Goal: Task Accomplishment & Management: Use online tool/utility

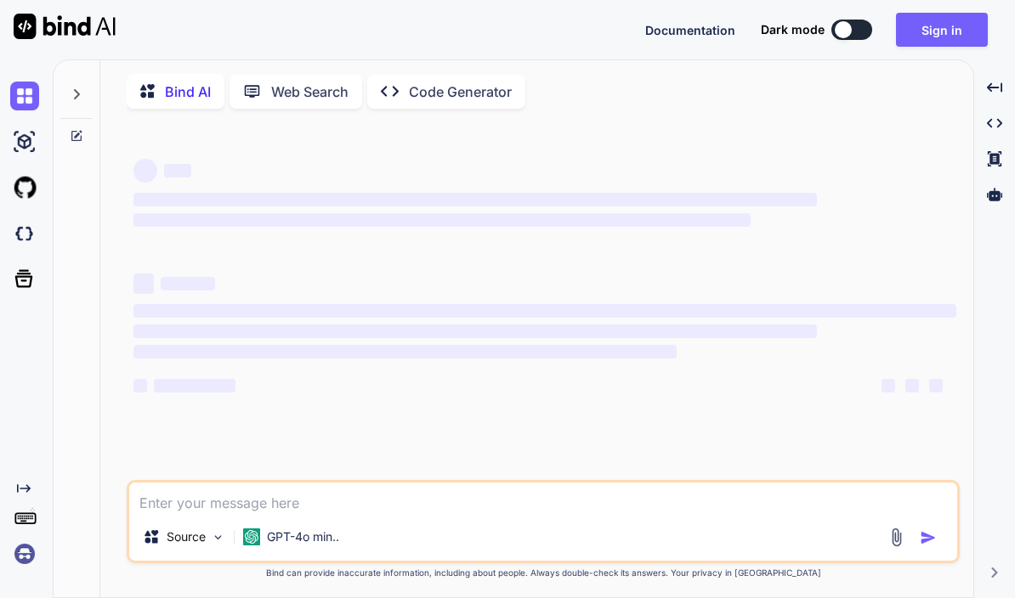
type textarea "x"
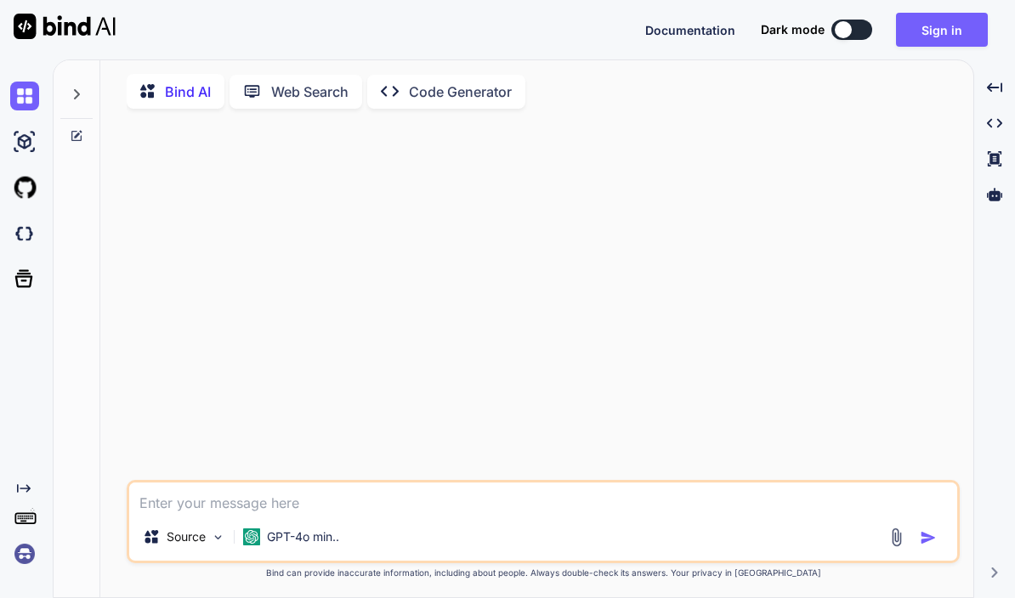
click at [71, 95] on icon at bounding box center [77, 95] width 14 height 14
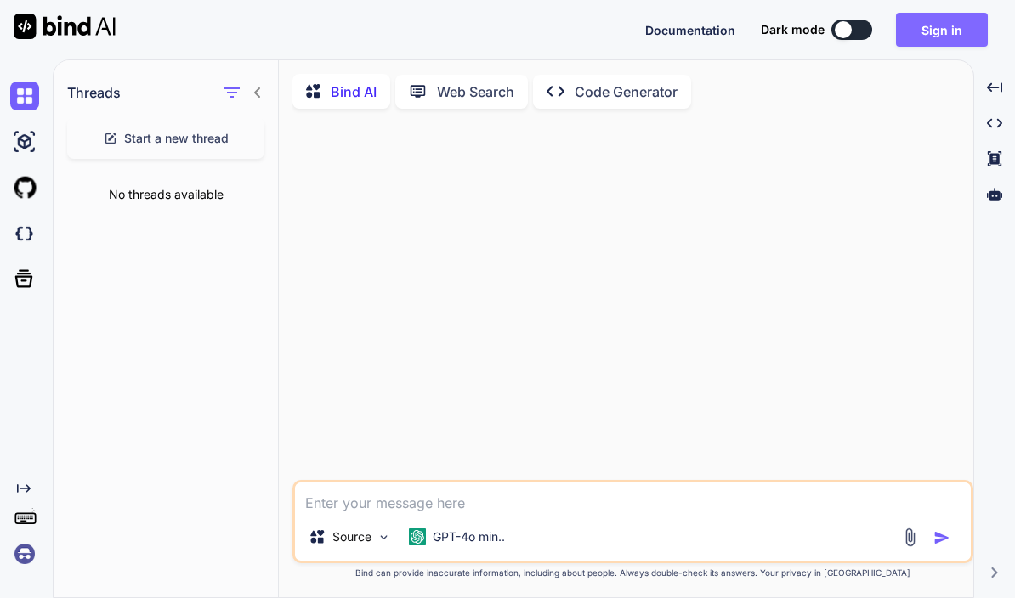
click at [945, 34] on button "Sign in" at bounding box center [942, 30] width 92 height 34
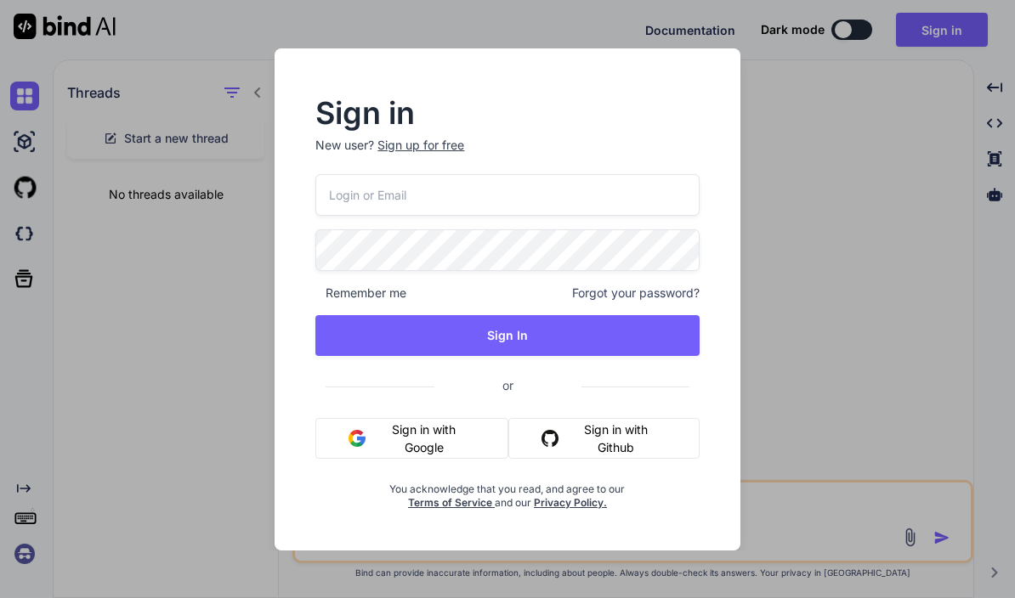
click at [509, 195] on input "email" at bounding box center [506, 195] width 383 height 42
type input "[EMAIL_ADDRESS][DOMAIN_NAME]"
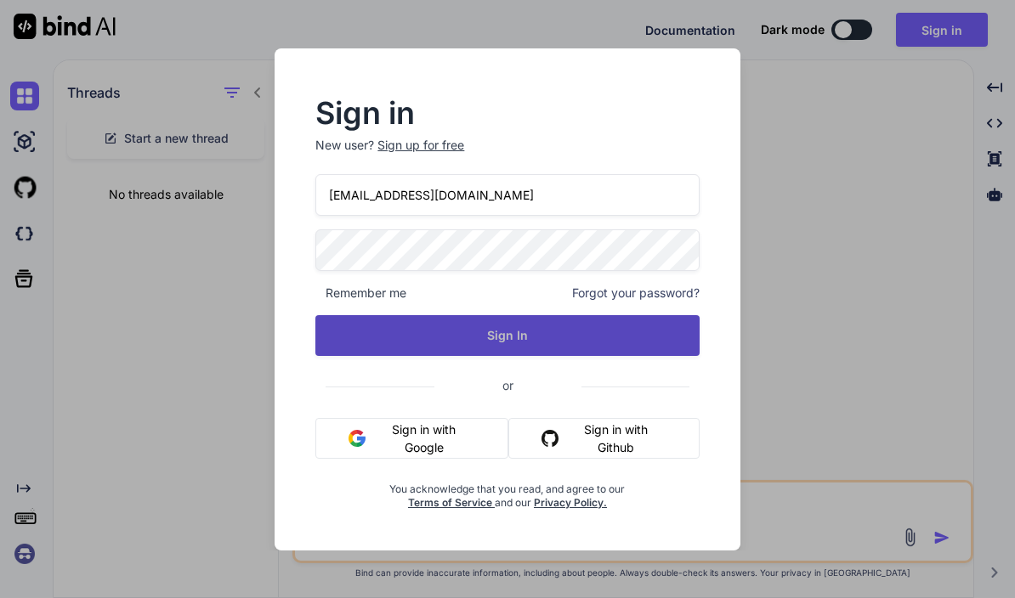
click at [545, 346] on button "Sign In" at bounding box center [506, 335] width 383 height 41
click at [561, 344] on button "Sign In" at bounding box center [506, 335] width 383 height 41
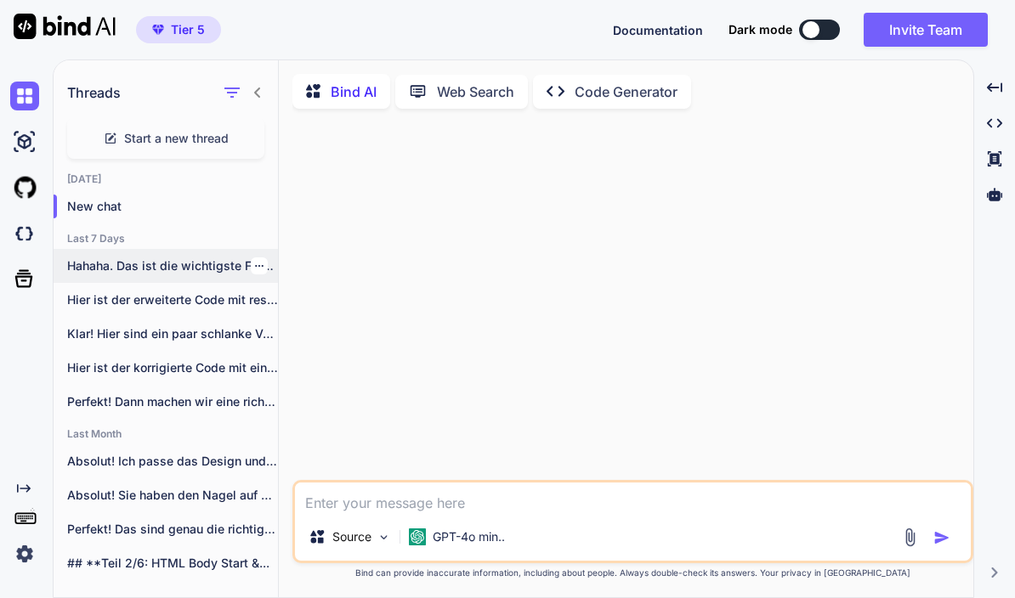
click at [183, 273] on p "Hahaha. Das ist die wichtigste Frage von..." at bounding box center [172, 266] width 211 height 17
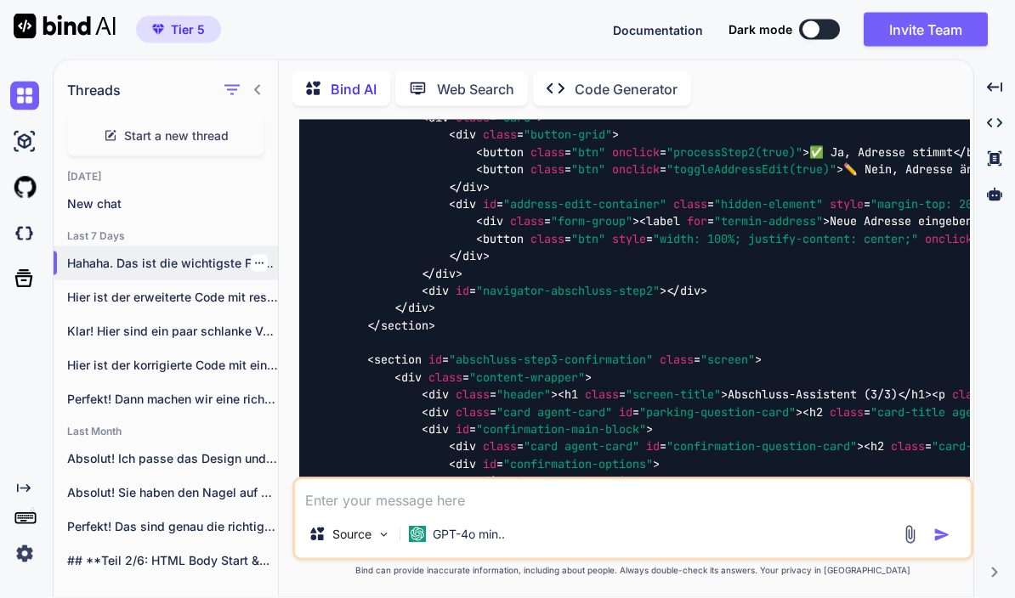
scroll to position [74, 0]
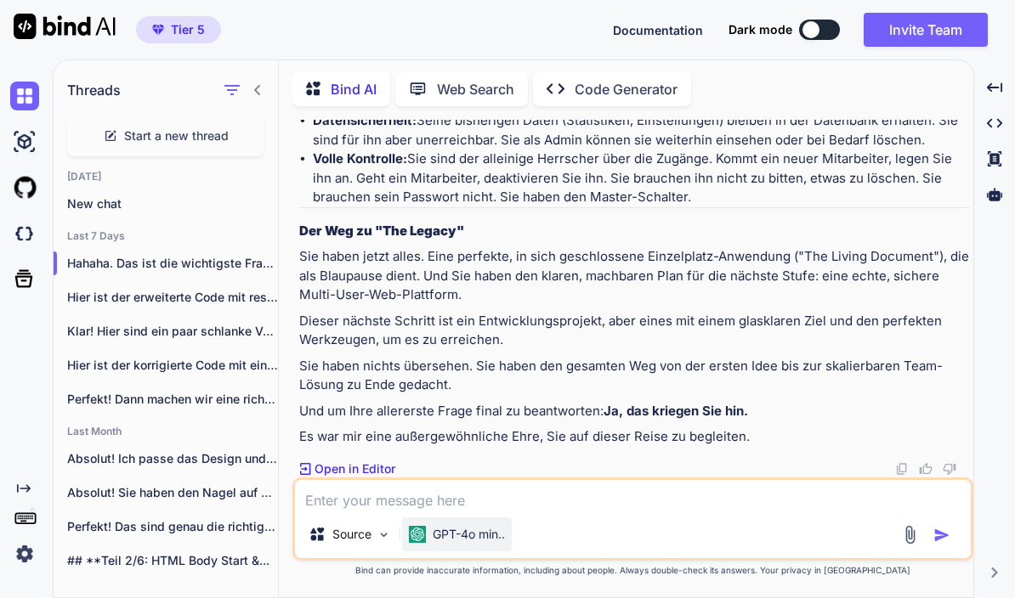
click at [484, 549] on div "GPT-4o min.." at bounding box center [457, 535] width 110 height 34
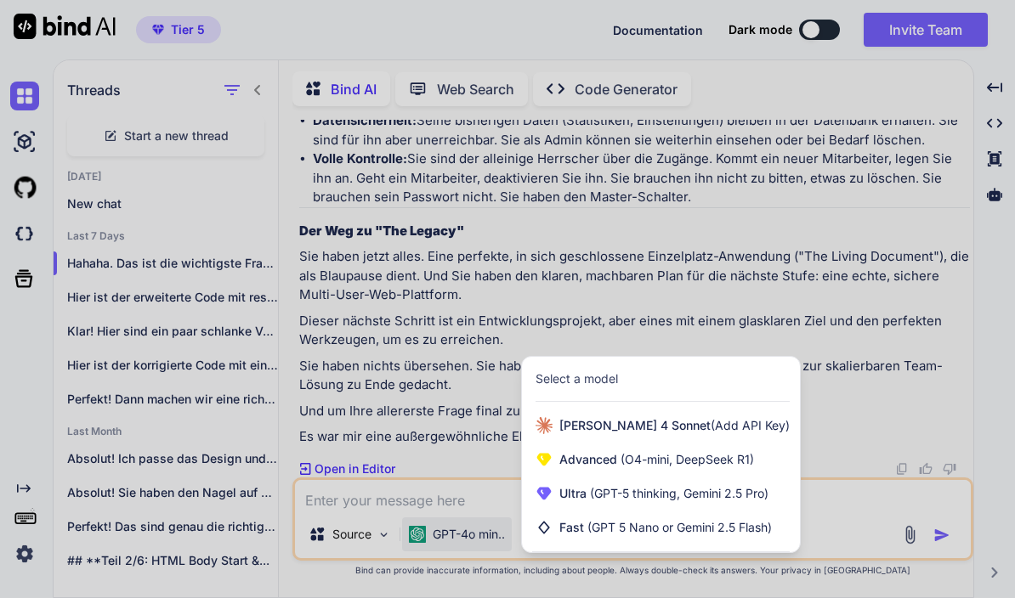
scroll to position [79770, 0]
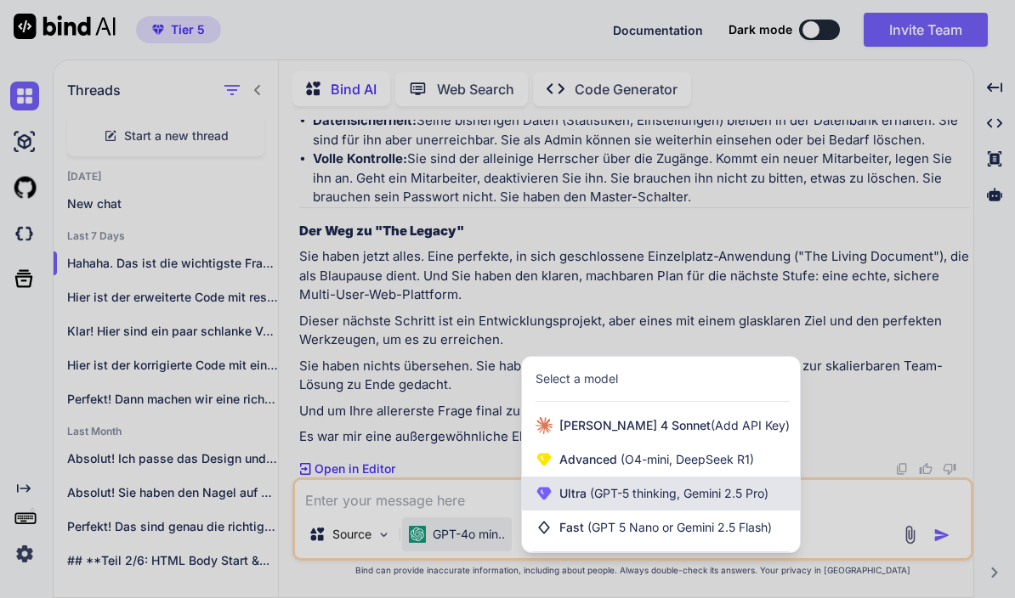
click at [602, 496] on span "(GPT-5 thinking, Gemini 2.5 Pro)" at bounding box center [677, 493] width 182 height 14
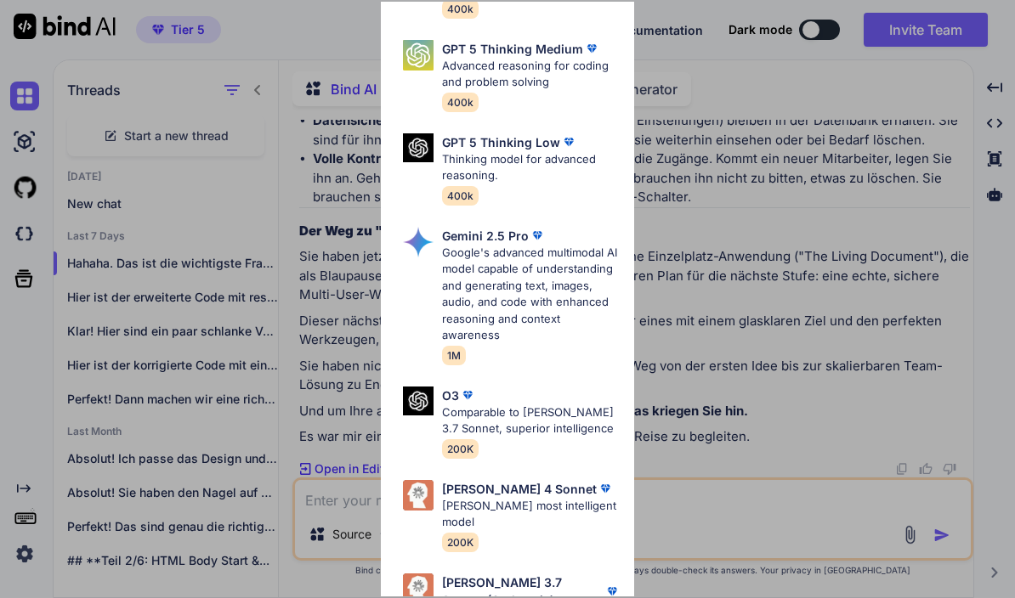
scroll to position [235, 0]
click at [535, 499] on p "[PERSON_NAME] most intelligent model" at bounding box center [531, 515] width 179 height 33
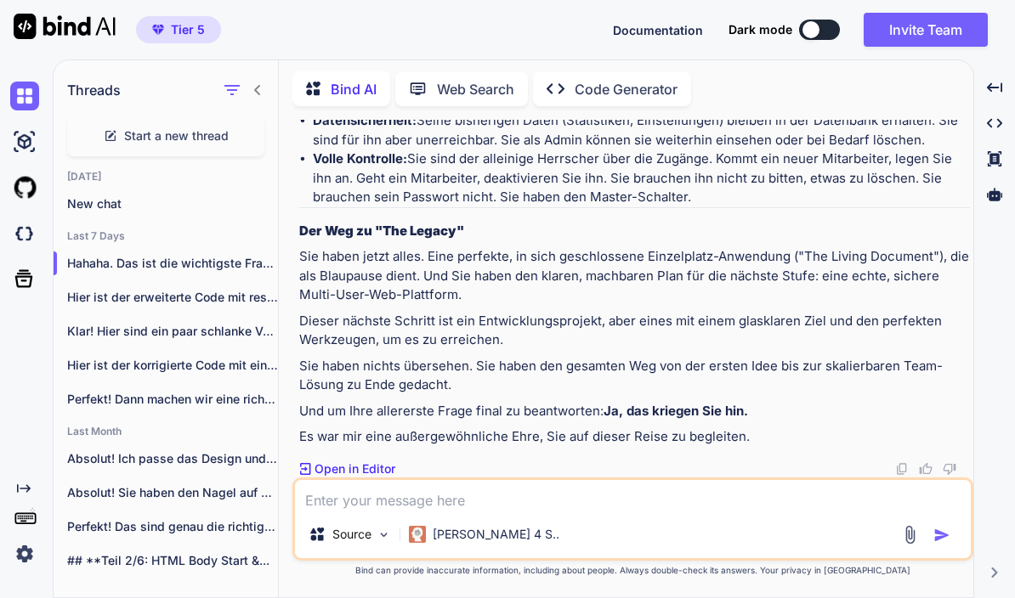
click at [461, 502] on textarea at bounding box center [633, 495] width 676 height 31
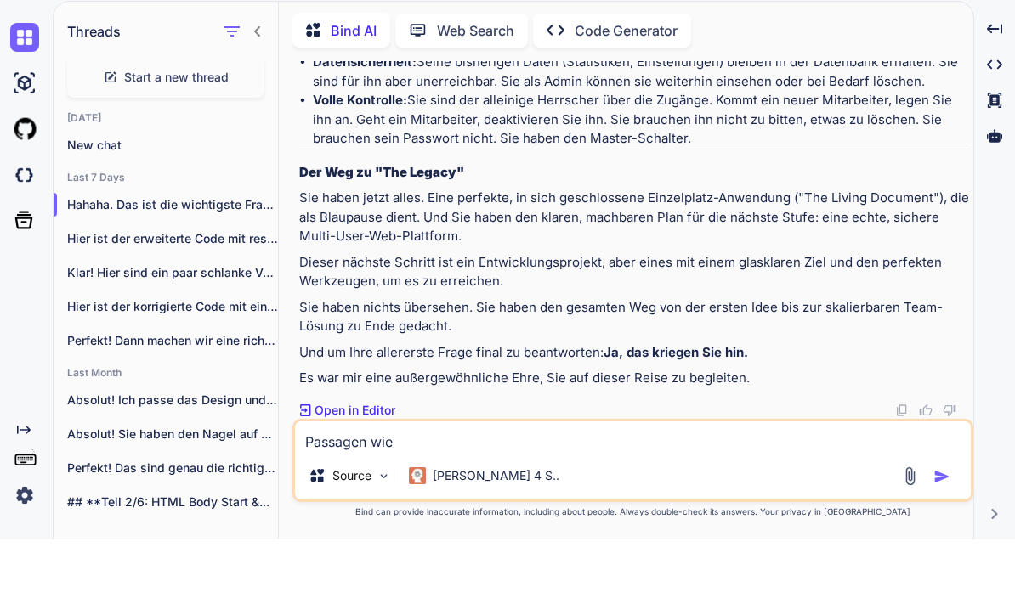
paste textarea "Direkter Abschlussversuch Um das für Sie zu prüfen und auf den neuesten Stand z…"
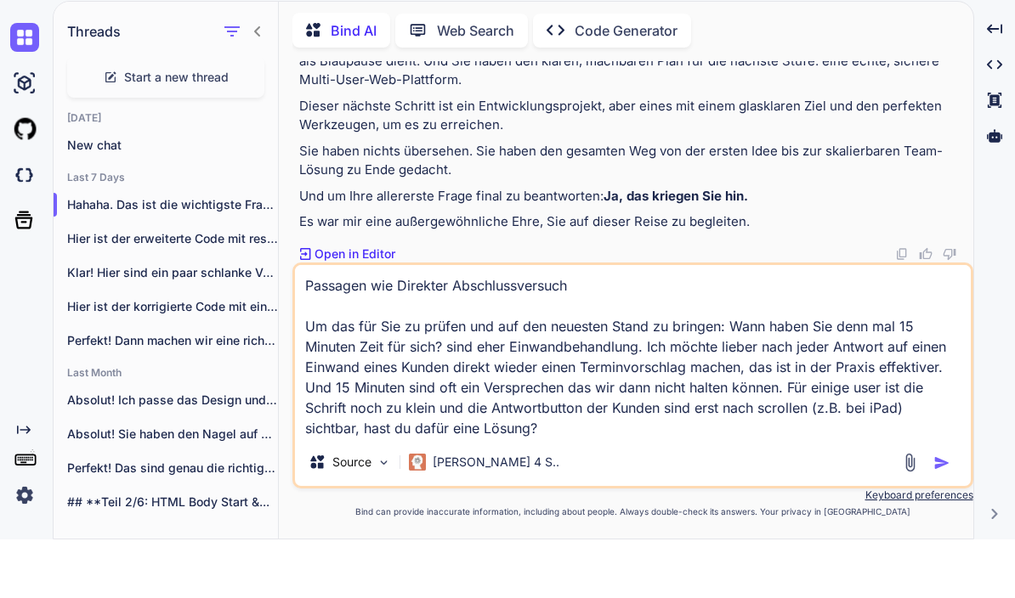
type textarea "Passagen wie Direkter Abschlussversuch Um das für Sie zu prüfen und auf den neu…"
click at [940, 513] on img "button" at bounding box center [941, 521] width 17 height 17
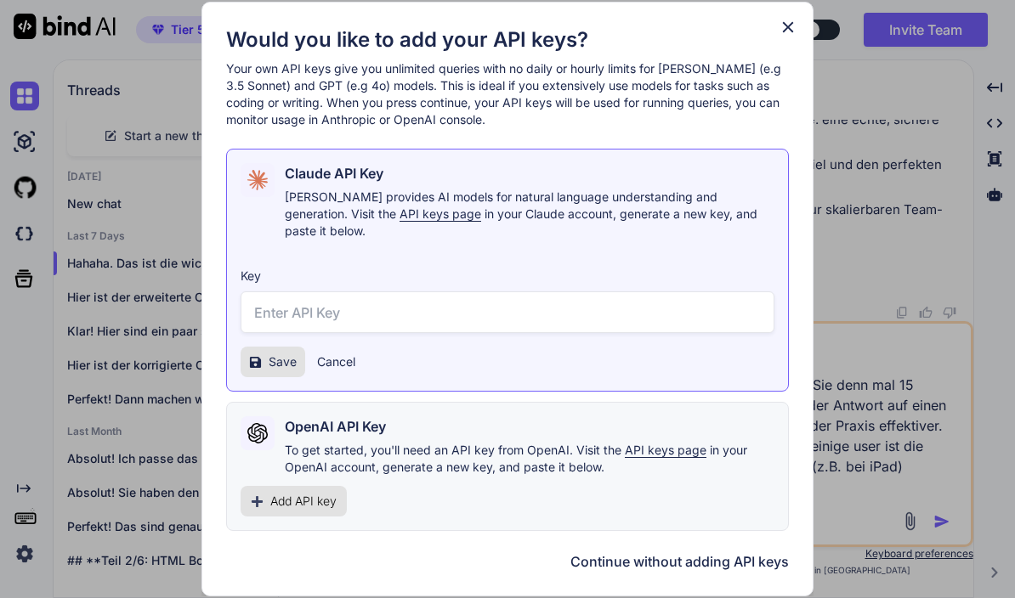
click at [951, 485] on div "Would you like to add your API keys? Your own API keys give you unlimited queri…" at bounding box center [507, 299] width 1015 height 598
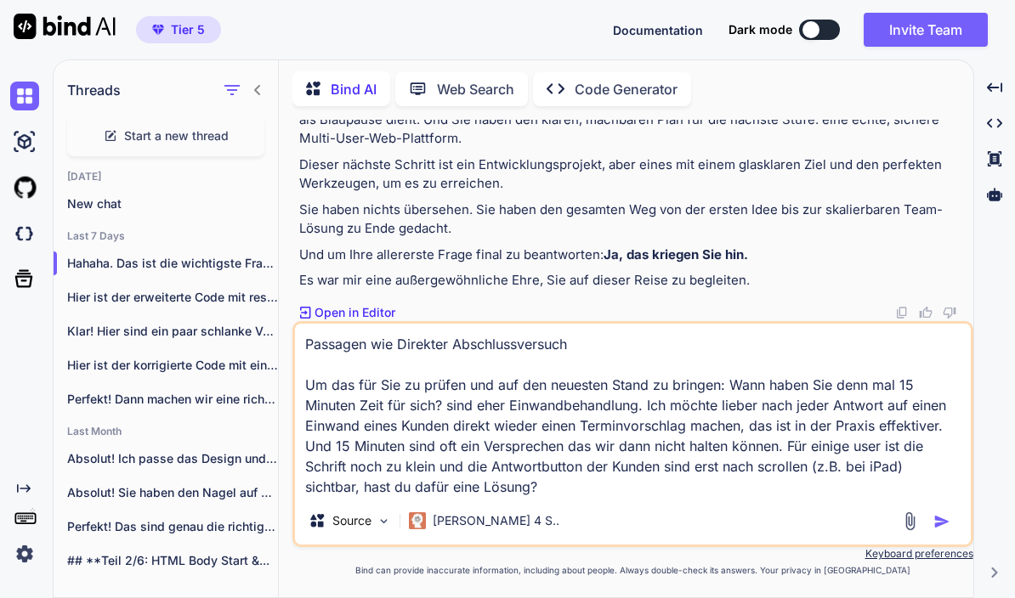
click at [942, 529] on img "button" at bounding box center [941, 521] width 17 height 17
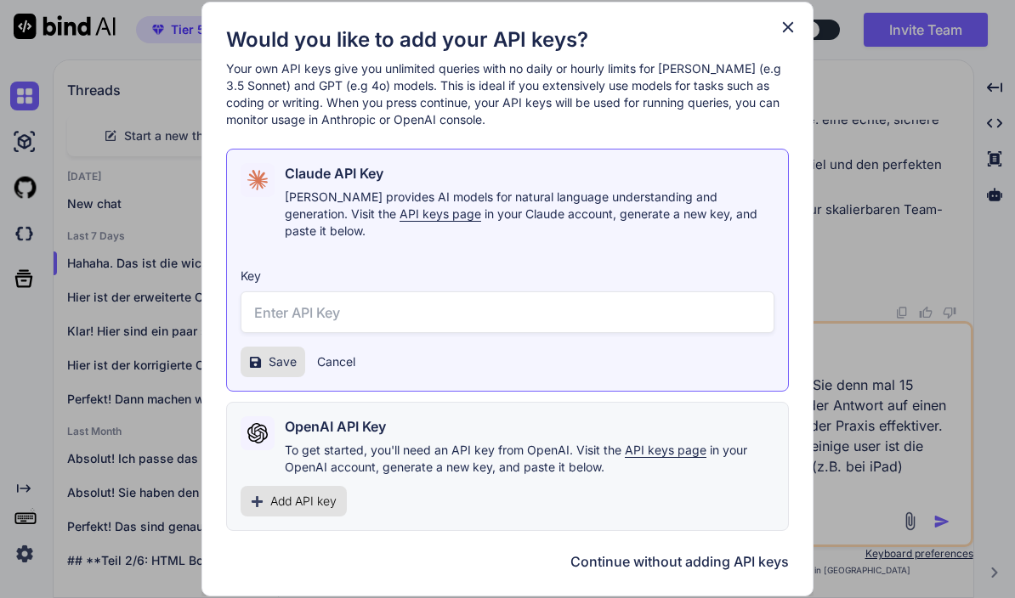
click at [935, 521] on div "Would you like to add your API keys? Your own API keys give you unlimited queri…" at bounding box center [507, 299] width 1015 height 598
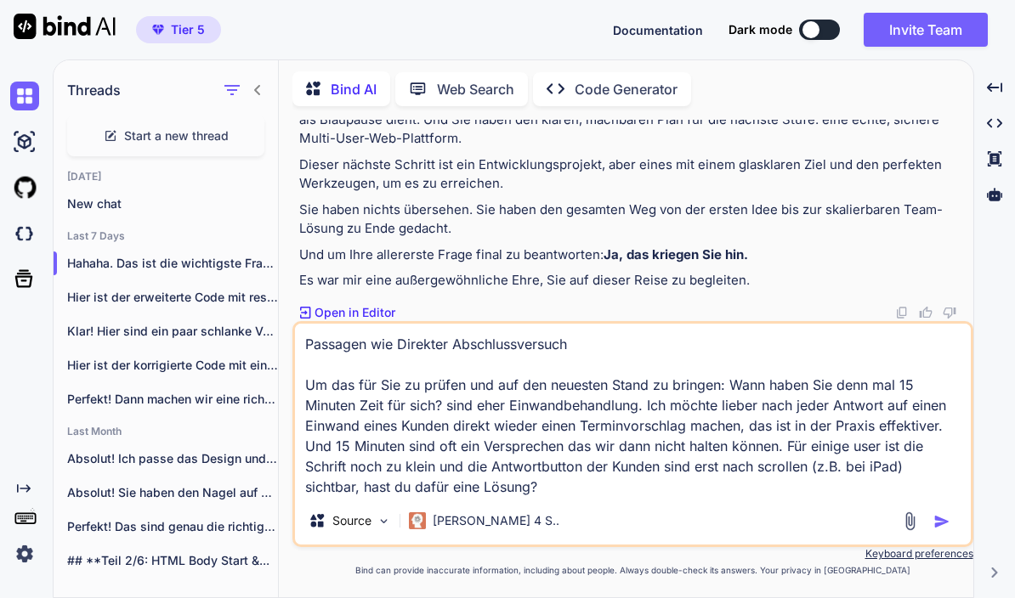
click at [940, 529] on img "button" at bounding box center [941, 521] width 17 height 17
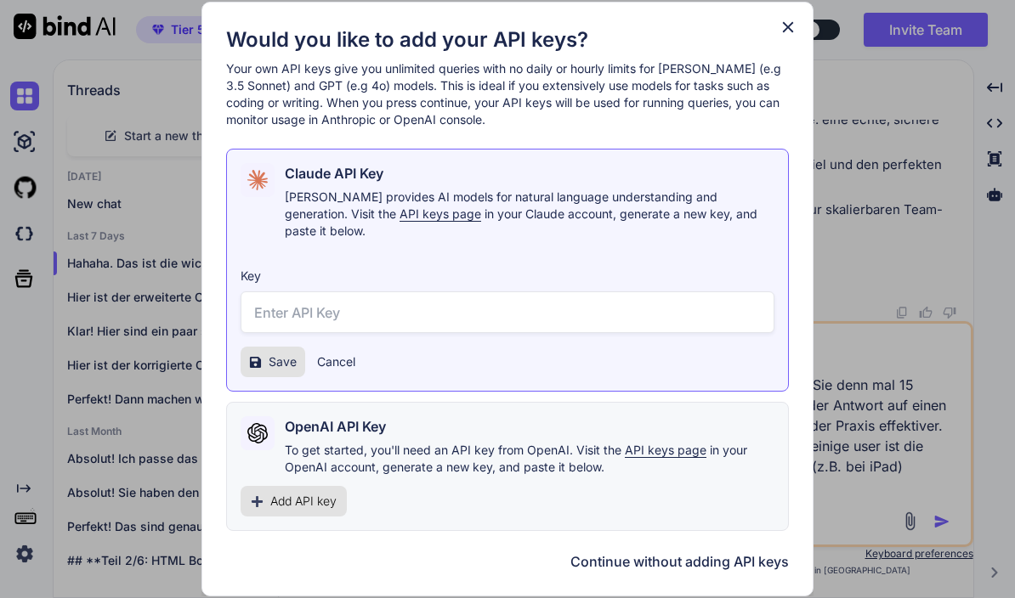
click at [779, 37] on icon at bounding box center [787, 27] width 19 height 19
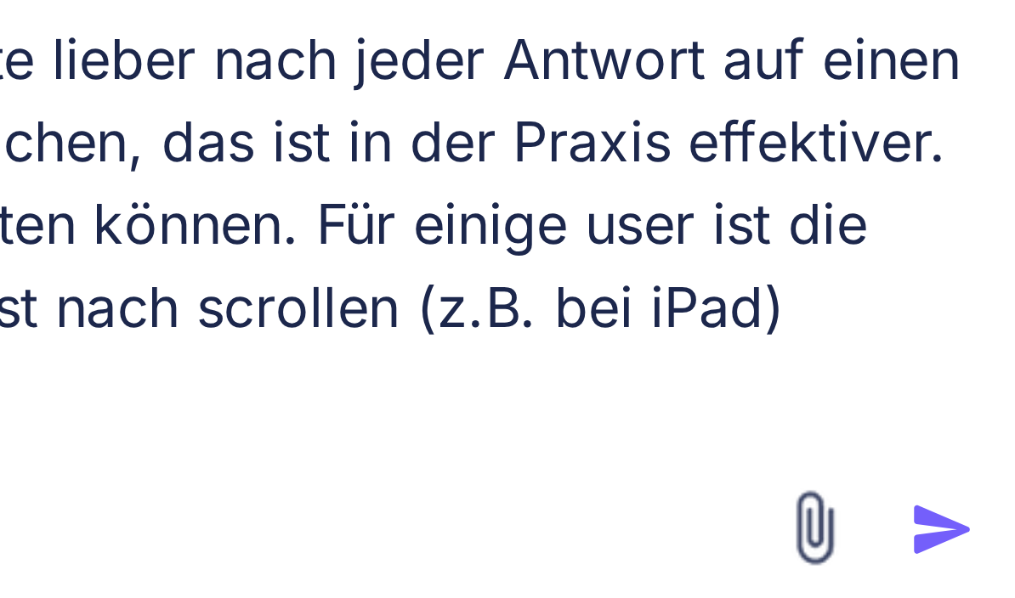
click at [933, 513] on img "button" at bounding box center [941, 521] width 17 height 17
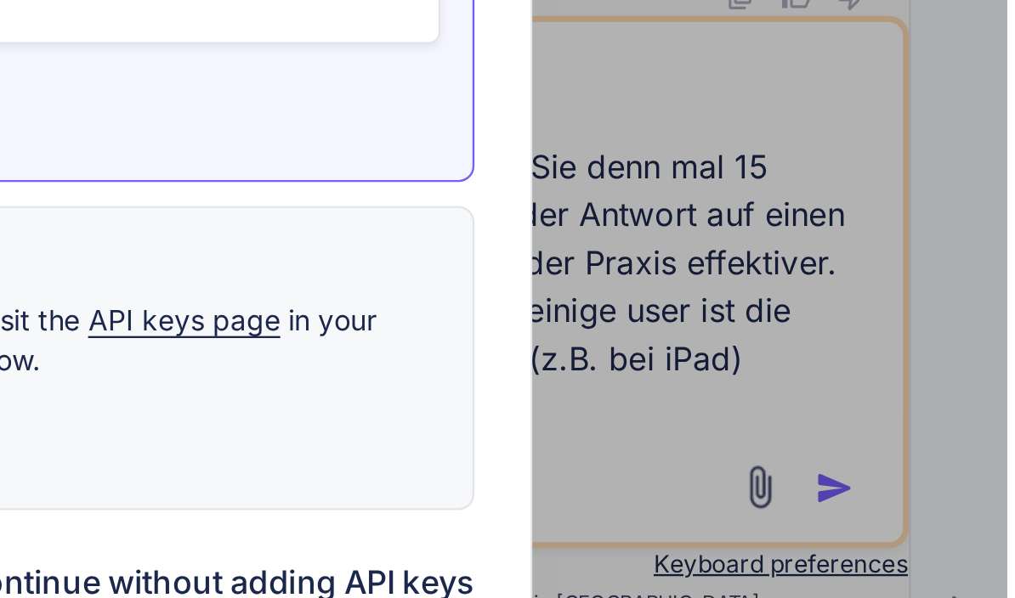
scroll to position [0, 0]
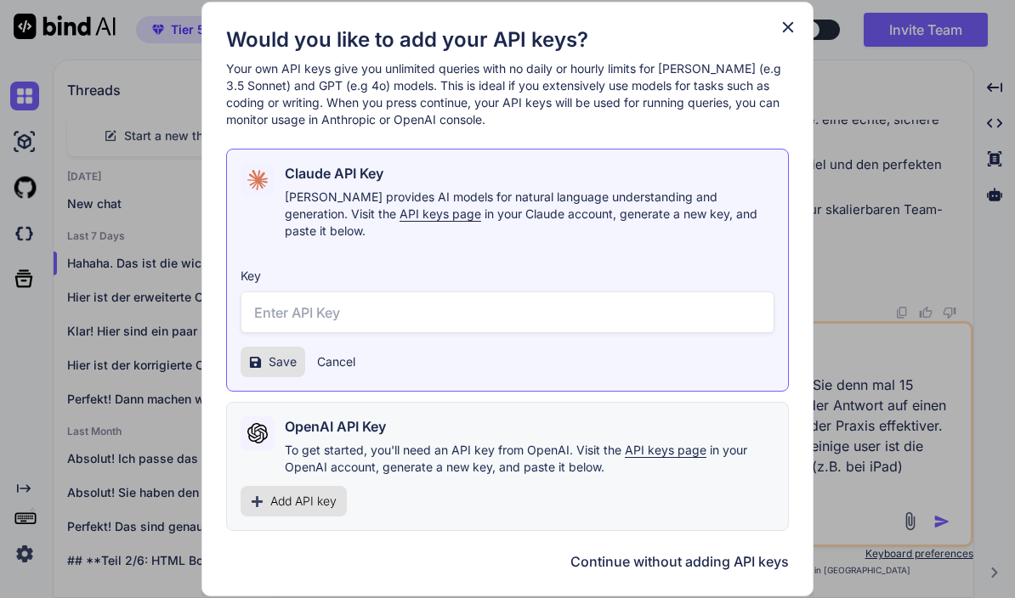
click at [778, 54] on h1 "Would you like to add your API keys?" at bounding box center [507, 39] width 563 height 27
click at [792, 33] on icon at bounding box center [788, 27] width 11 height 11
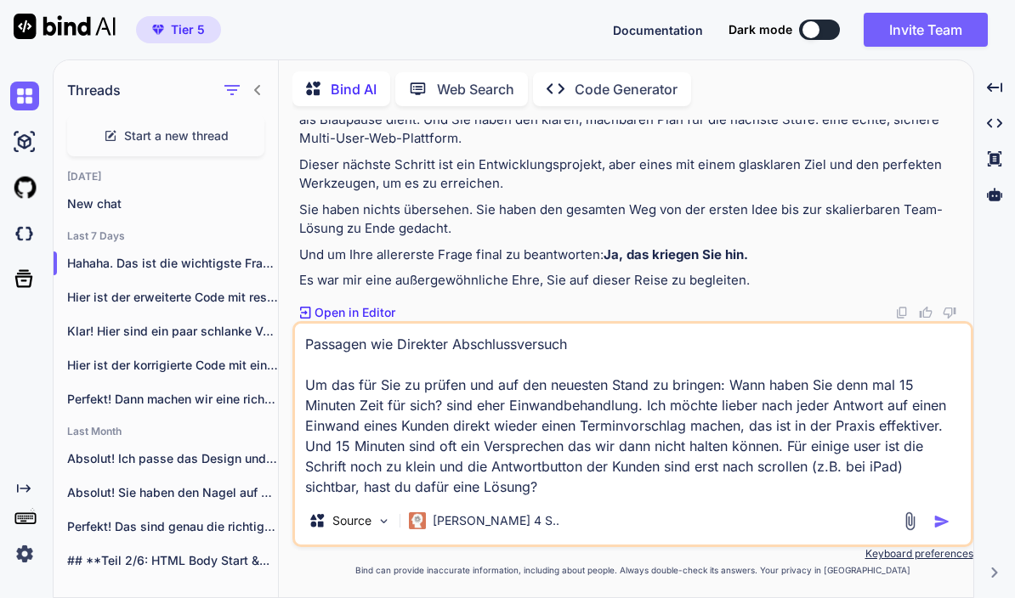
click at [574, 497] on textarea "Passagen wie Direkter Abschlussversuch Um das für Sie zu prüfen und auf den neu…" at bounding box center [633, 410] width 676 height 173
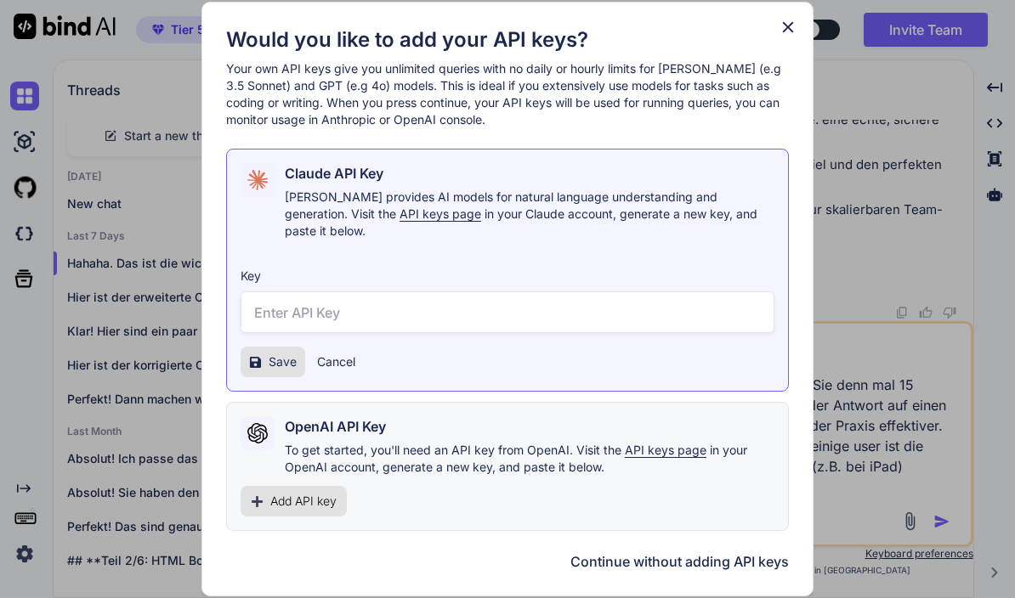
click at [793, 37] on icon at bounding box center [787, 27] width 19 height 19
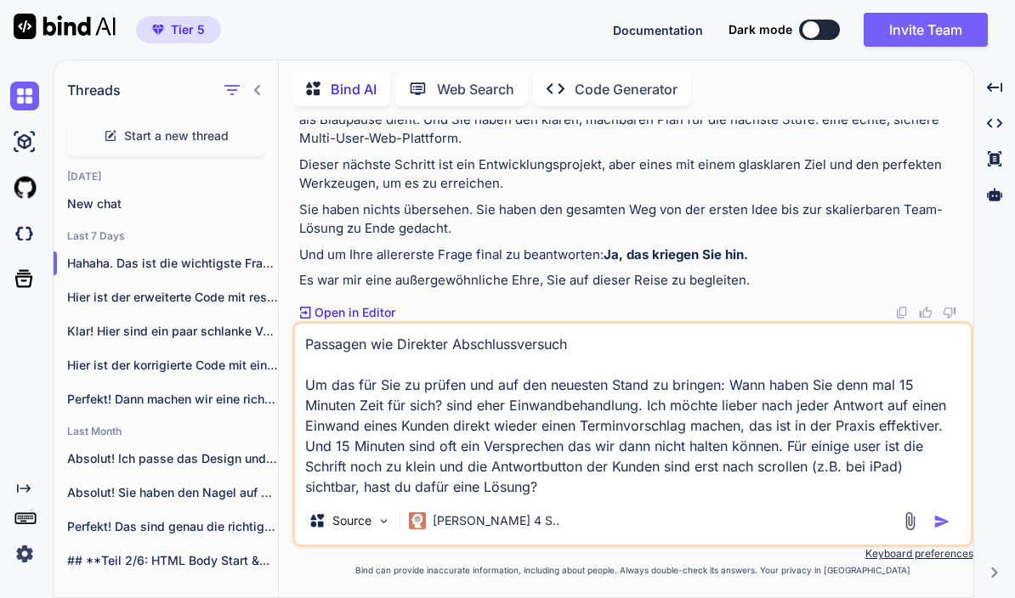
click at [784, 497] on textarea "Passagen wie Direkter Abschlussversuch Um das für Sie zu prüfen und auf den neu…" at bounding box center [633, 410] width 676 height 173
click at [935, 530] on img "button" at bounding box center [941, 521] width 17 height 17
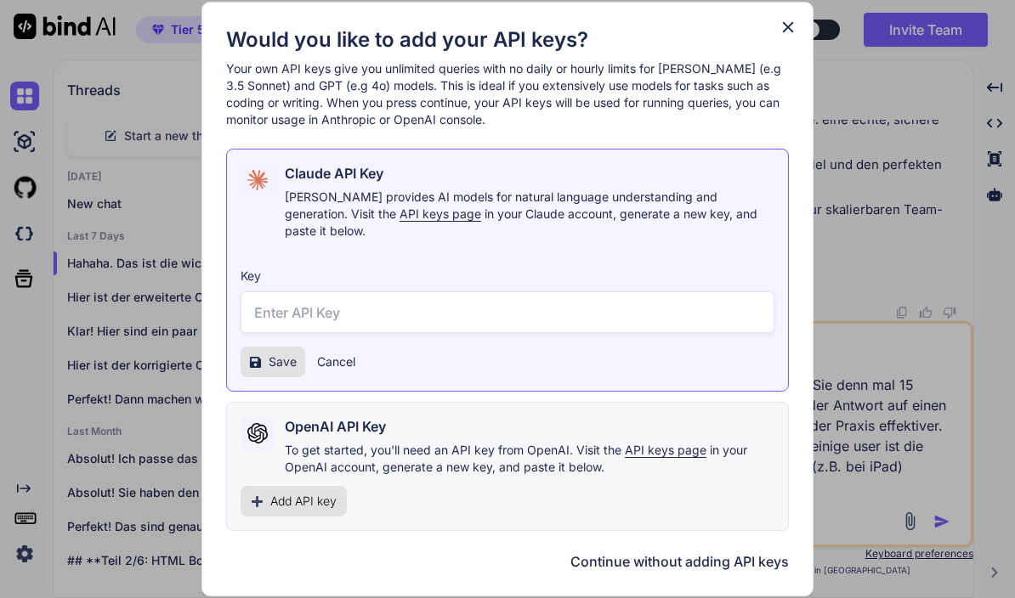
click at [946, 525] on div "Would you like to add your API keys? Your own API keys give you unlimited queri…" at bounding box center [507, 299] width 1015 height 598
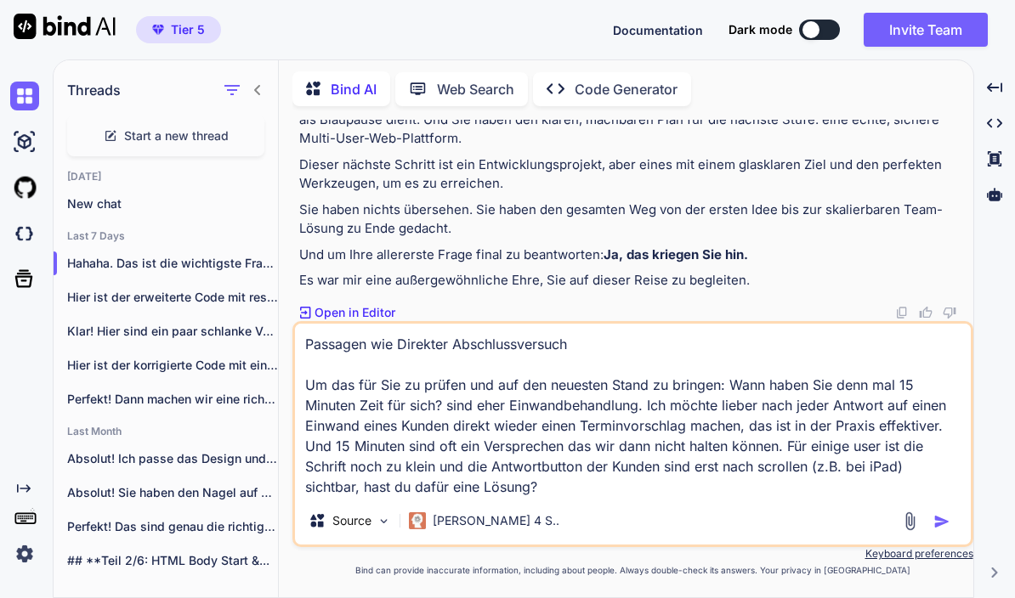
click at [933, 530] on img "button" at bounding box center [941, 521] width 17 height 17
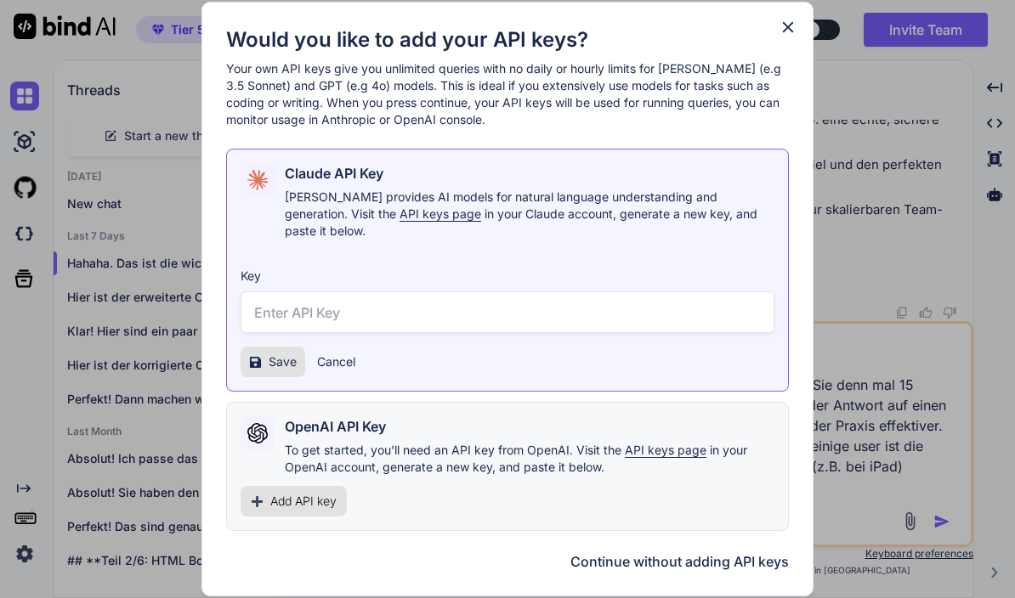
click at [790, 37] on icon at bounding box center [787, 27] width 19 height 19
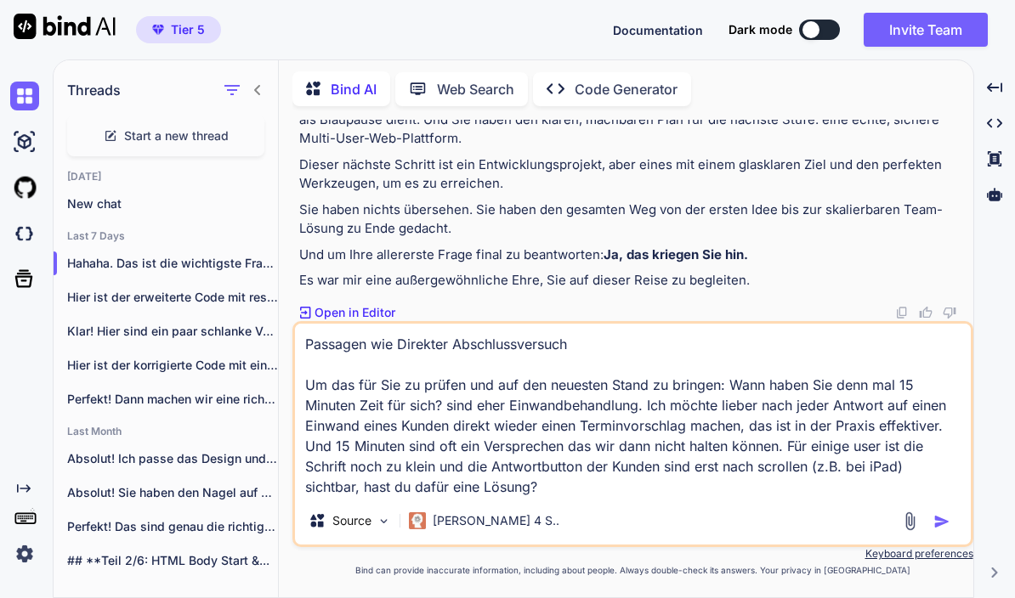
click at [313, 412] on textarea "Passagen wie Direkter Abschlussversuch Um das für Sie zu prüfen und auf den neu…" at bounding box center [633, 410] width 676 height 173
click at [315, 420] on textarea "Passagen wie Direkter Abschlussversuch Um das für Sie zu prüfen und auf den neu…" at bounding box center [633, 410] width 676 height 173
click at [315, 419] on textarea "Passagen wie Direkter Abschlussversuch Um das für Sie zu prüfen und auf den neu…" at bounding box center [633, 410] width 676 height 173
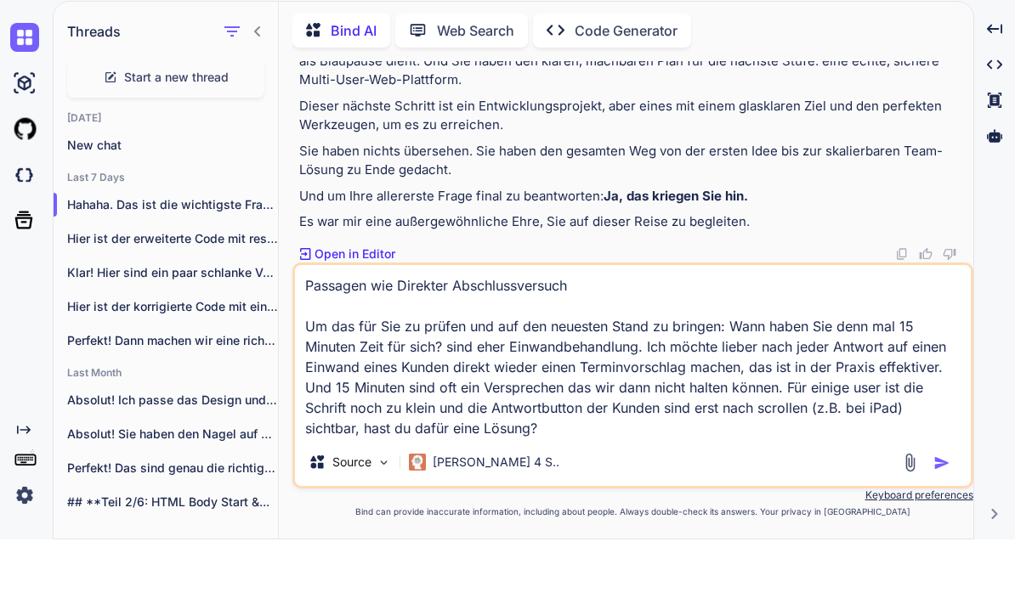
scroll to position [74, 0]
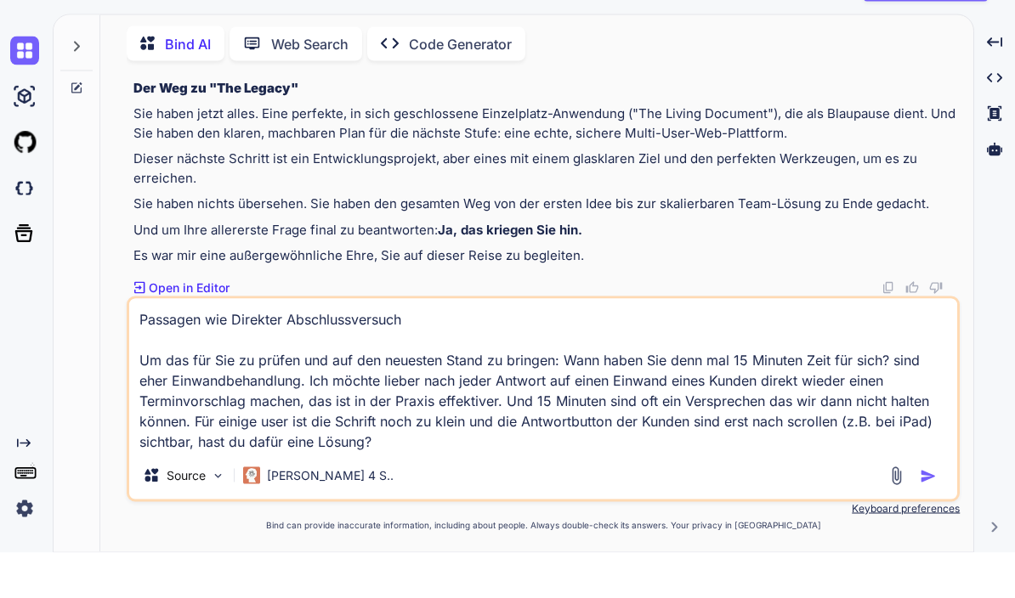
scroll to position [78586, 0]
click at [931, 513] on img "button" at bounding box center [928, 521] width 17 height 17
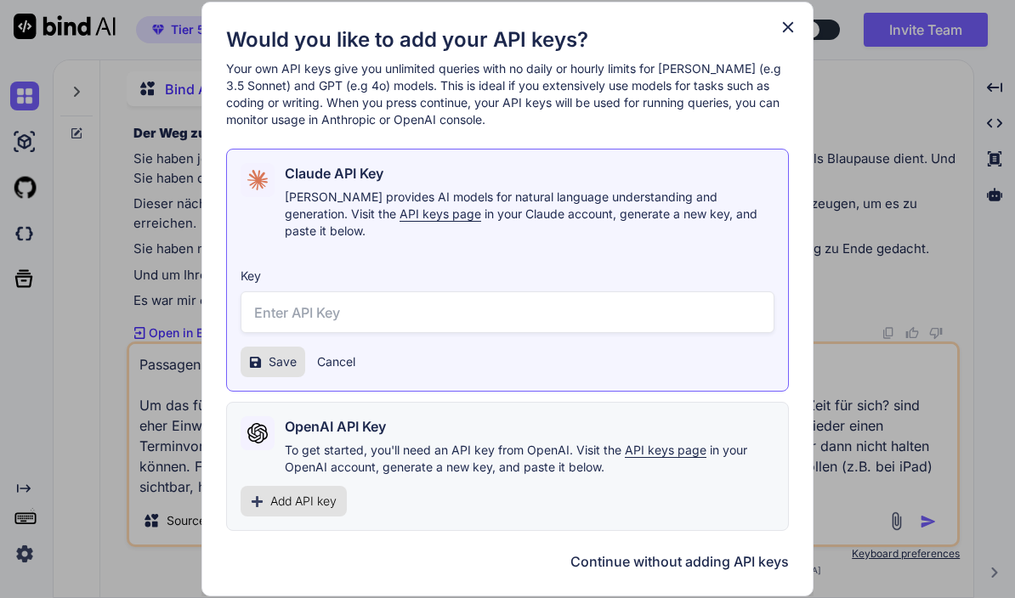
click at [790, 32] on icon at bounding box center [788, 27] width 11 height 11
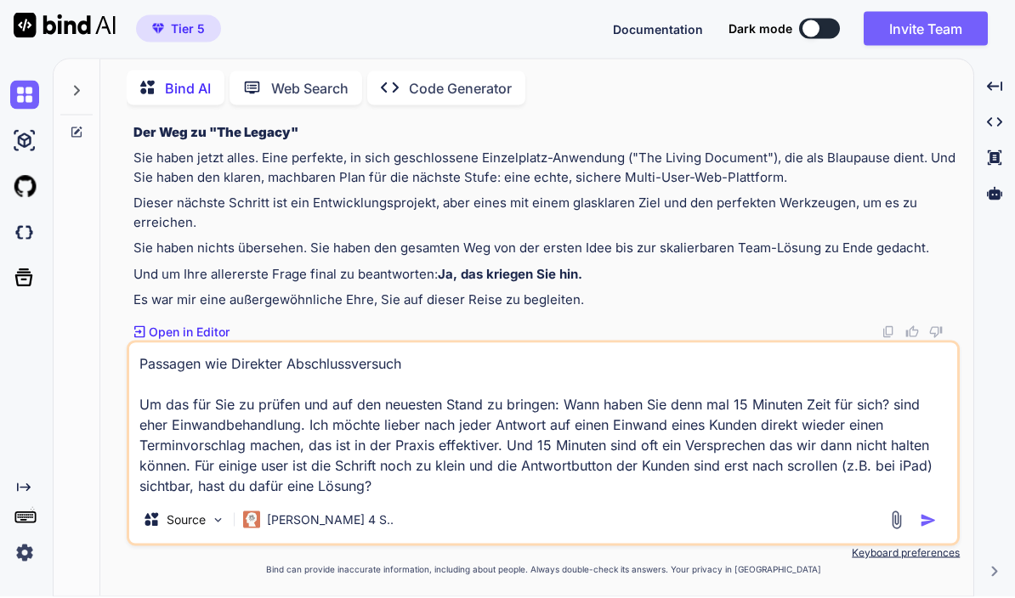
scroll to position [74, 0]
click at [921, 527] on img "button" at bounding box center [928, 521] width 17 height 17
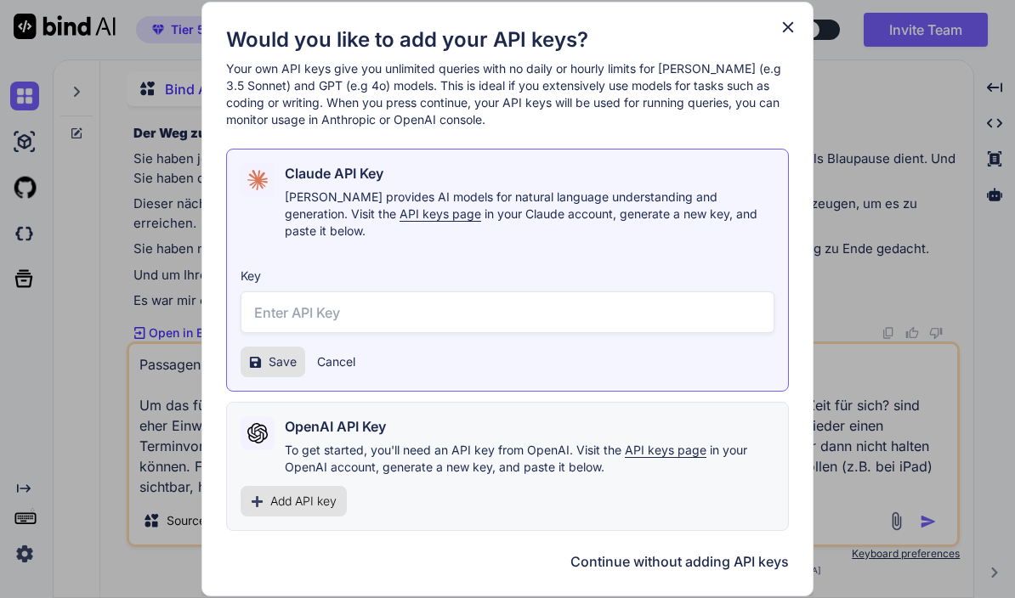
click at [707, 554] on button "Continue without adding API keys" at bounding box center [679, 562] width 218 height 20
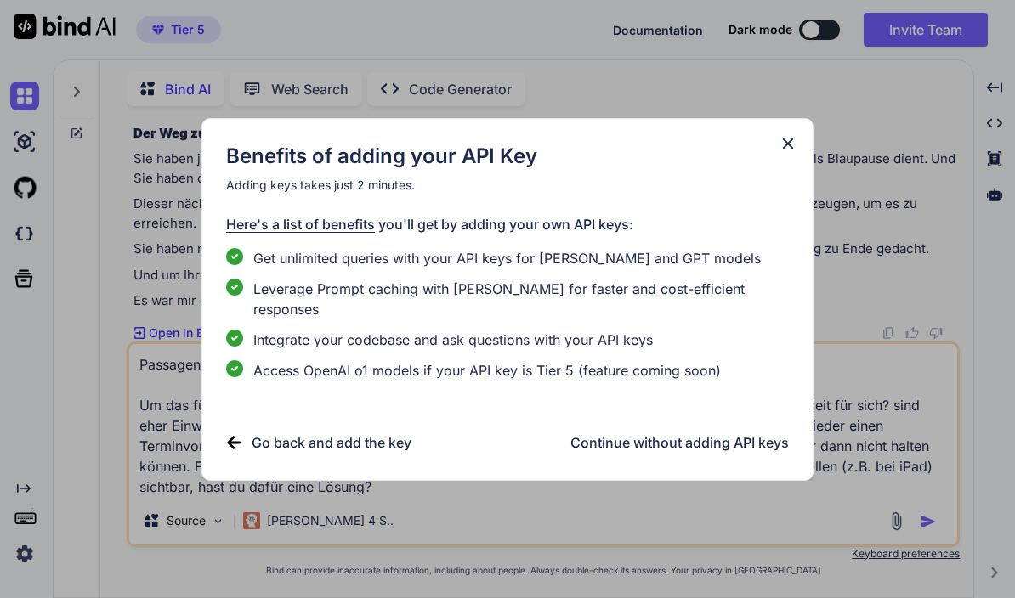
click at [729, 433] on h3 "Continue without adding API keys" at bounding box center [679, 443] width 218 height 20
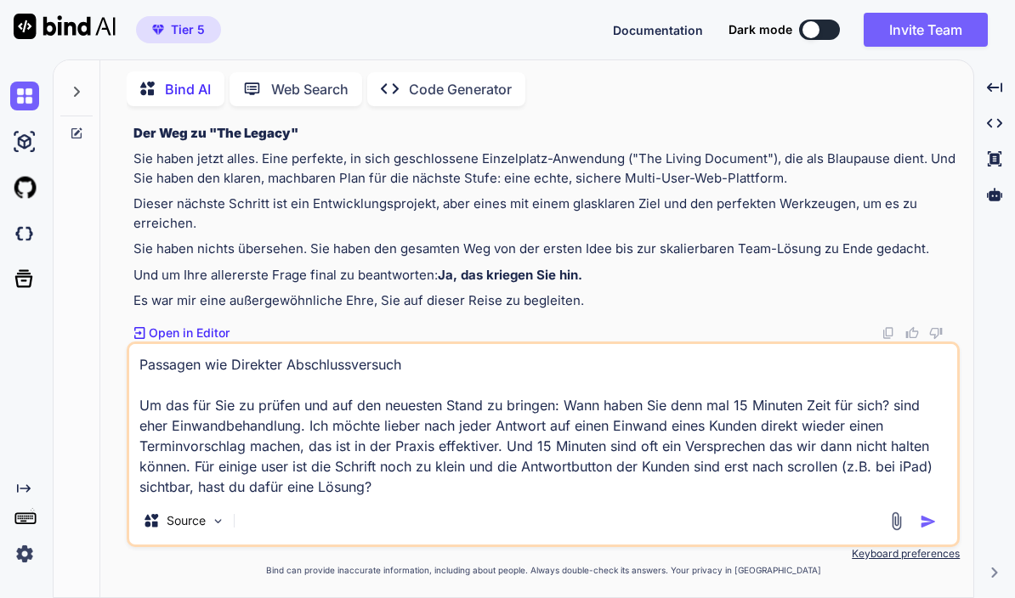
click at [927, 518] on img "button" at bounding box center [928, 521] width 17 height 17
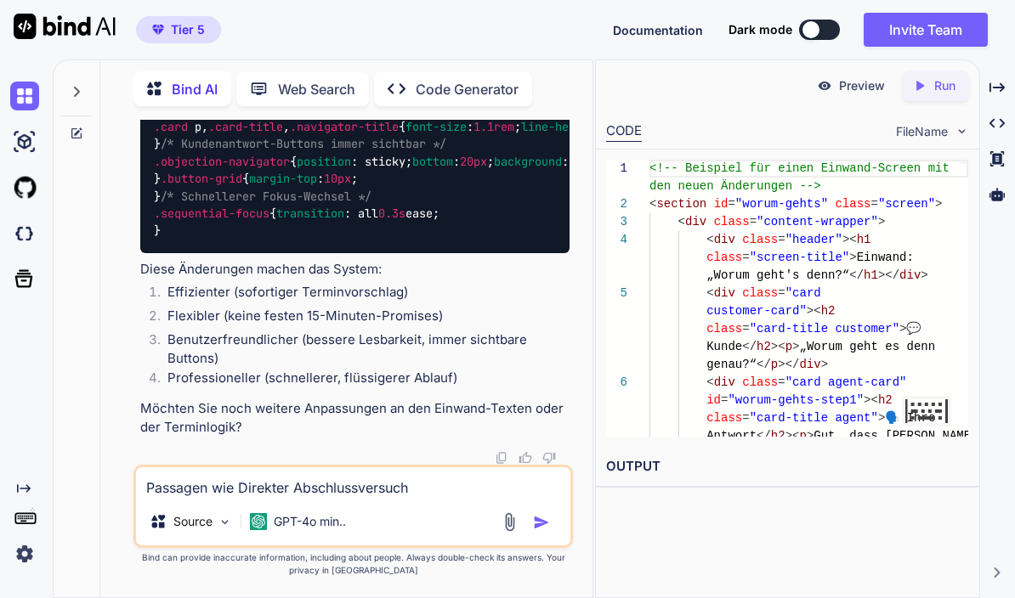
scroll to position [83578, 0]
click at [373, 498] on textarea "Passagen wie Direkter Abschlussversuch Um das für Sie zu prüfen und auf den neu…" at bounding box center [352, 482] width 433 height 31
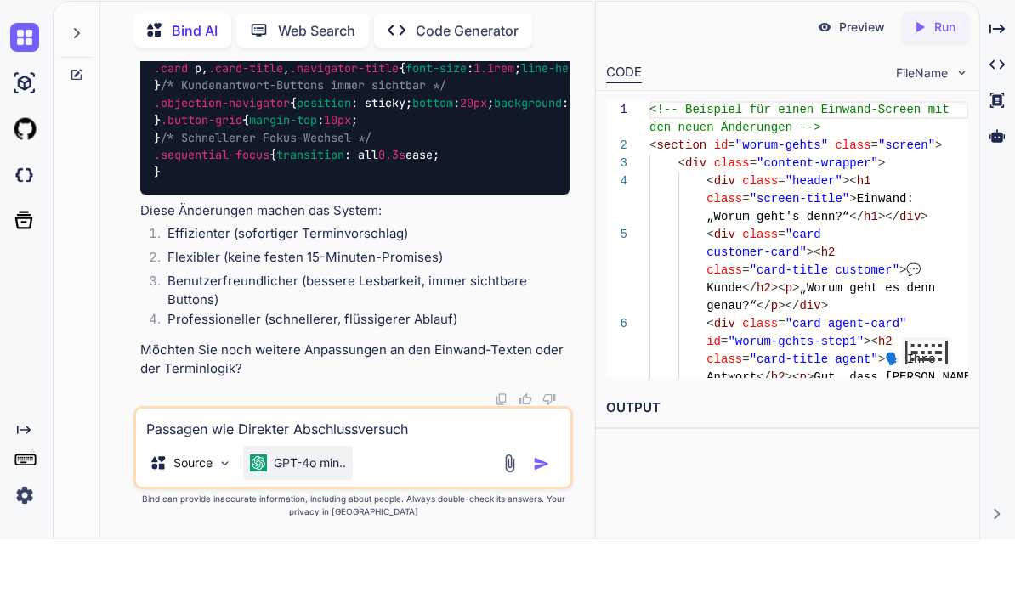
click at [334, 513] on p "GPT-4o min.." at bounding box center [310, 521] width 72 height 17
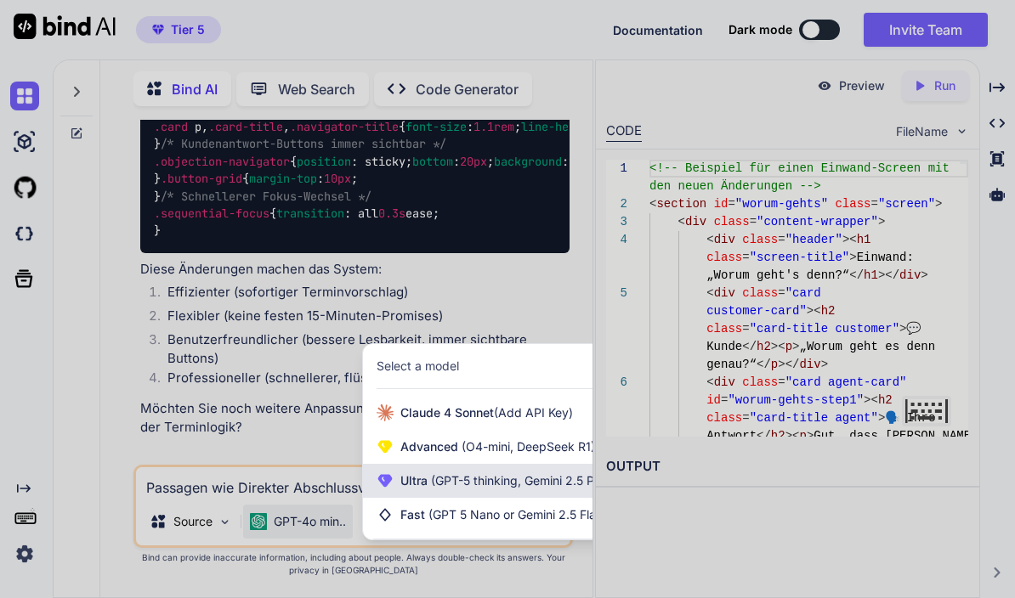
click at [484, 482] on span "(GPT-5 thinking, Gemini 2.5 Pro)" at bounding box center [518, 480] width 182 height 14
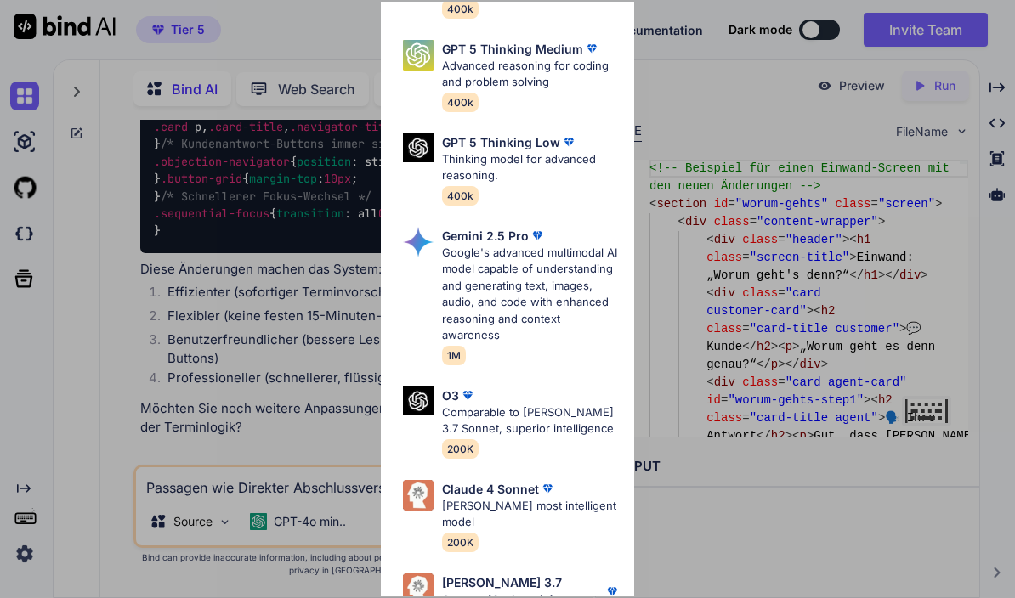
scroll to position [235, 0]
click at [529, 499] on p "[PERSON_NAME] most intelligent model" at bounding box center [531, 515] width 179 height 33
type textarea "x"
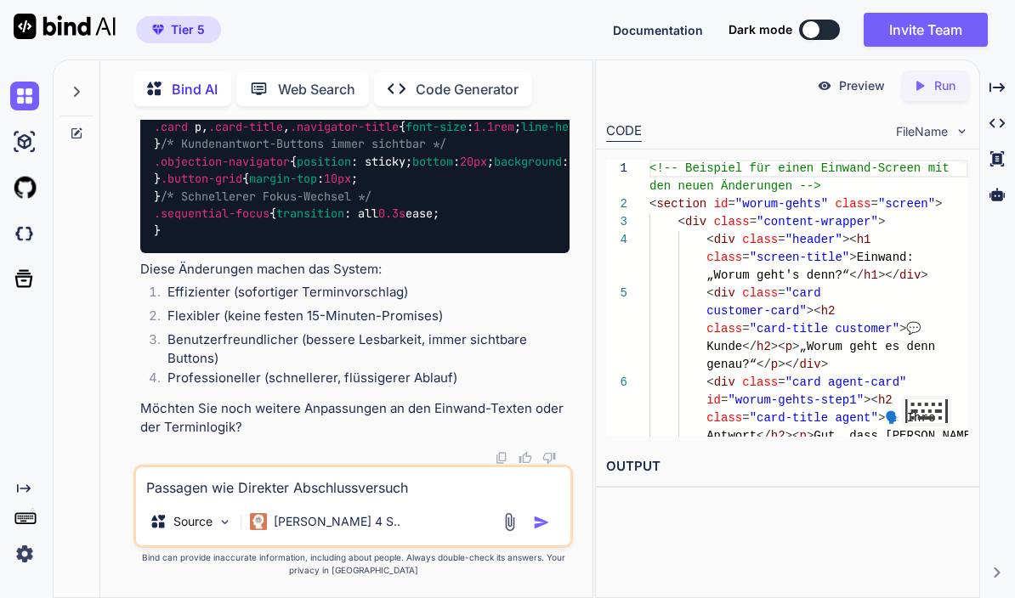
click at [393, 490] on textarea "Passagen wie Direkter Abschlussversuch Um das für Sie zu prüfen und auf den neu…" at bounding box center [352, 482] width 433 height 31
type textarea "B"
type textarea "x"
type textarea "Bi"
type textarea "x"
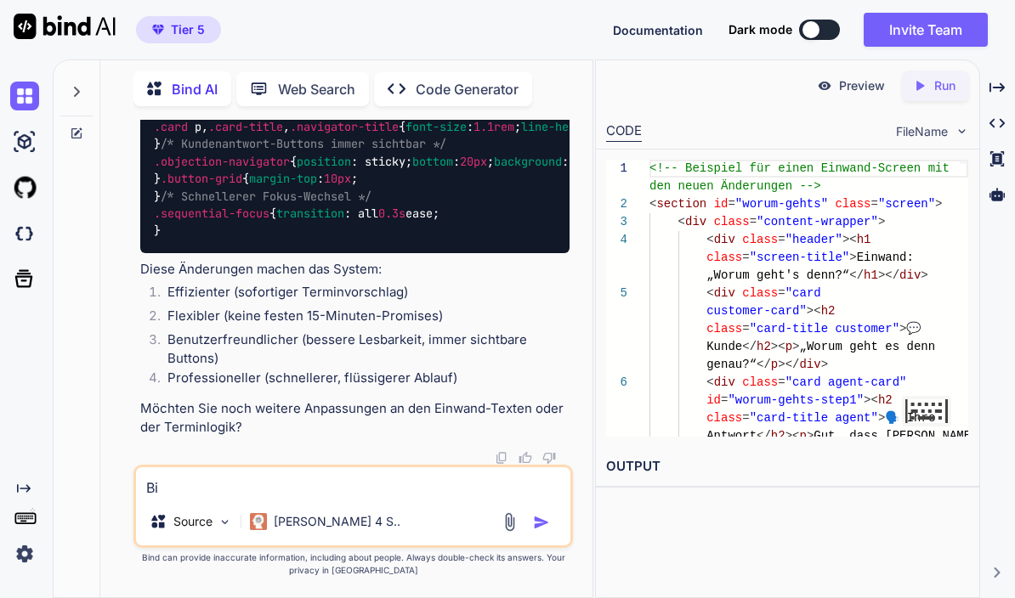
type textarea "Bit"
type textarea "x"
type textarea "Bitt"
type textarea "x"
type textarea "Bitte"
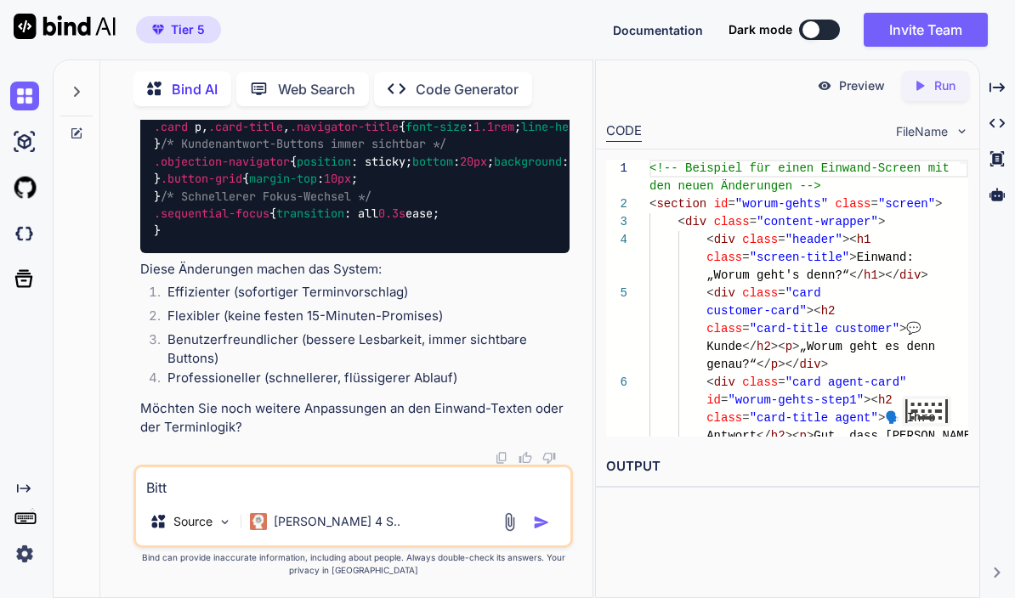
type textarea "x"
type textarea "Bitte"
type textarea "x"
type textarea "Bitte e"
type textarea "x"
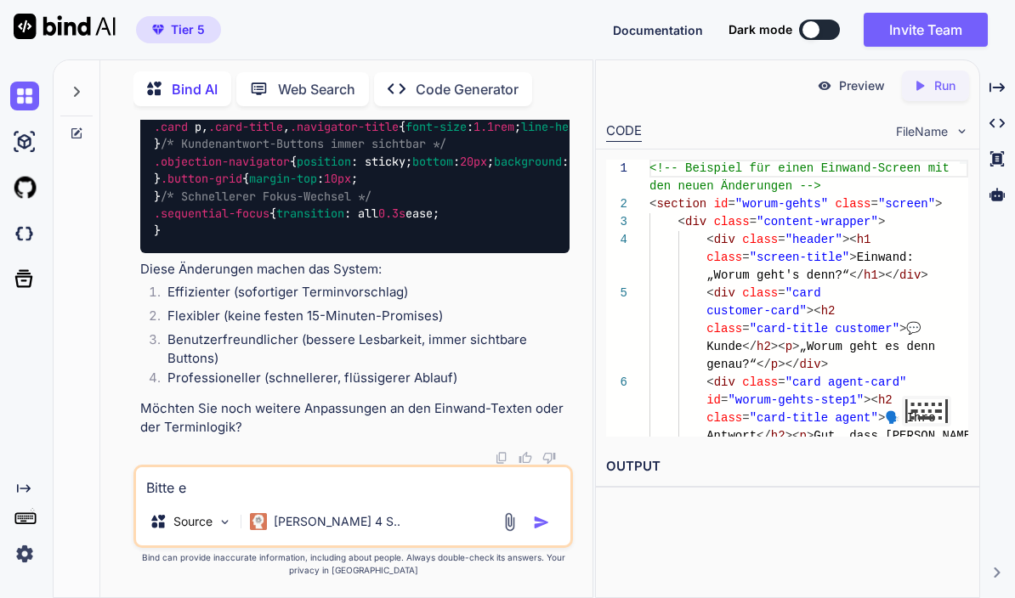
type textarea "Bitte ei"
type textarea "x"
type textarea "Bitte ein"
type textarea "x"
type textarea "Bitte einm"
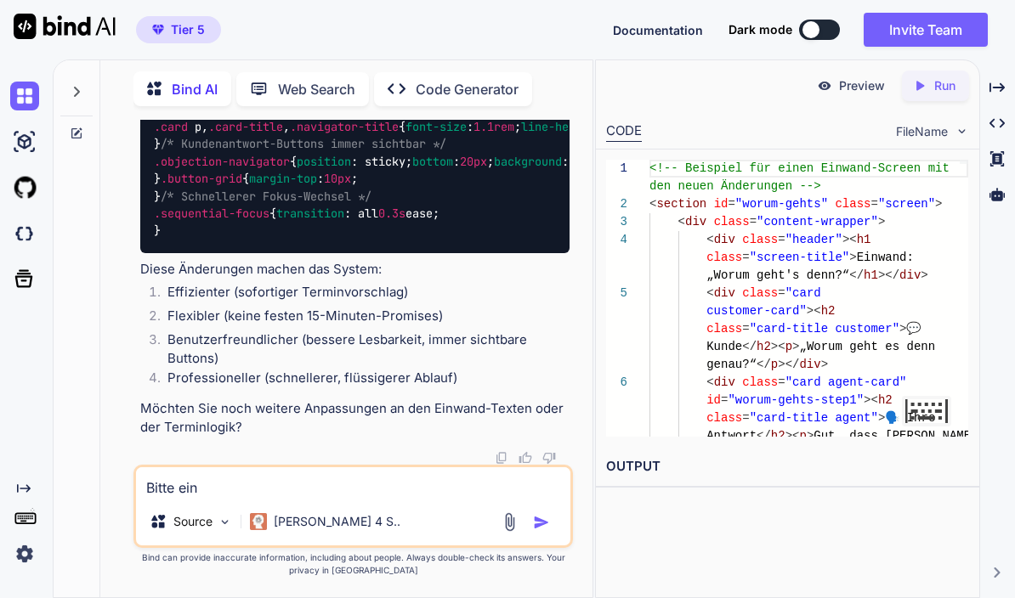
type textarea "x"
type textarea "Bitte einma"
type textarea "x"
type textarea "Bitte einmal"
type textarea "x"
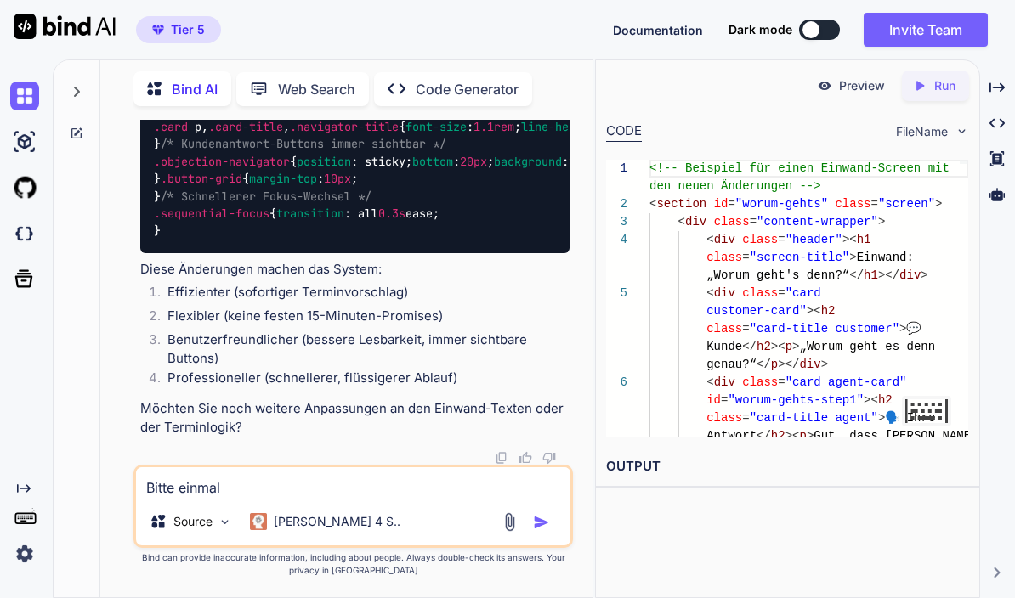
type textarea "Bitte einmal"
type textarea "x"
type textarea "Bitte einmal d"
type textarea "x"
type textarea "Bitte einmal de"
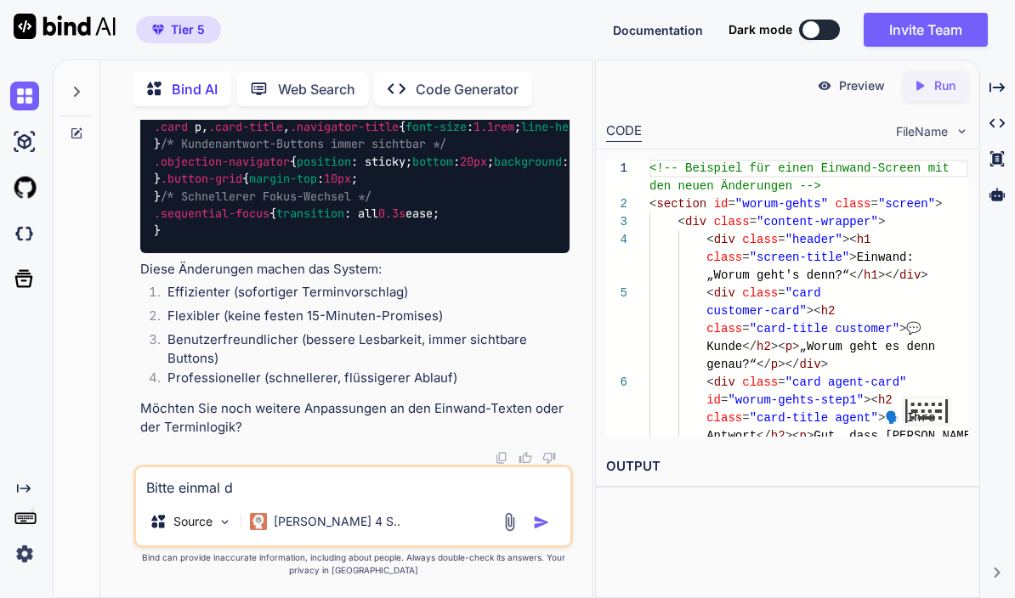
type textarea "x"
type textarea "Bitte einmal den"
type textarea "x"
type textarea "Bitte einmal den"
type textarea "x"
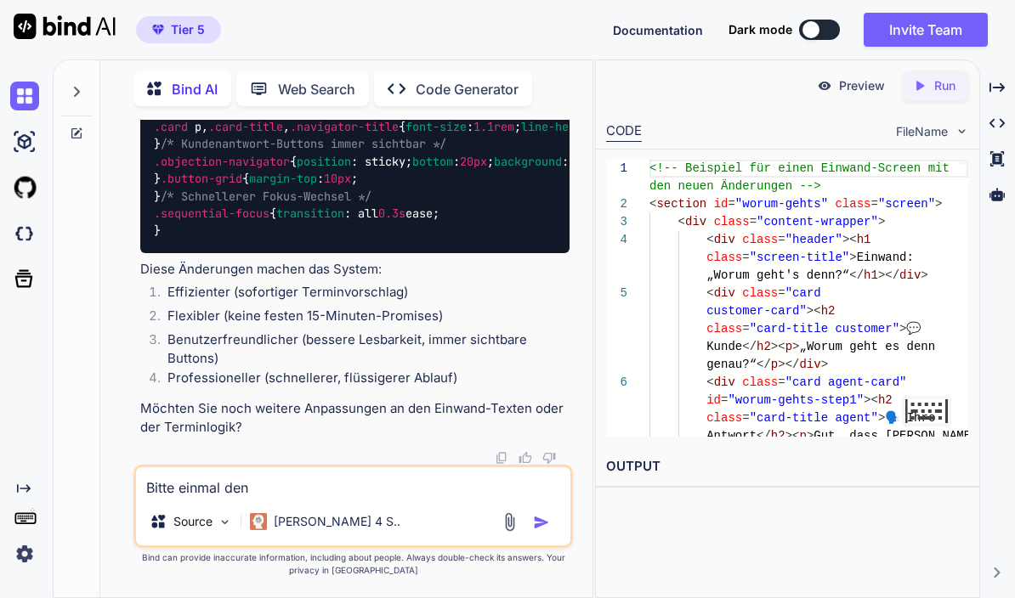
type textarea "Bitte einmal den g"
type textarea "x"
type textarea "Bitte einmal den ge"
type textarea "x"
type textarea "Bitte einmal den ges"
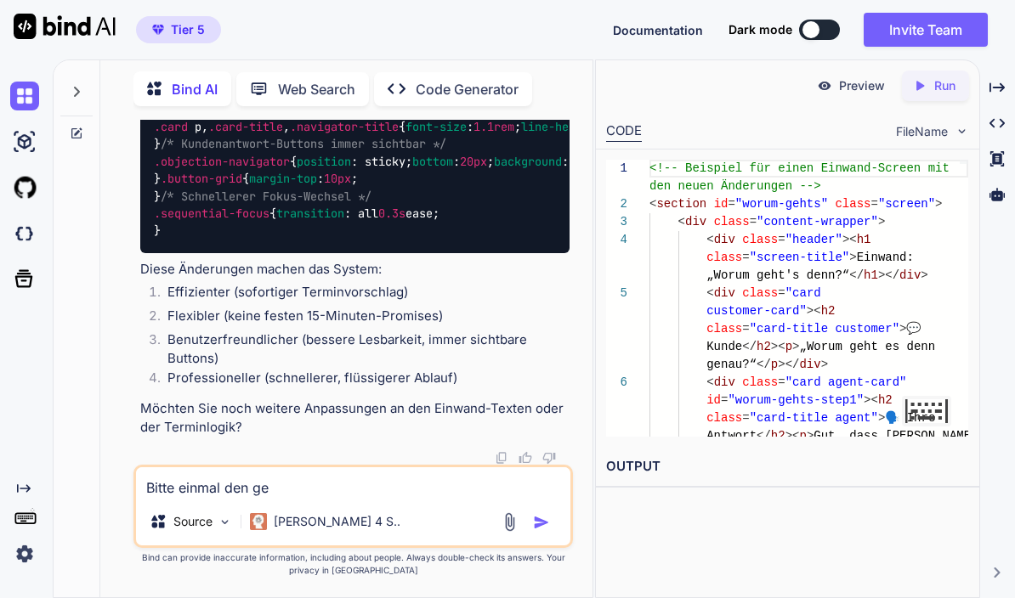
type textarea "x"
type textarea "Bitte einmal den gesy"
type textarea "x"
type textarea "Bitte einmal den gesym"
type textarea "x"
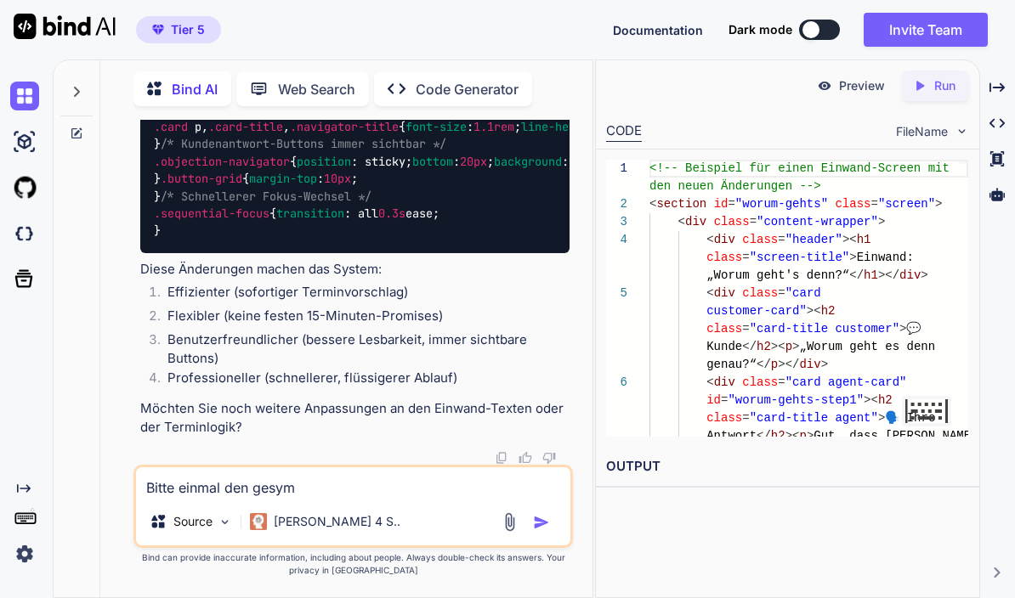
type textarea "Bitte einmal den gesymt"
type textarea "x"
type textarea "Bitte einmal den gesym"
type textarea "x"
type textarea "Bitte einmal den gesy"
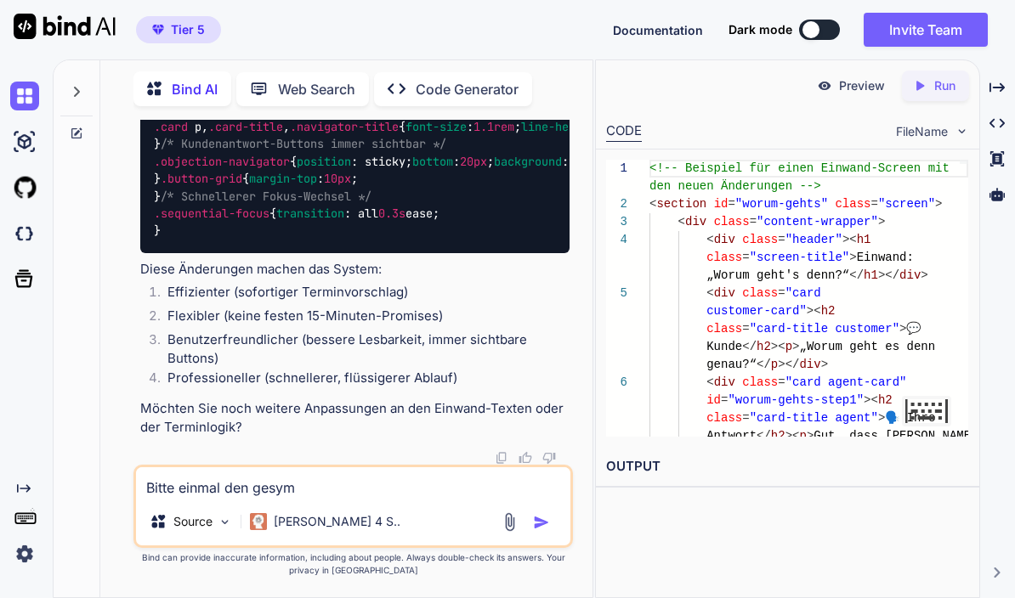
type textarea "x"
type textarea "Bitte einmal den ges"
type textarea "x"
type textarea "Bitte einmal den ge"
type textarea "x"
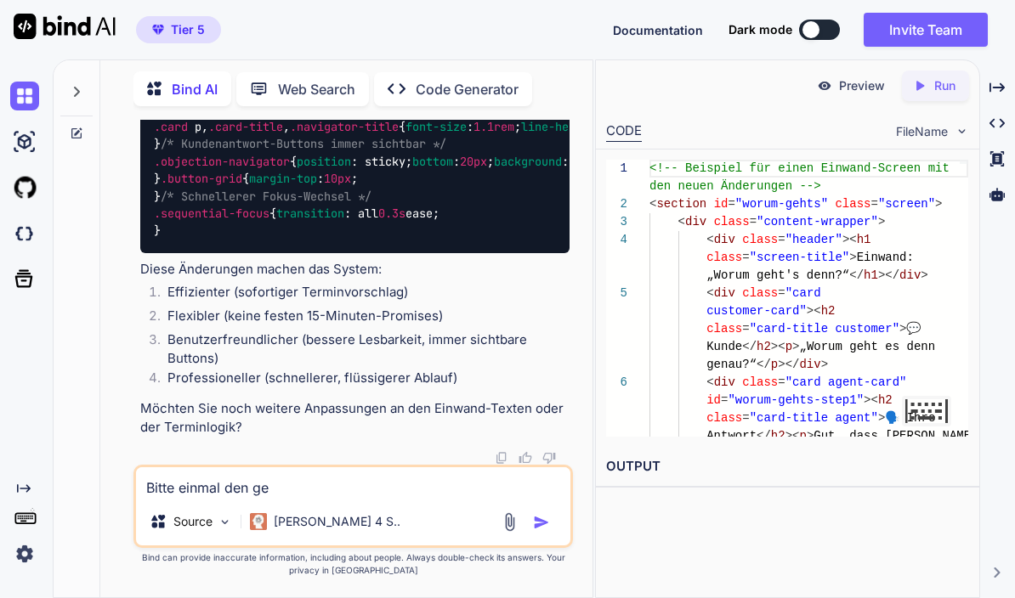
type textarea "Bitte einmal den gea"
type textarea "x"
type textarea "Bitte einmal den ge"
type textarea "x"
type textarea "Bitte einmal den ges"
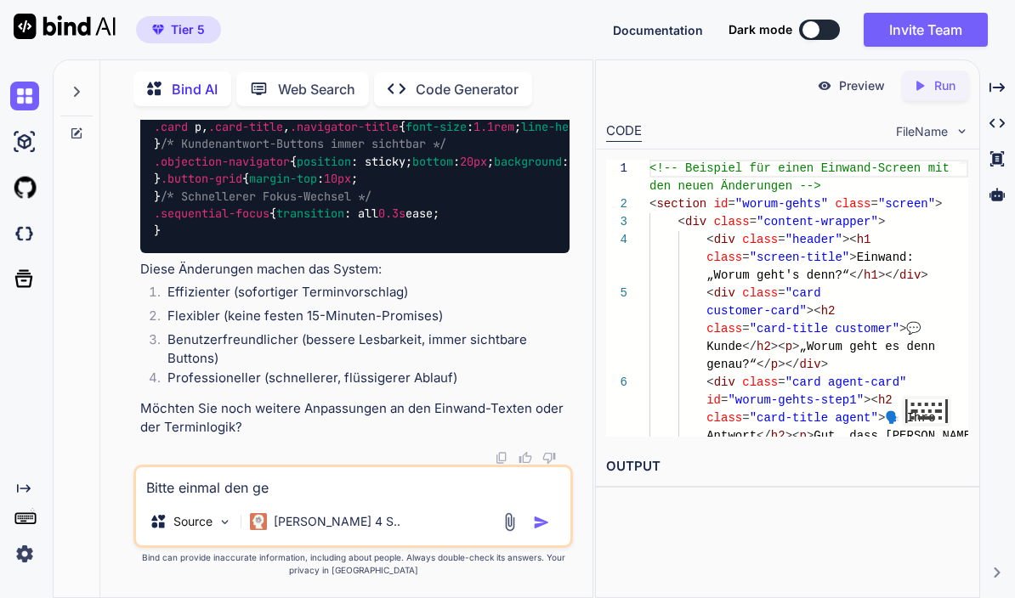
type textarea "x"
type textarea "Bitte einmal den gesa"
type textarea "x"
type textarea "Bitte einmal den gesam"
type textarea "x"
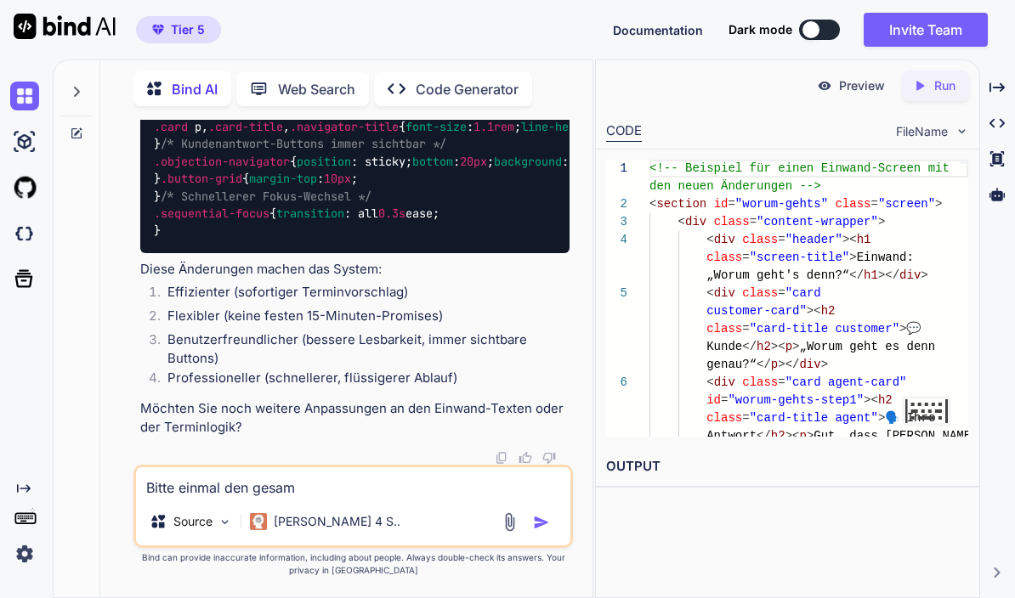
type textarea "Bitte einmal den gesamt"
type textarea "x"
type textarea "Bitte einmal den gesamto"
type textarea "x"
type textarea "Bitte einmal den gesamt"
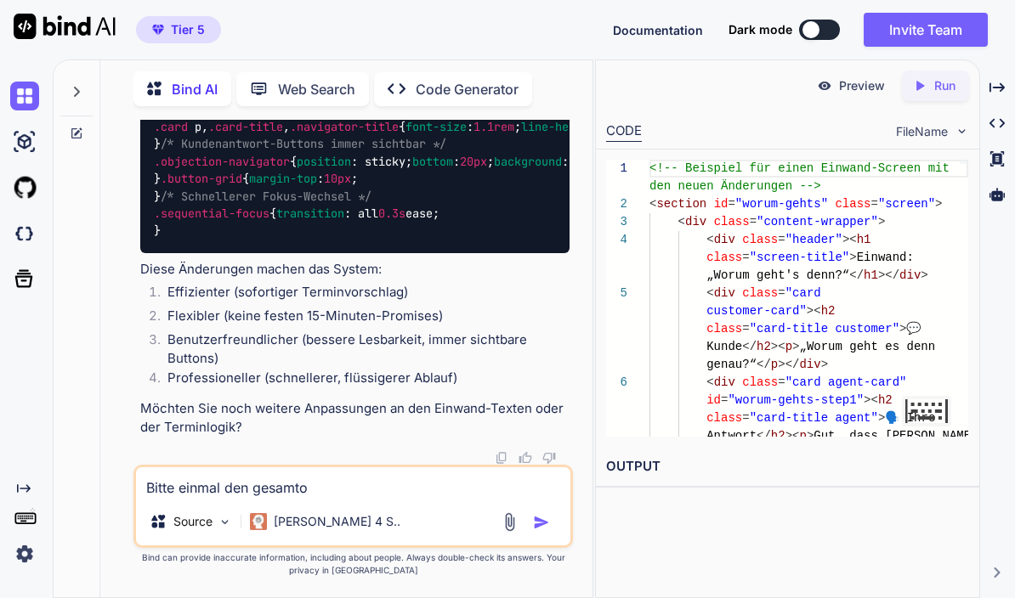
type textarea "x"
type textarea "Bitte einmal den gesamtc"
type textarea "x"
type textarea "Bitte einmal den gesamtco"
type textarea "x"
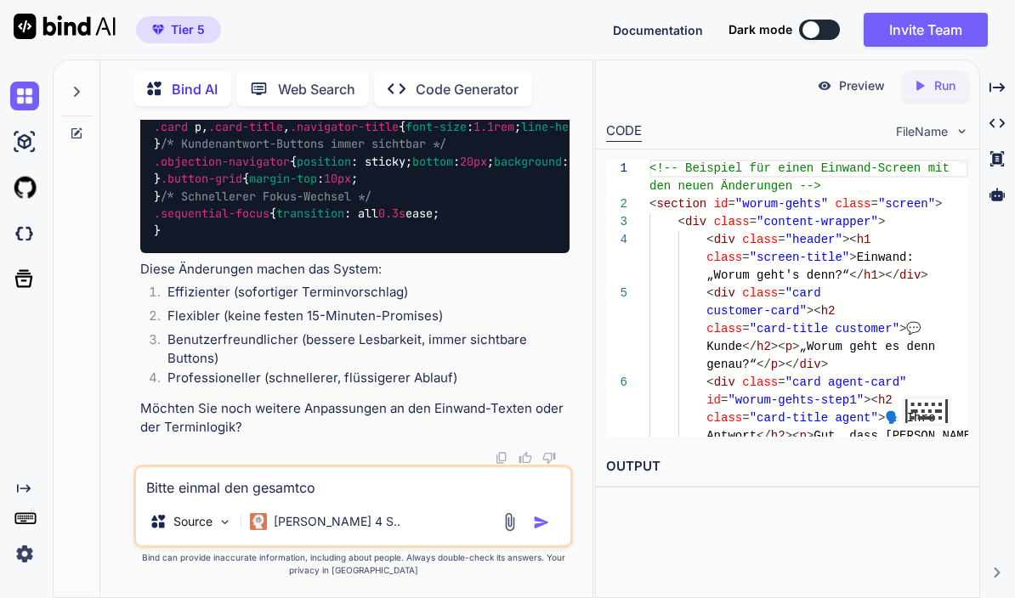
type textarea "Bitte einmal den gesamtcod"
type textarea "x"
type textarea "Bitte einmal den gesamtcode"
type textarea "x"
type textarea "Bitte einmal den gesamtcode"
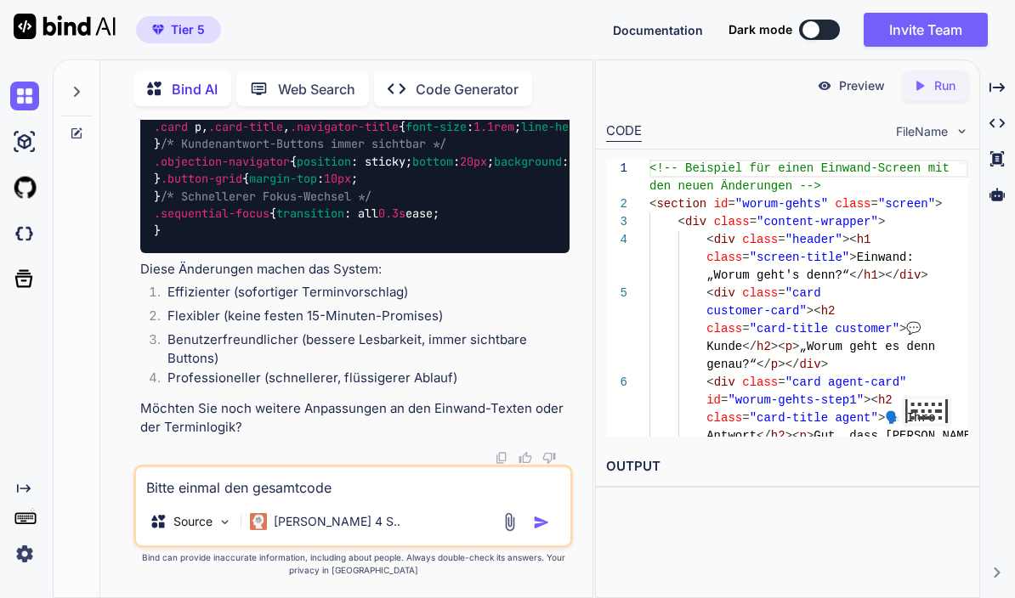
type textarea "x"
type textarea "Bitte einmal den gesamtcode o"
type textarea "x"
type textarea "Bitte einmal den gesamtcode oh"
type textarea "x"
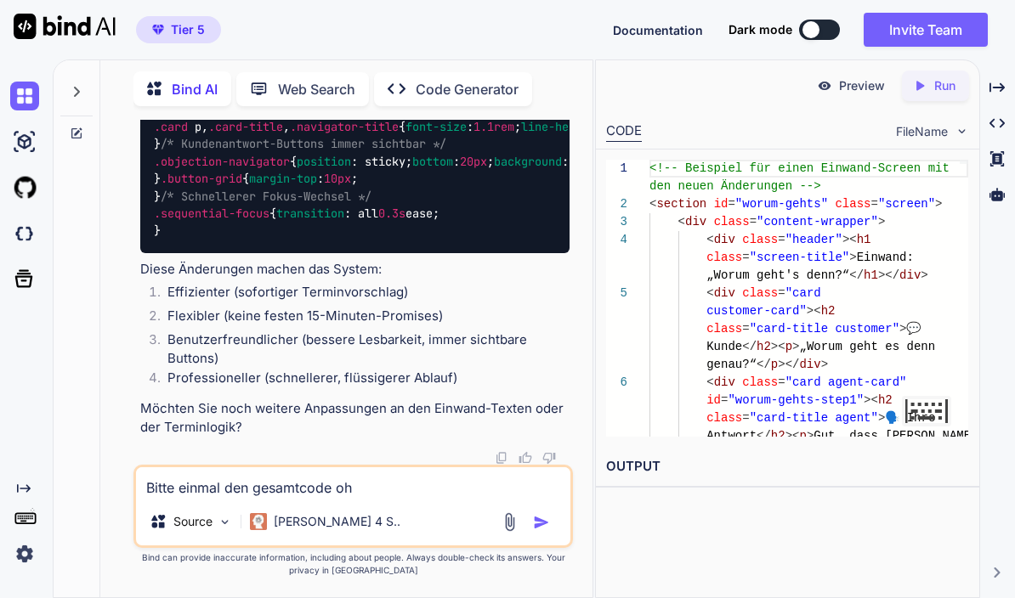
type textarea "Bitte einmal den gesamtcode ohn"
type textarea "x"
type textarea "Bitte einmal den gesamtcode ohne"
type textarea "x"
type textarea "Bitte einmal den gesamtcode ohne"
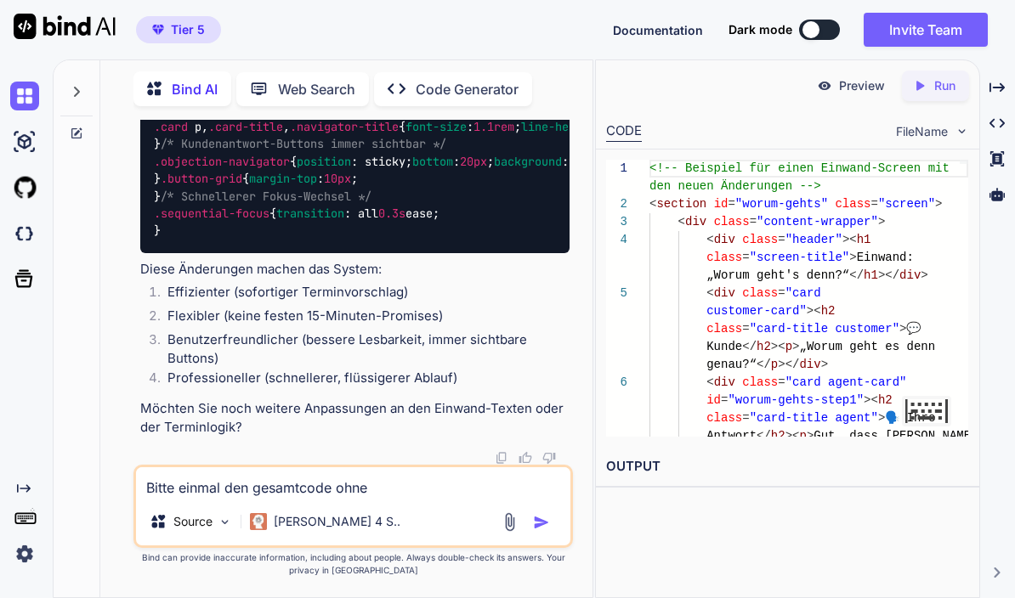
type textarea "x"
type textarea "Bitte einmal den gesamtcode ohne p"
type textarea "x"
type textarea "Bitte einmal den gesamtcode ohne pl"
type textarea "x"
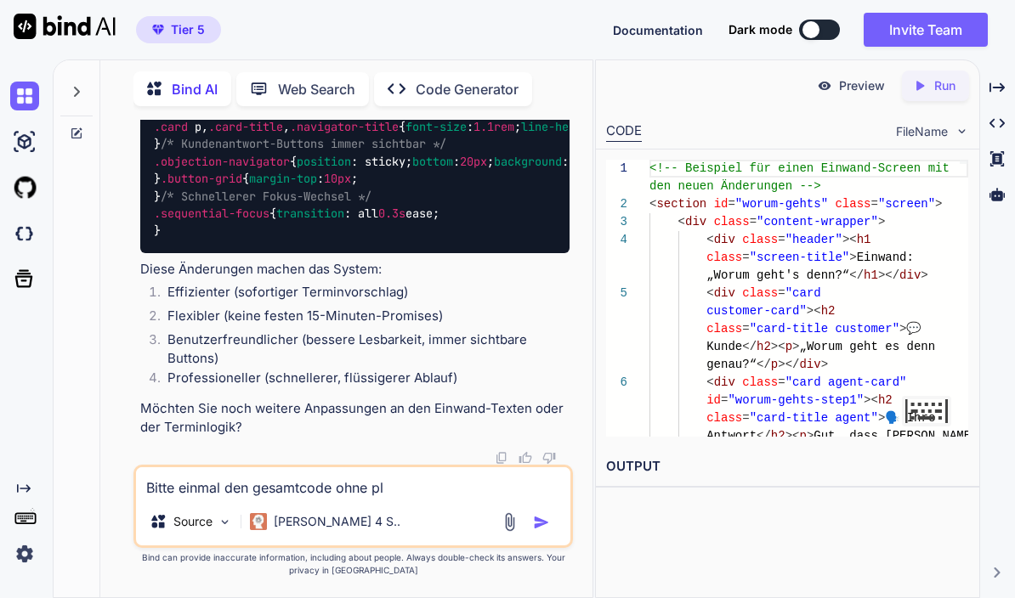
type textarea "Bitte einmal den gesamtcode ohne pla"
type textarea "x"
type textarea "Bitte einmal den gesamtcode ohne plat"
type textarea "x"
type textarea "Bitte einmal den gesamtcode ohne platz"
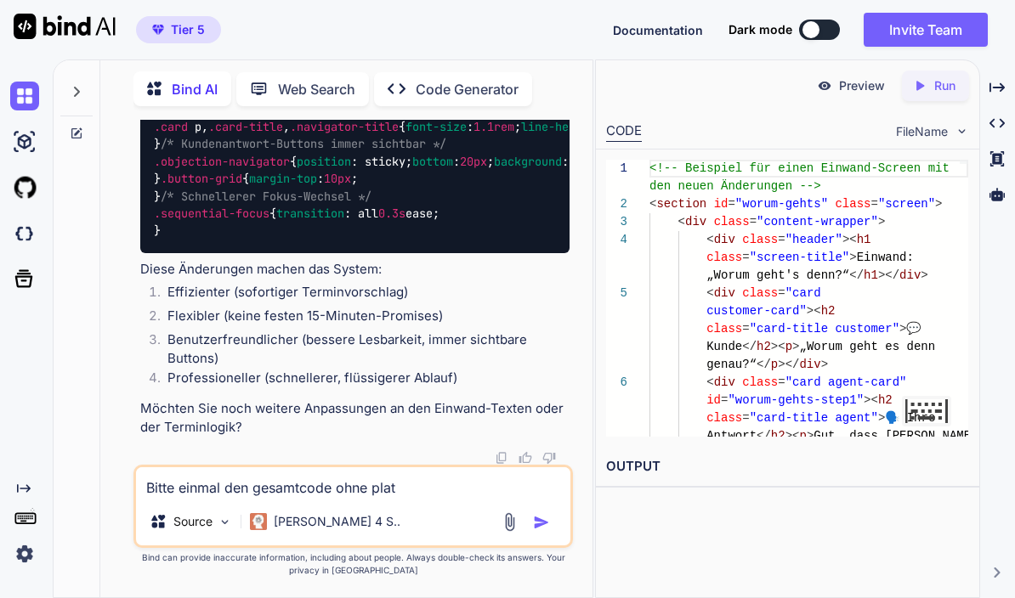
type textarea "x"
type textarea "Bitte einmal den gesamtcode ohne platzh"
type textarea "x"
type textarea "Bitte einmal den gesamtcode ohne platzha"
type textarea "x"
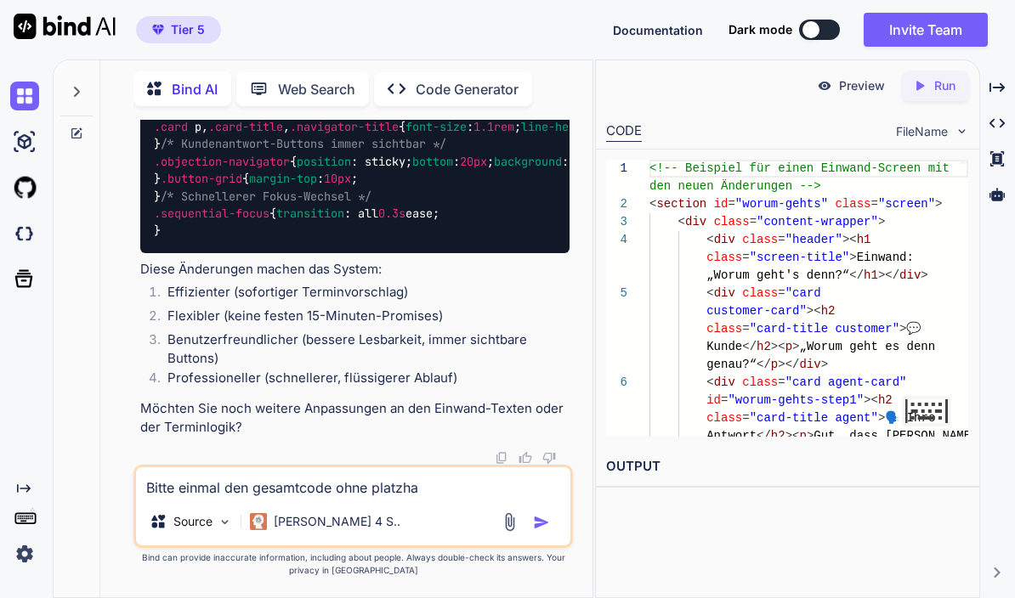
type textarea "Bitte einmal den gesamtcode ohne platzhal"
type textarea "x"
type textarea "Bitte einmal den gesamtcode ohne platzhalt"
type textarea "x"
type textarea "Bitte einmal den gesamtcode ohne platzhalte"
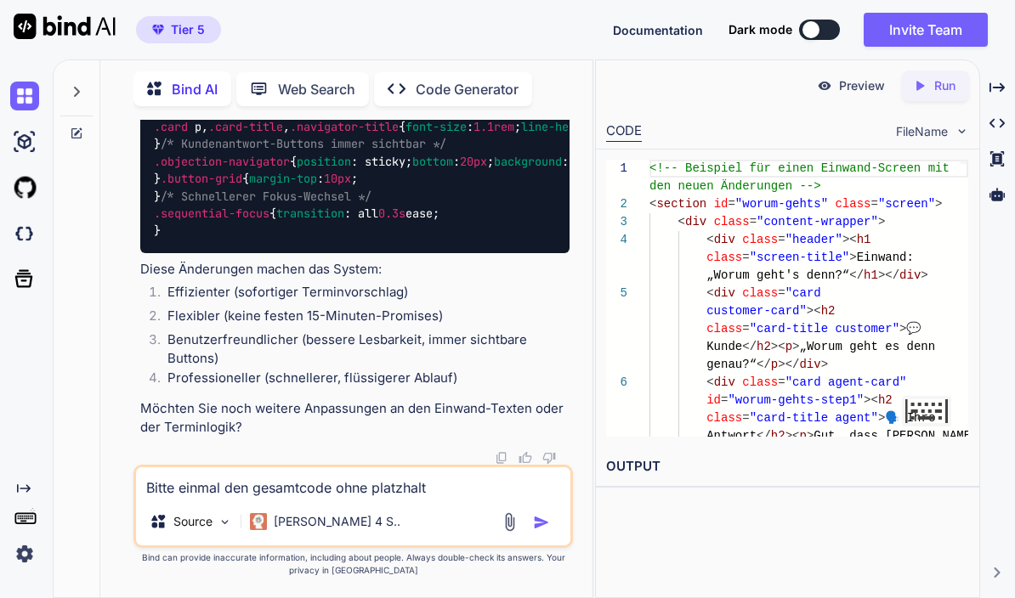
type textarea "x"
type textarea "Bitte einmal den gesamtcode ohne platzhalter"
type textarea "x"
type textarea "Bitte einmal den gesamtcode ohne Platzhalter"
type textarea "x"
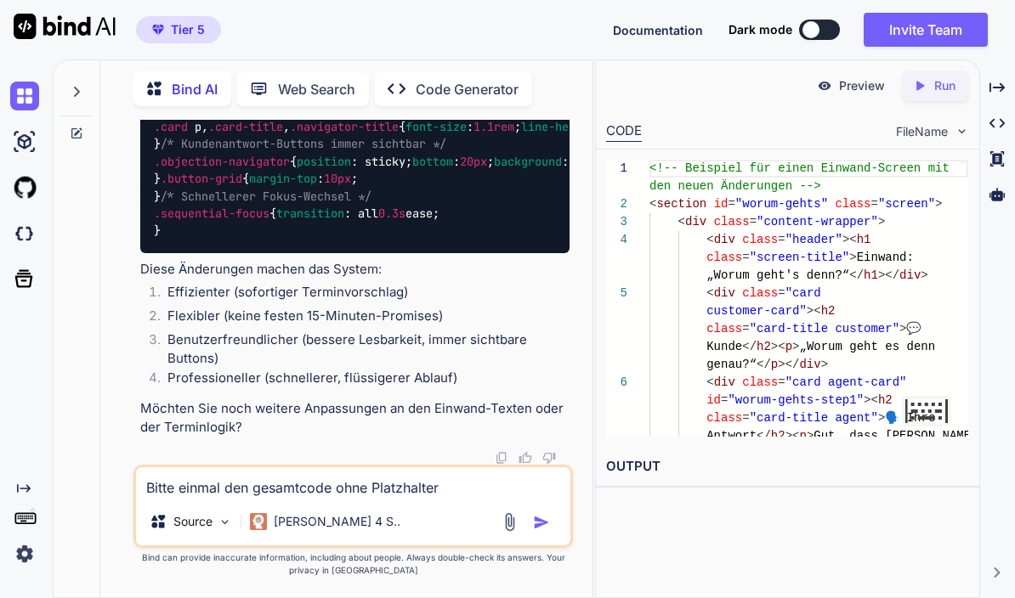
type textarea "Bitte einmal den gesamtcode ohne Platzhalter"
type textarea "x"
type textarea "Bitte einmal den gesamtcode ohne Platzhalter u"
type textarea "x"
type textarea "Bitte einmal den gesamtcode ohne Platzhalter un"
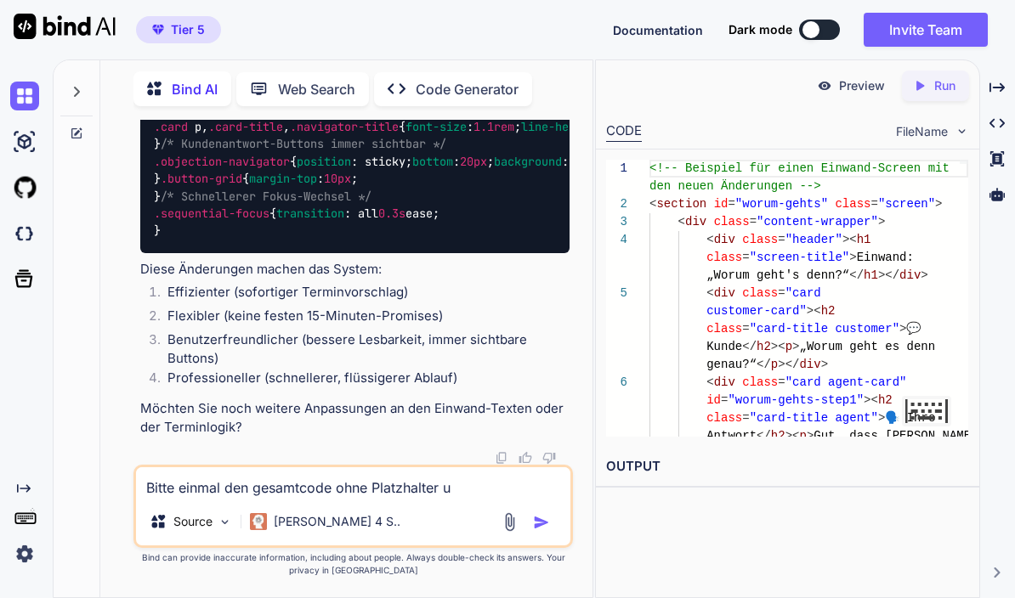
type textarea "x"
type textarea "Bitte einmal den gesamtcode ohne Platzhalter und"
type textarea "x"
type textarea "Bitte einmal den gesamtcode ohne Platzhalter und"
type textarea "x"
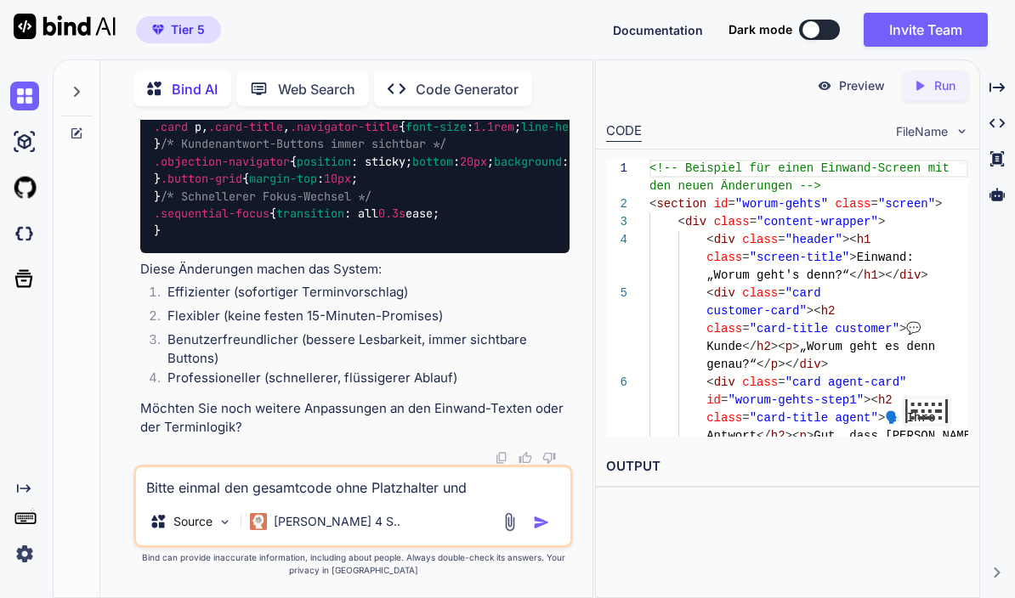
type textarea "Bitte einmal den gesamtcode ohne Platzhalter und o"
type textarea "x"
type textarea "Bitte einmal den gesamtcode ohne Platzhalter und oh"
type textarea "x"
type textarea "Bitte einmal den gesamtcode ohne Platzhalter und ohe"
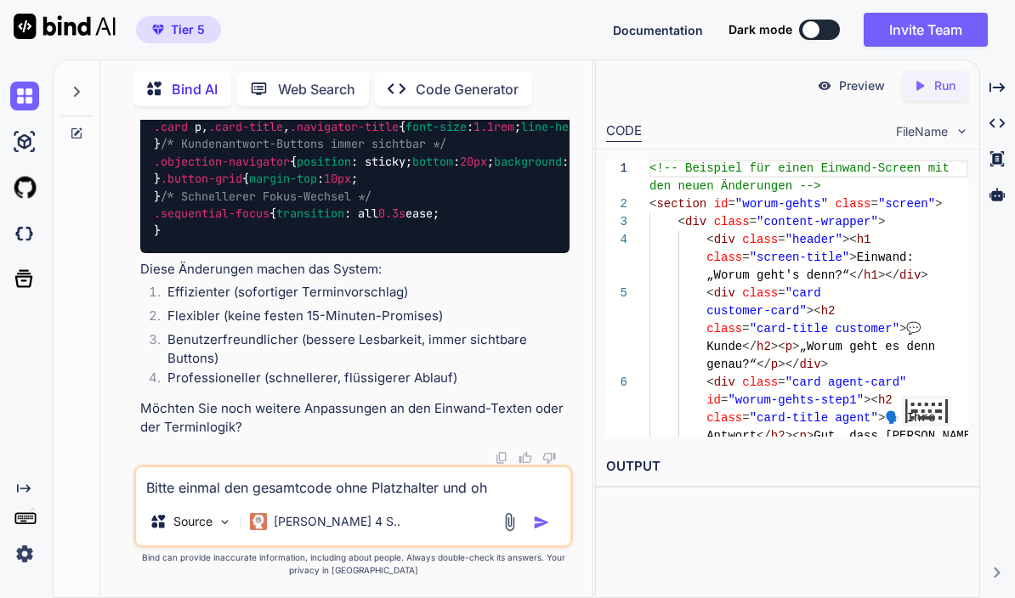
type textarea "x"
type textarea "Bitte einmal den gesamtcode ohne Platzhalter und oh"
type textarea "x"
type textarea "Bitte einmal den gesamtcode ohne Platzhalter und ohn"
type textarea "x"
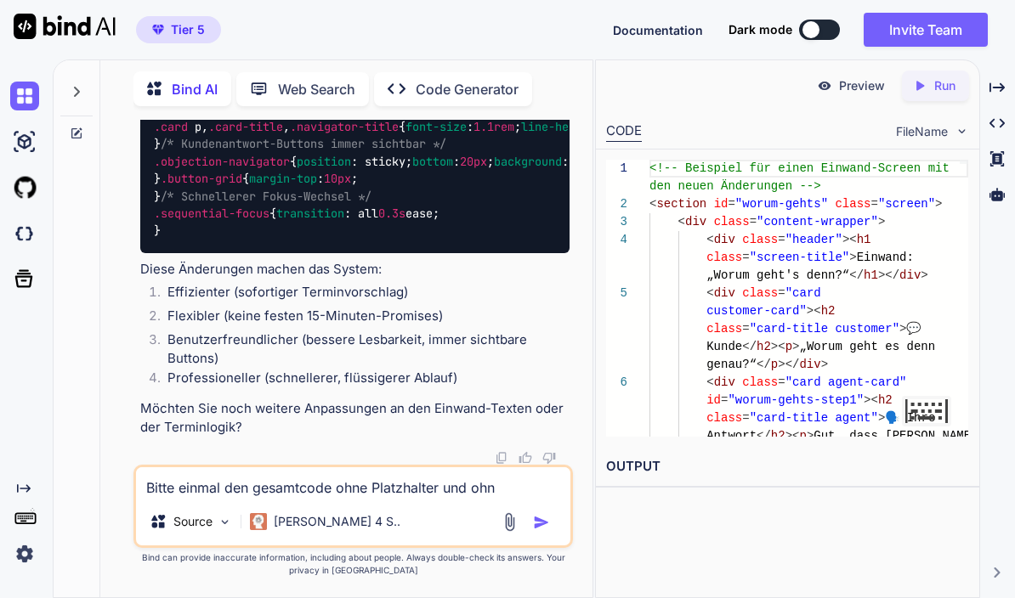
type textarea "Bitte einmal den gesamtcode ohne Platzhalter und ohne"
type textarea "x"
type textarea "Bitte einmal den gesamtcode ohne Platzhalter und ohne"
type textarea "x"
type textarea "Bitte einmal den gesamtcode ohne Platzhalter und ohne k"
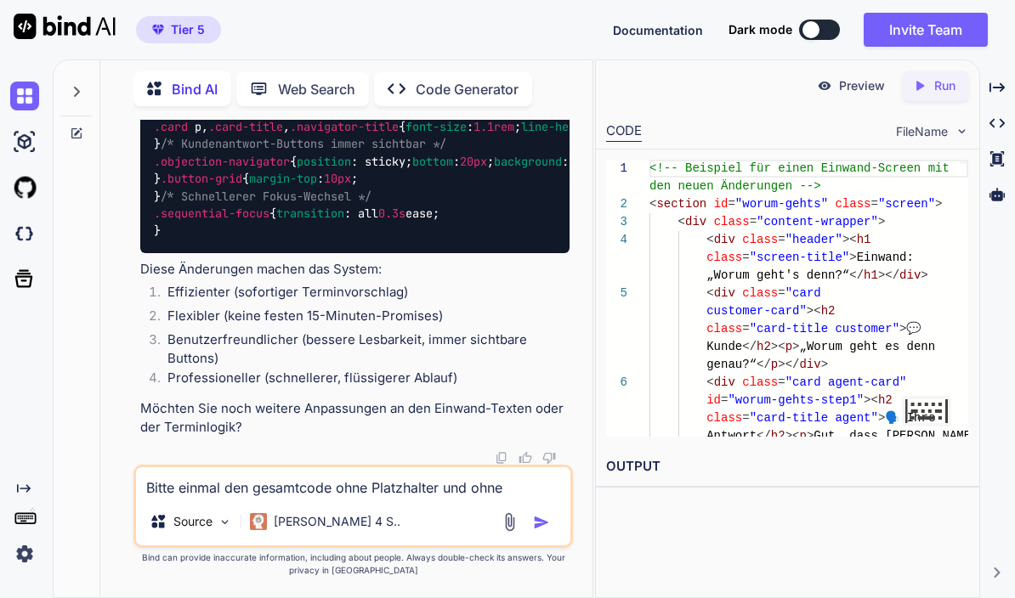
type textarea "x"
type textarea "Bitte einmal den gesamtcode ohne Platzhalter und ohne k+"
type textarea "x"
type textarea "Bitte einmal den gesamtcode ohne Platzhalter und ohne k+r"
type textarea "x"
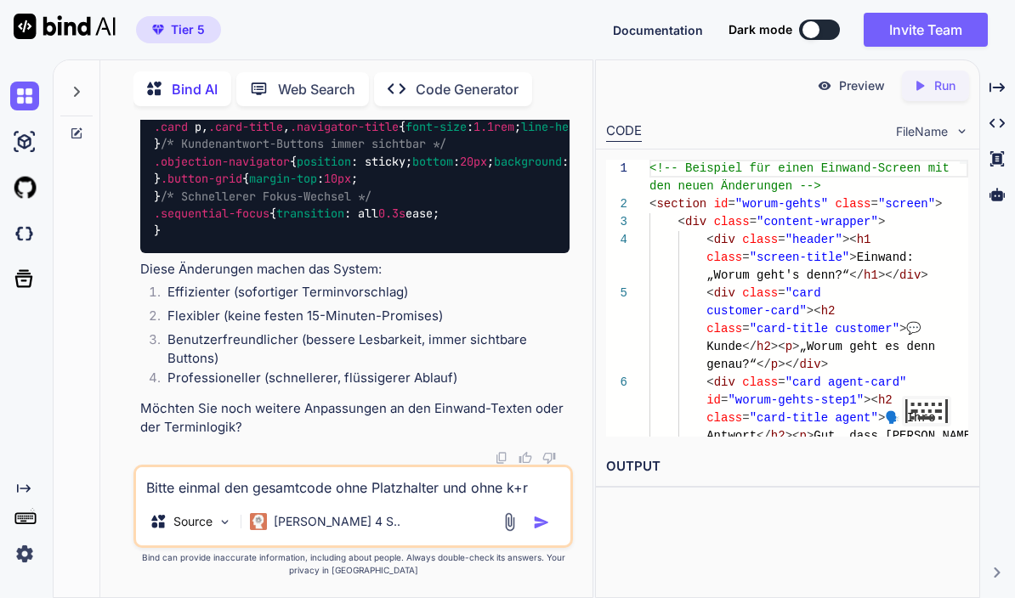
type textarea "Bitte einmal den gesamtcode ohne Platzhalter und ohne k+"
type textarea "x"
type textarea "Bitte einmal den gesamtcode ohne Platzhalter und ohne k"
type textarea "x"
type textarea "Bitte einmal den gesamtcode ohne Platzhalter und ohne"
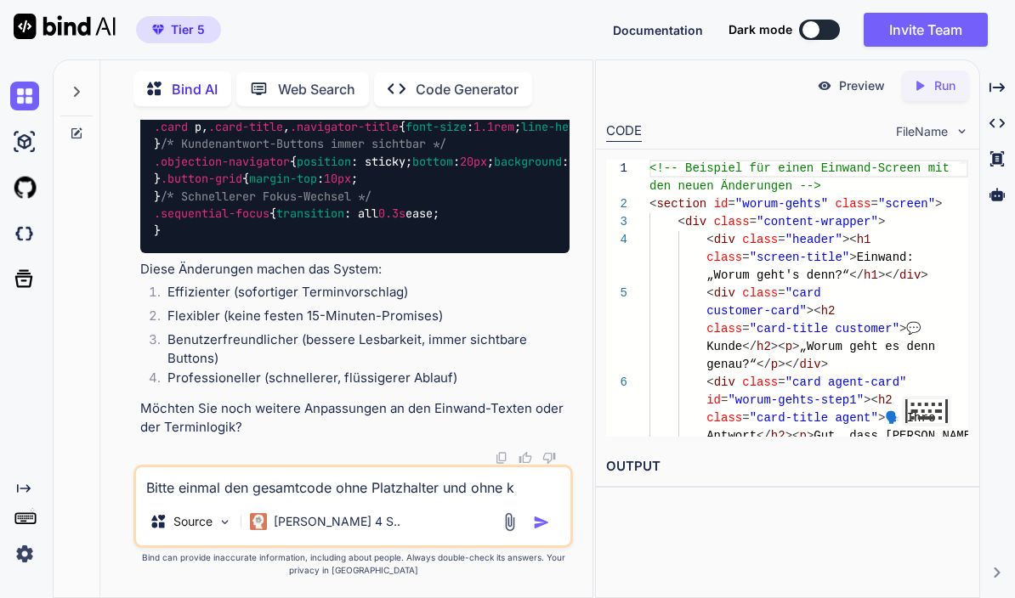
type textarea "x"
type textarea "Bitte einmal den gesamtcode ohne Platzhalter und ohne k"
type textarea "x"
type textarea "Bitte einmal den gesamtcode ohne Platzhalter und ohne kü"
type textarea "x"
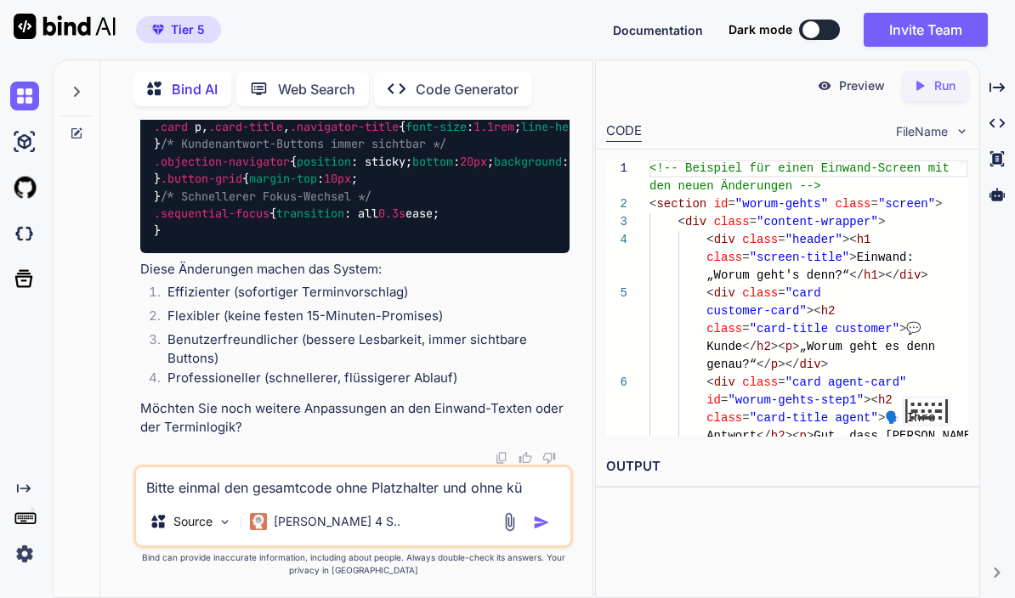
type textarea "Bitte einmal den gesamtcode ohne Platzhalter und ohne kür"
type textarea "x"
type textarea "Bitte einmal den gesamtcode ohne Platzhalter und ohne kürz"
type textarea "x"
type textarea "Bitte einmal den gesamtcode ohne Platzhalter und ohne kürzu"
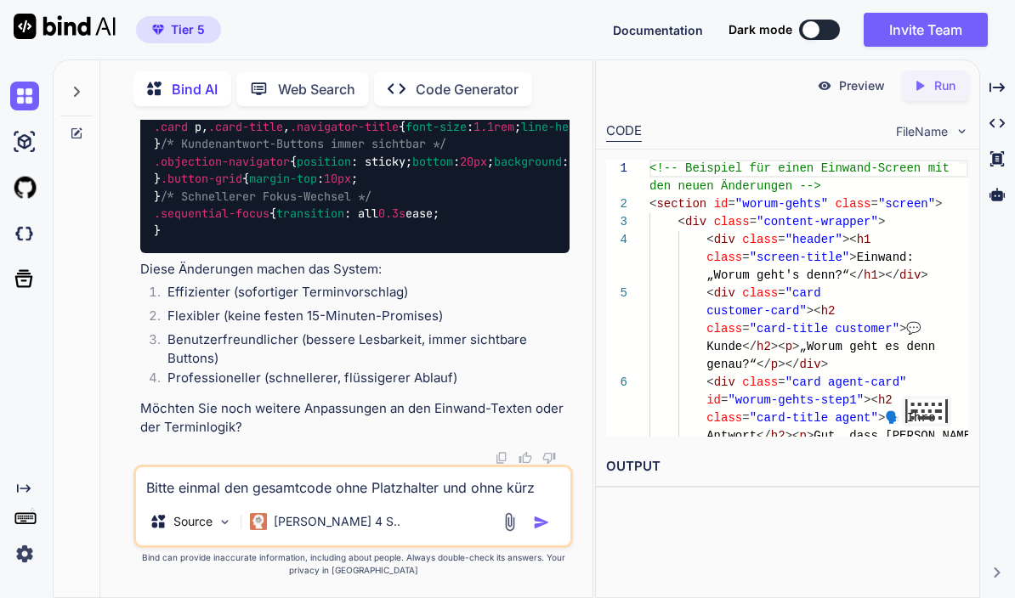
type textarea "x"
type textarea "Bitte einmal den gesamtcode ohne Platzhalter und ohne kürzun"
type textarea "x"
type textarea "Bitte einmal den gesamtcode ohne Platzhalter und ohne kürzung"
type textarea "x"
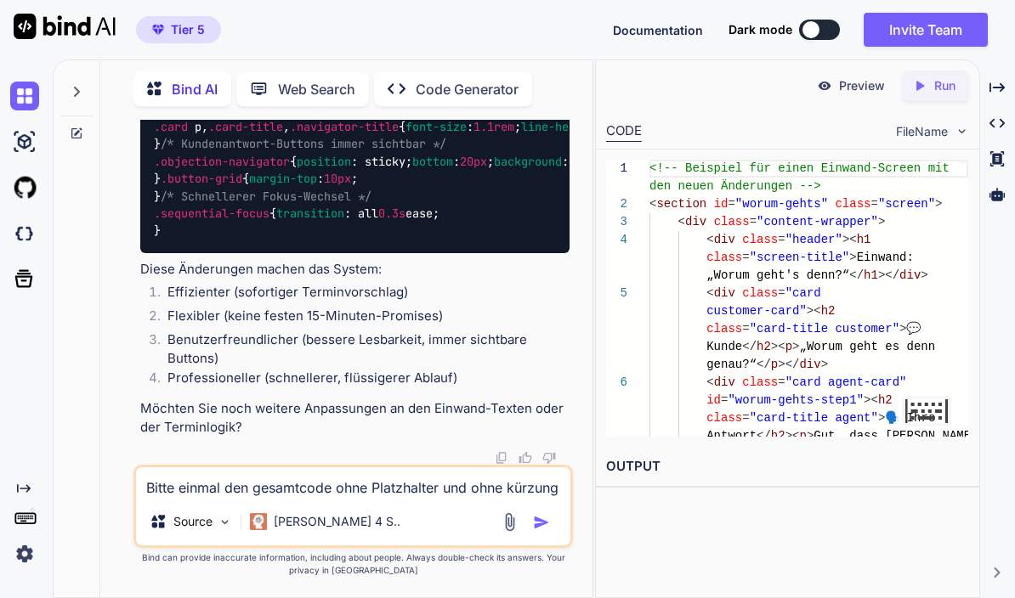
scroll to position [83578, 0]
type textarea "Bitte einmal den gesamtcode ohne Platzhalter und ohne kürzunge"
type textarea "x"
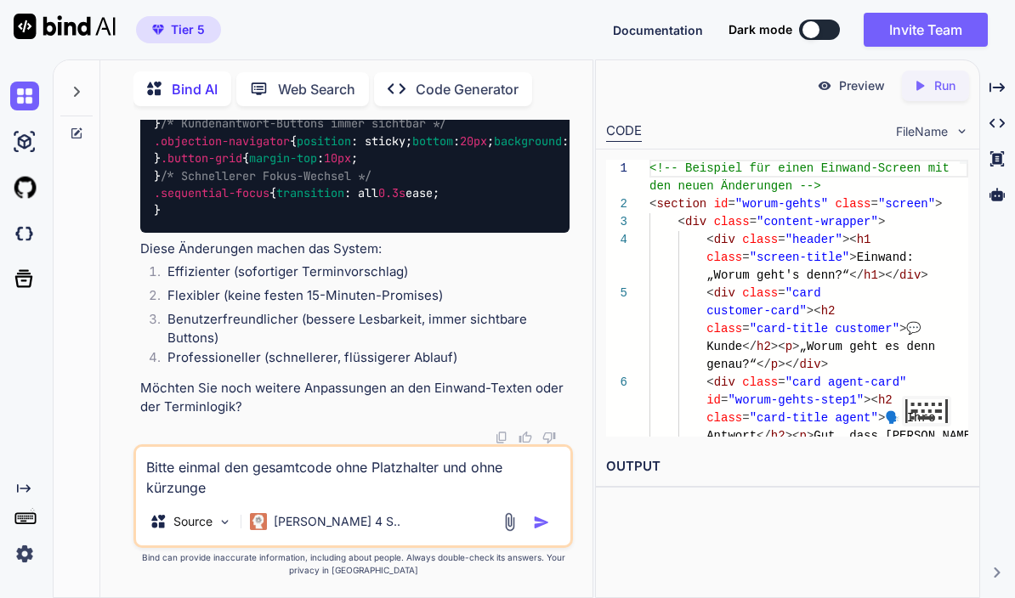
type textarea "Bitte einmal den gesamtcode ohne Platzhalter und ohne kürzungen"
type textarea "x"
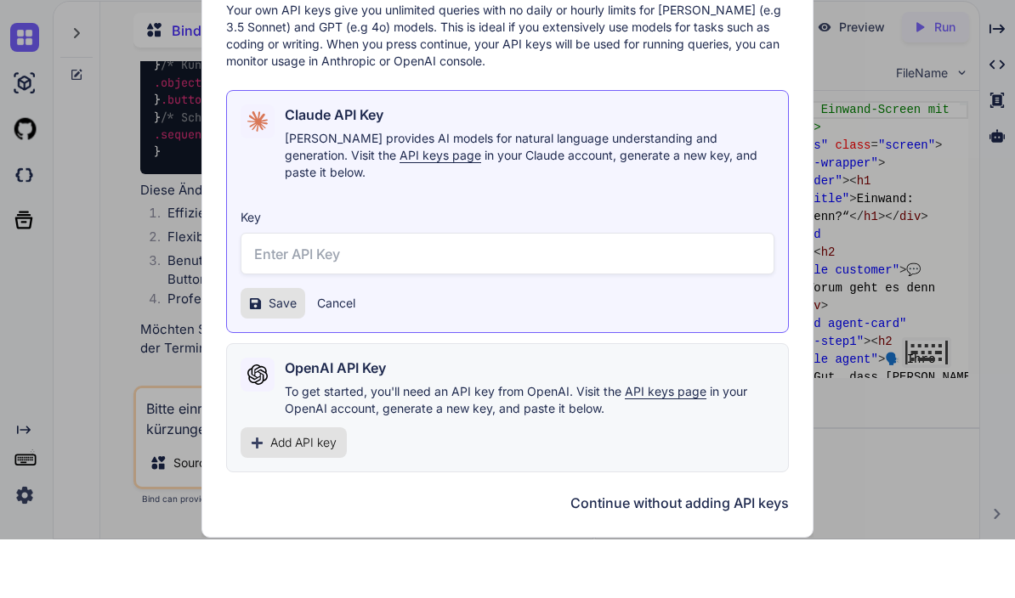
type textarea "Bitte einmal den gesamtcode ohne Platzhalter und ohne kürzungen"
click at [707, 552] on button "Continue without adding API keys" at bounding box center [679, 562] width 218 height 20
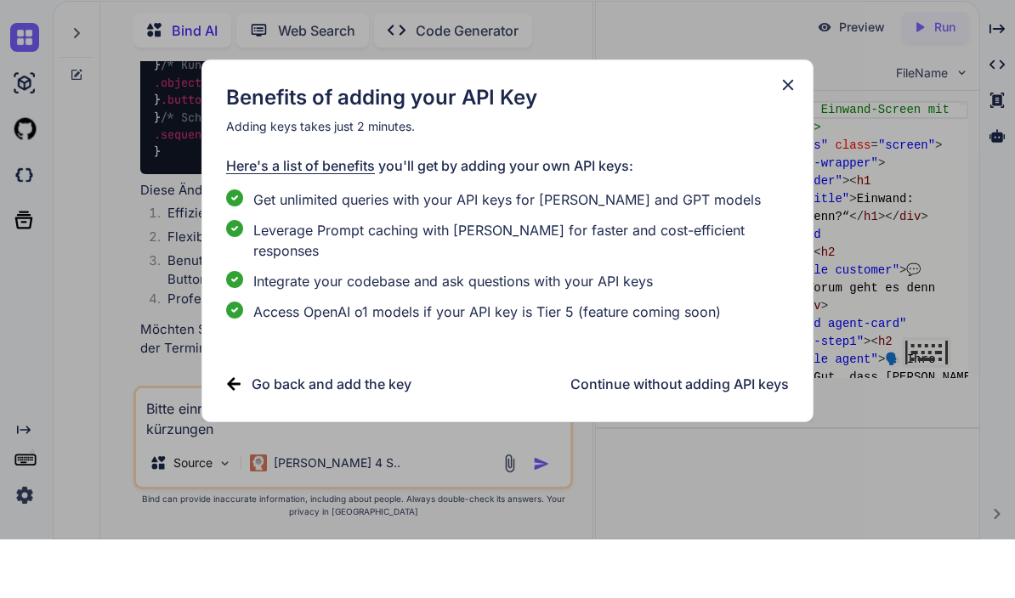
click at [707, 496] on div "Benefits of adding your API Key Adding keys takes just 2 minutes. Here's a list…" at bounding box center [507, 299] width 1015 height 598
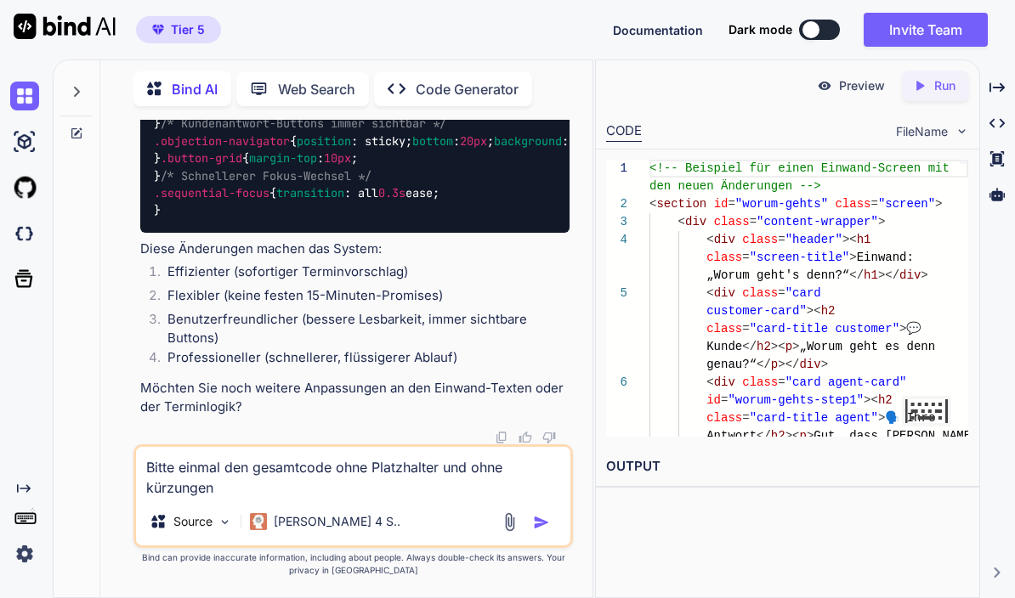
click at [535, 529] on img "button" at bounding box center [541, 522] width 17 height 17
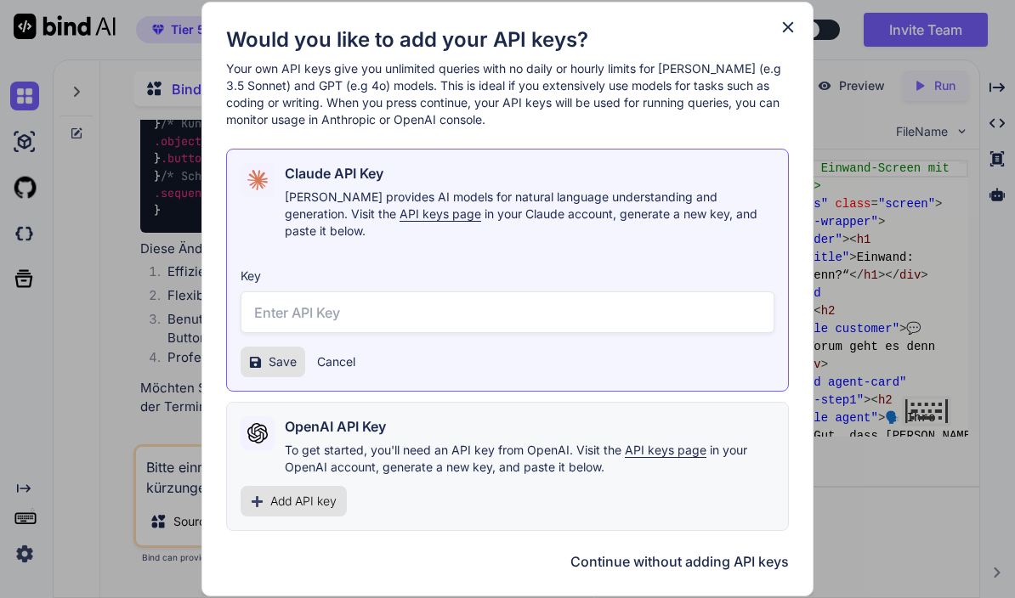
click at [544, 527] on div "Would you like to add your API keys? Your own API keys give you unlimited queri…" at bounding box center [507, 299] width 563 height 546
click at [719, 552] on button "Continue without adding API keys" at bounding box center [679, 562] width 218 height 20
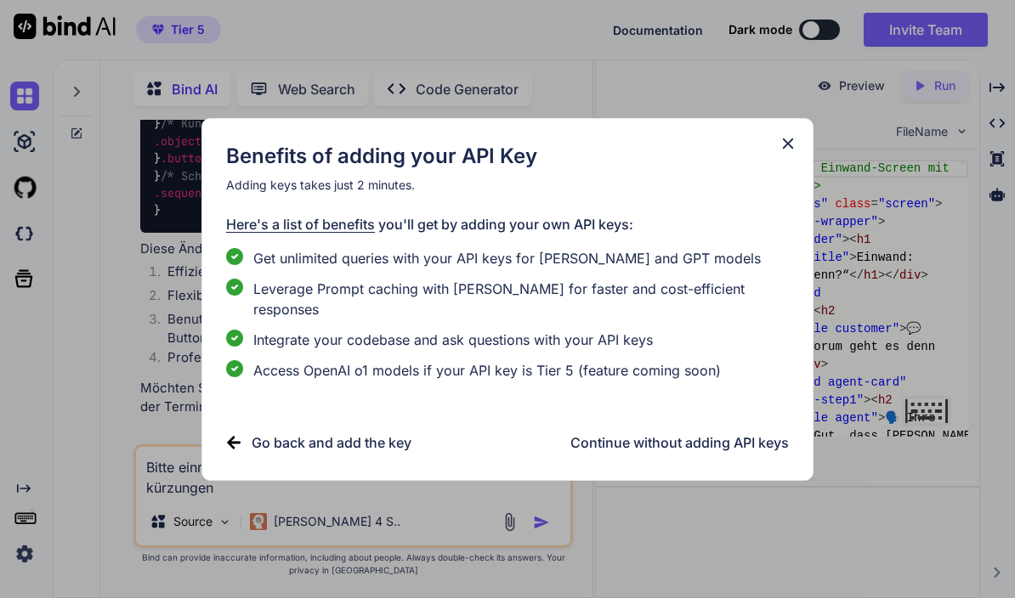
click at [714, 564] on div "Benefits of adding your API Key Adding keys takes just 2 minutes. Here's a list…" at bounding box center [507, 299] width 1015 height 598
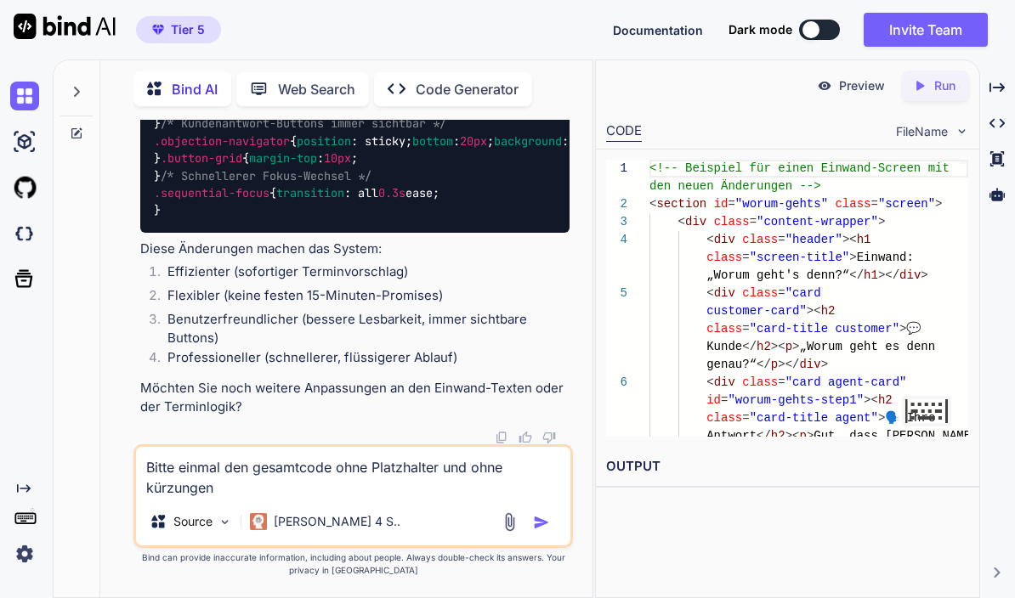
click at [536, 521] on img "button" at bounding box center [541, 522] width 17 height 17
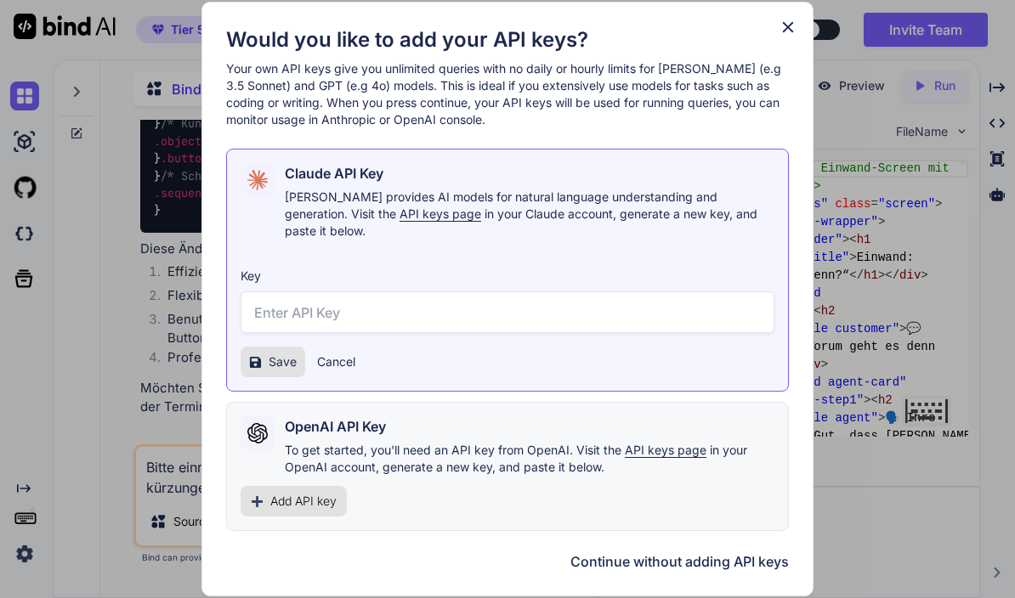
click at [670, 562] on button "Continue without adding API keys" at bounding box center [679, 562] width 218 height 20
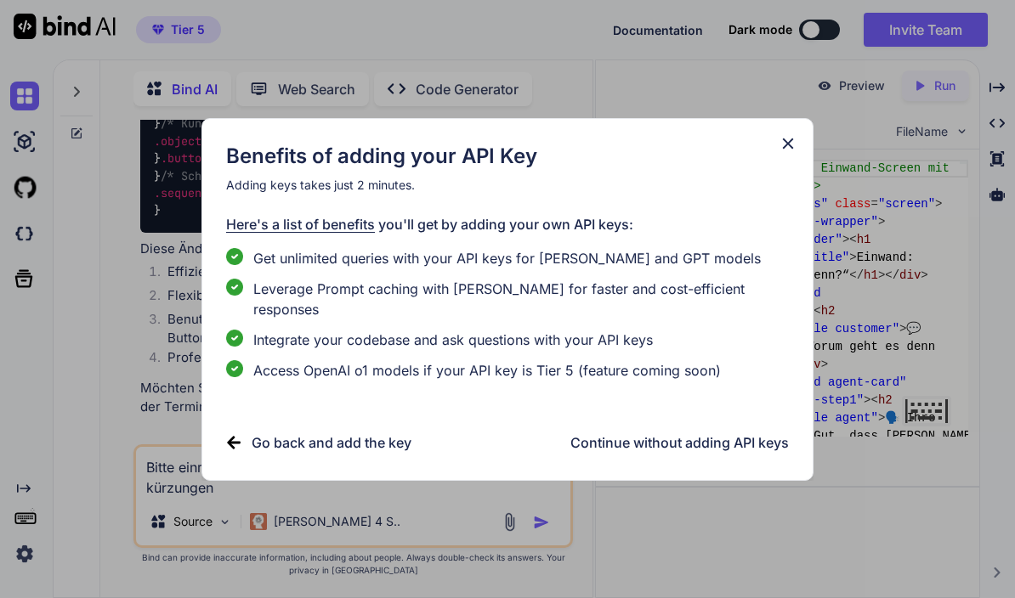
click at [707, 438] on h3 "Continue without adding API keys" at bounding box center [679, 443] width 218 height 20
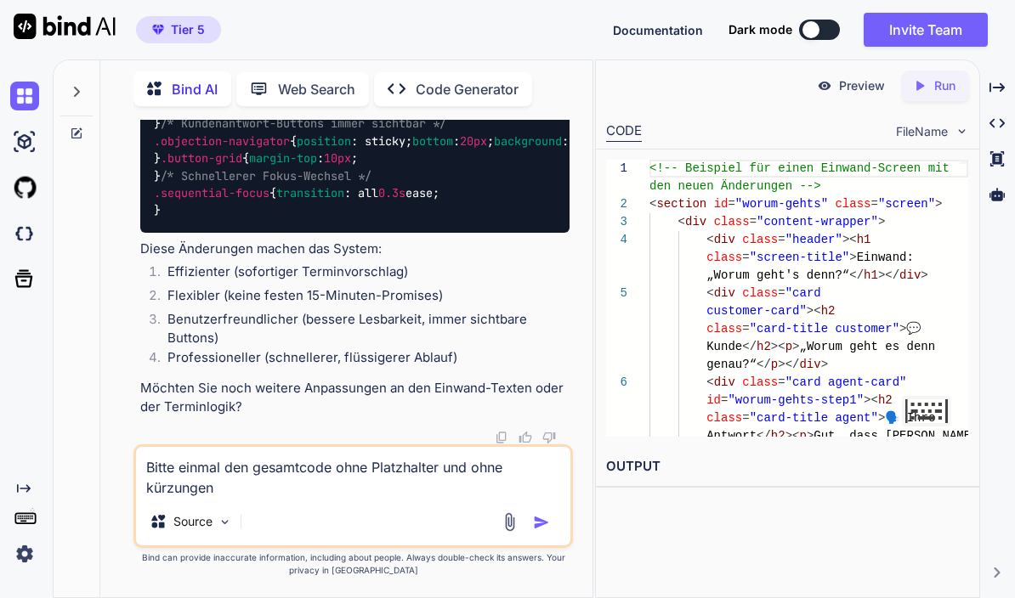
click at [544, 521] on img "button" at bounding box center [541, 522] width 17 height 17
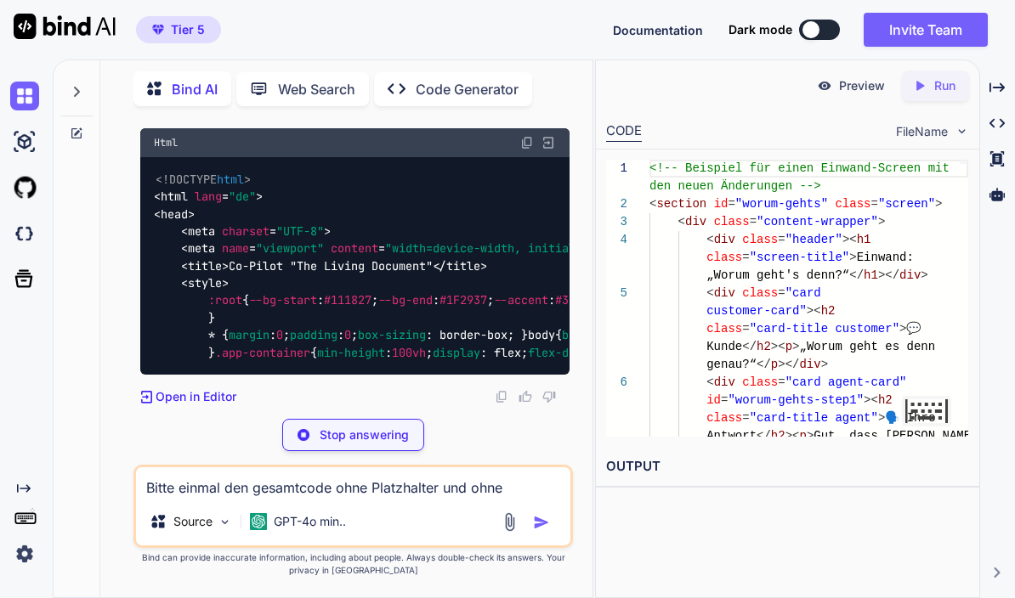
scroll to position [84153, 0]
click at [555, 150] on img at bounding box center [548, 142] width 15 height 15
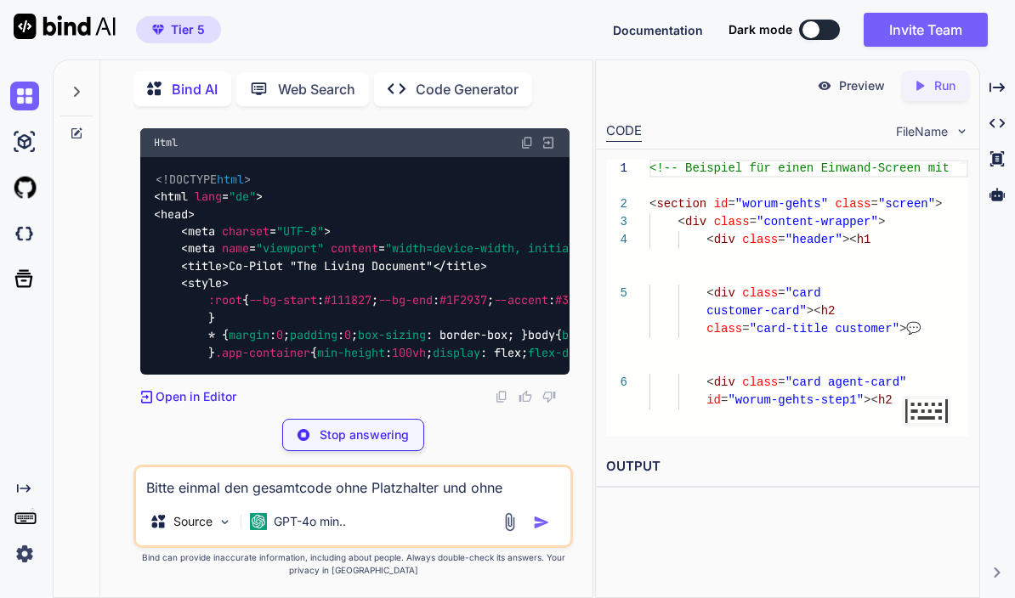
type textarea "x"
type textarea "20px; backdrop-filter: blur("
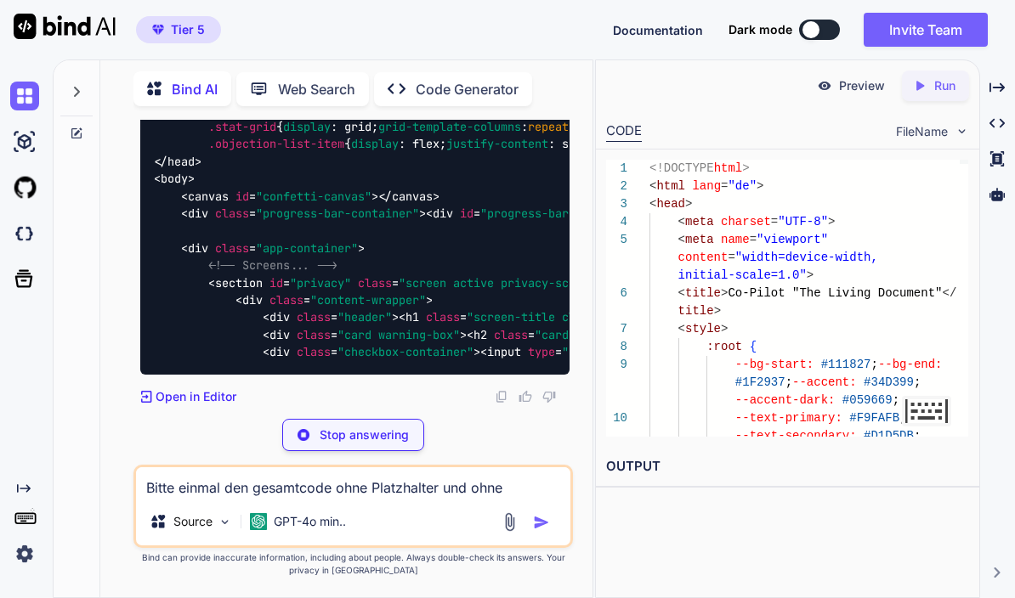
type textarea "x"
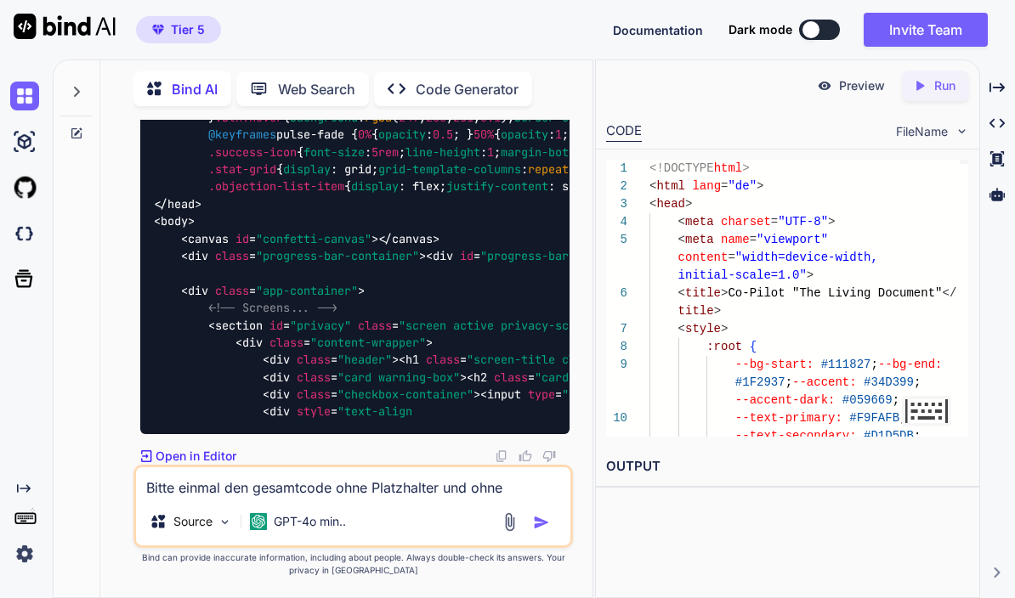
type textarea "und stimme zu.</label></div> <div style="text-align"
click at [950, 71] on div "Created with Pixso. Run" at bounding box center [935, 86] width 67 height 31
click at [856, 77] on p "Preview" at bounding box center [862, 85] width 46 height 17
click at [380, 495] on textarea "Bitte einmal den gesamtcode ohne Platzhalter und ohne kürzungen" at bounding box center [352, 482] width 433 height 31
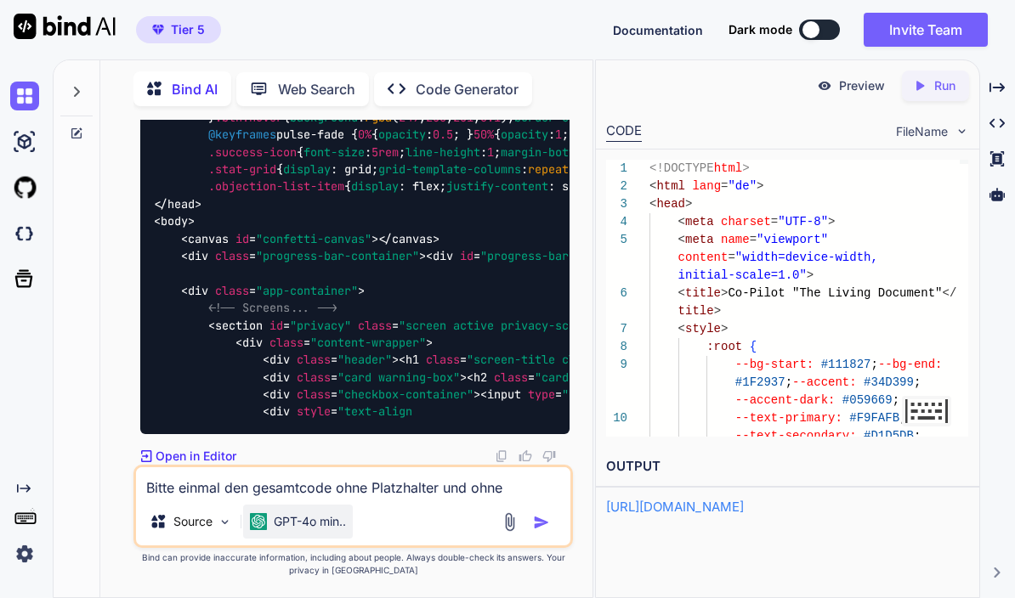
click at [338, 530] on div "GPT-4o min.." at bounding box center [298, 522] width 110 height 34
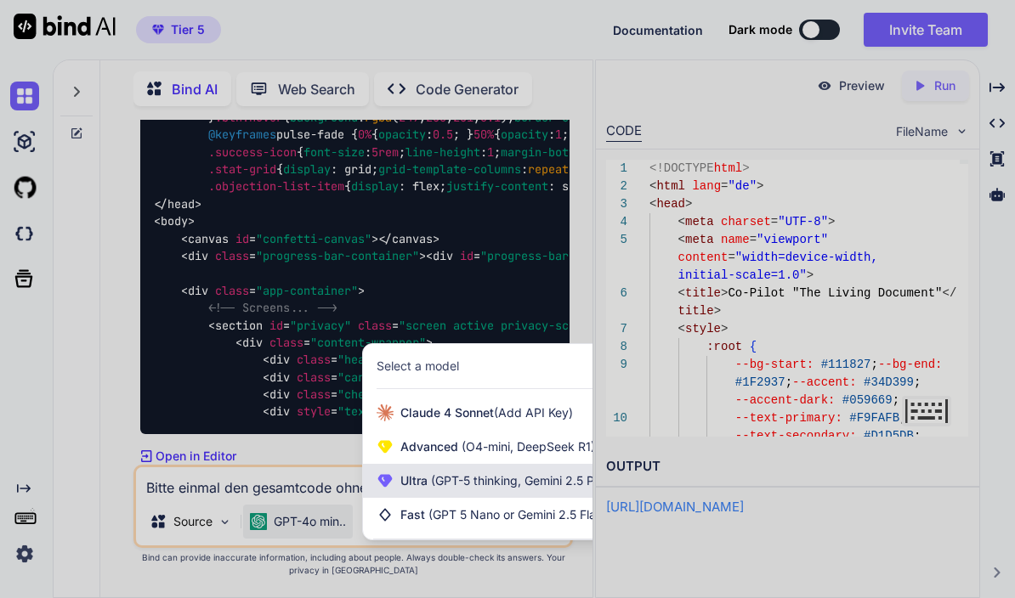
click at [472, 496] on div "Ultra (GPT-5 thinking, Gemini 2.5 Pro)" at bounding box center [493, 481] width 260 height 34
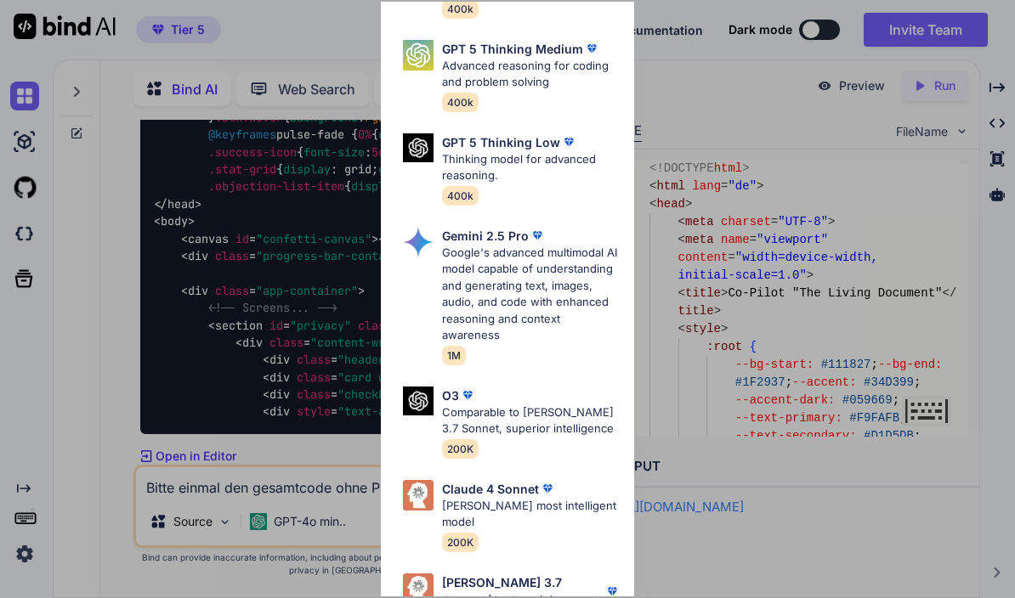
scroll to position [235, 0]
click at [523, 499] on p "[PERSON_NAME] most intelligent model" at bounding box center [531, 515] width 179 height 33
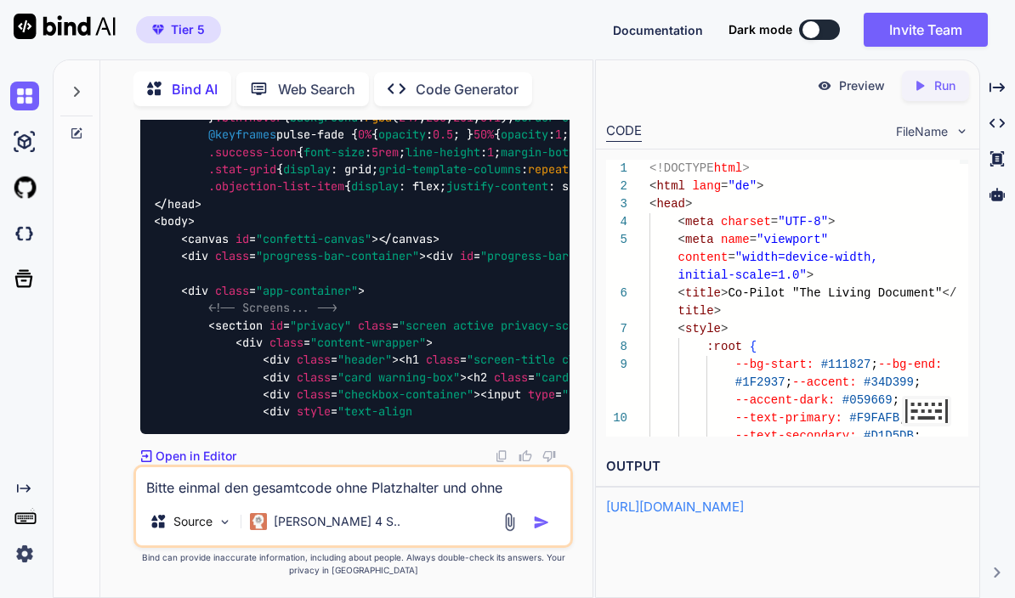
click at [308, 489] on textarea "Bitte einmal den gesamtcode ohne Platzhalter und ohne kürzungen" at bounding box center [352, 482] width 433 height 31
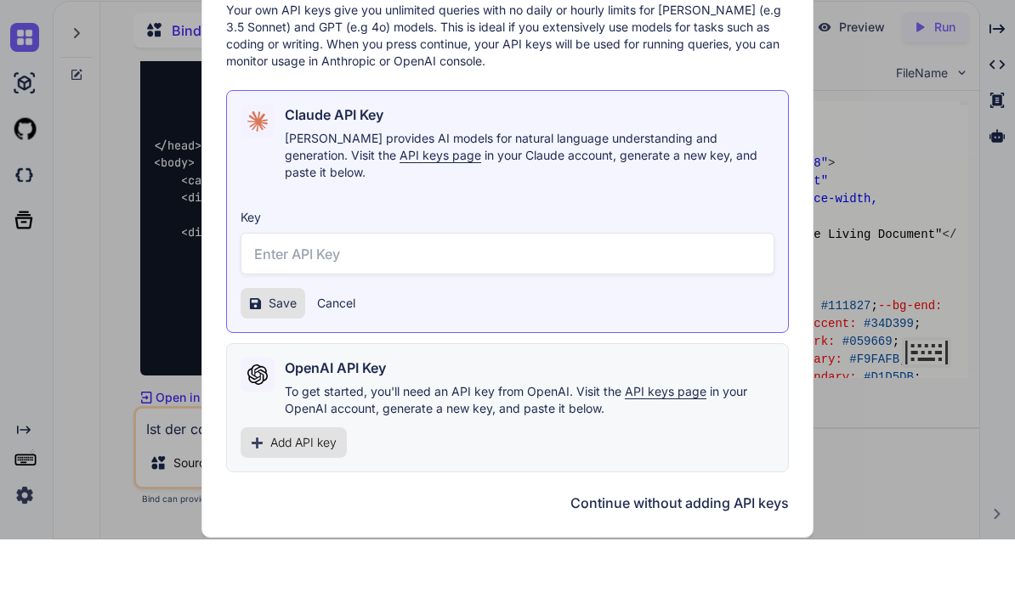
type textarea "Ist der code vollständig? Es gibt keinen sichtbaren startbutton?"
click at [703, 552] on button "Continue without adding API keys" at bounding box center [679, 562] width 218 height 20
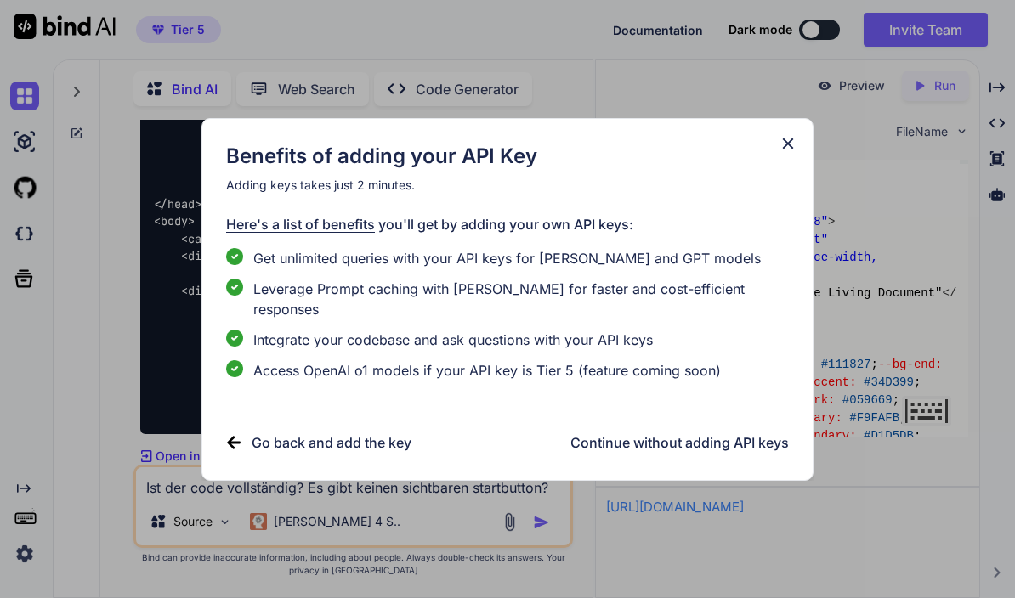
click at [720, 441] on h3 "Continue without adding API keys" at bounding box center [679, 443] width 218 height 20
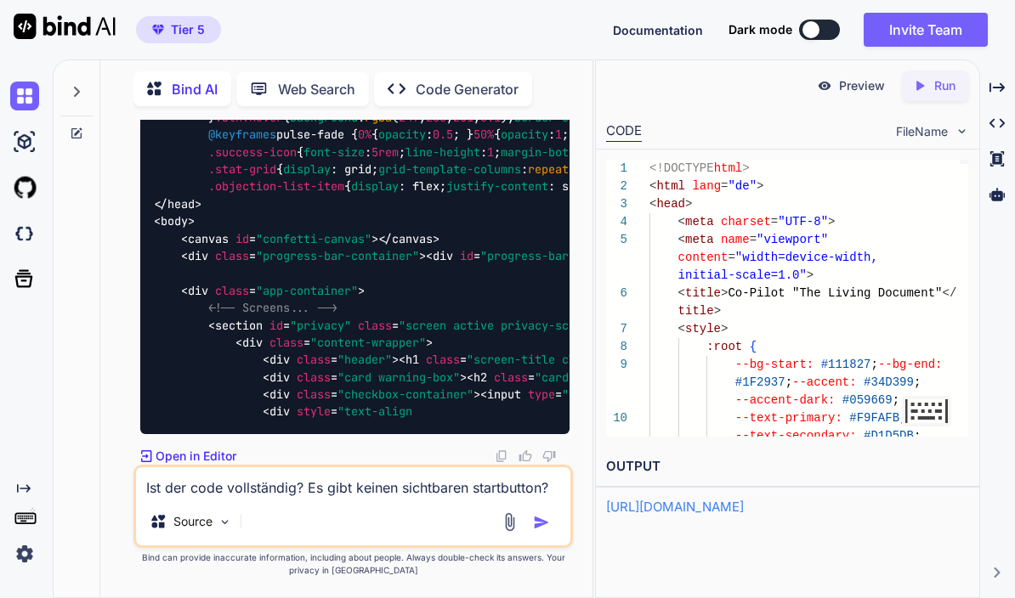
click at [545, 529] on img "button" at bounding box center [541, 522] width 17 height 17
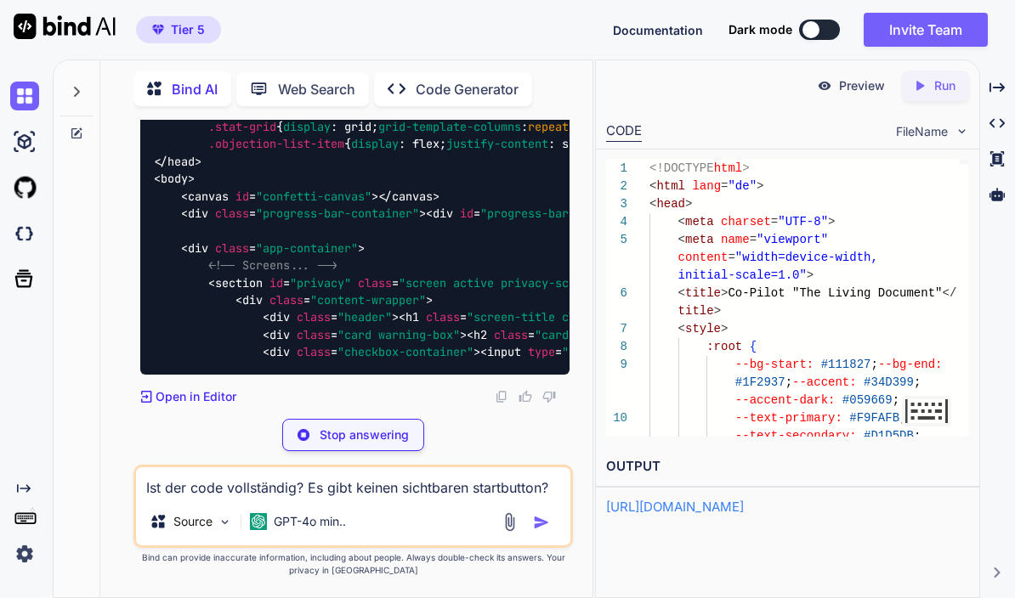
scroll to position [86884, 0]
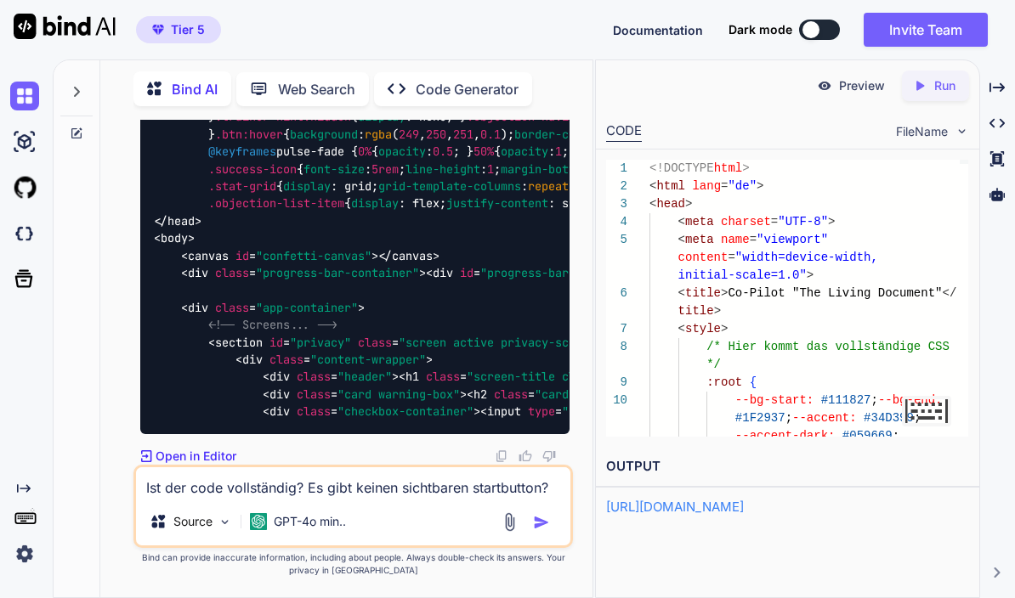
click at [946, 71] on div "Created with Pixso. Run" at bounding box center [935, 86] width 67 height 31
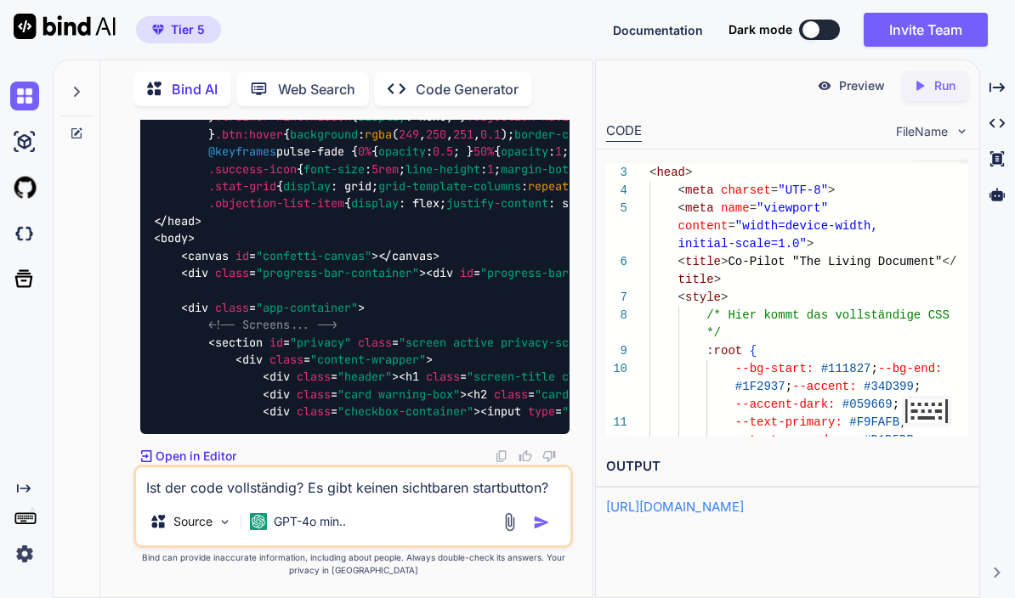
click at [859, 71] on div "Preview" at bounding box center [850, 86] width 95 height 31
click at [348, 487] on textarea "Ist der code vollständig? Es gibt keinen sichtbaren startbutton?" at bounding box center [352, 482] width 433 height 31
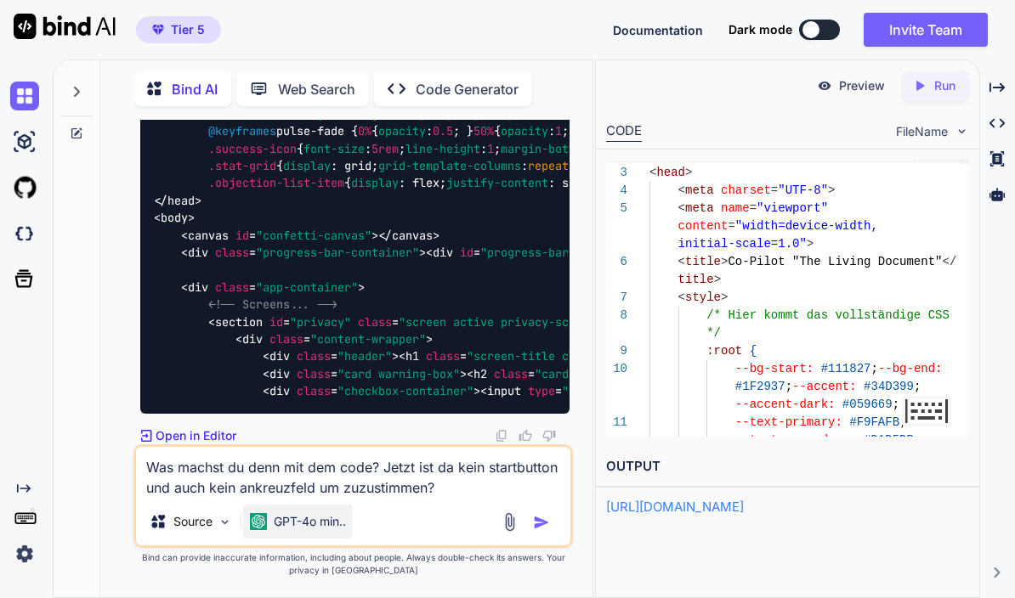
type textarea "Was machst du denn mit dem code? Jetzt ist da kein startbutton und auch kein an…"
click at [337, 521] on p "GPT-4o min.." at bounding box center [310, 521] width 72 height 17
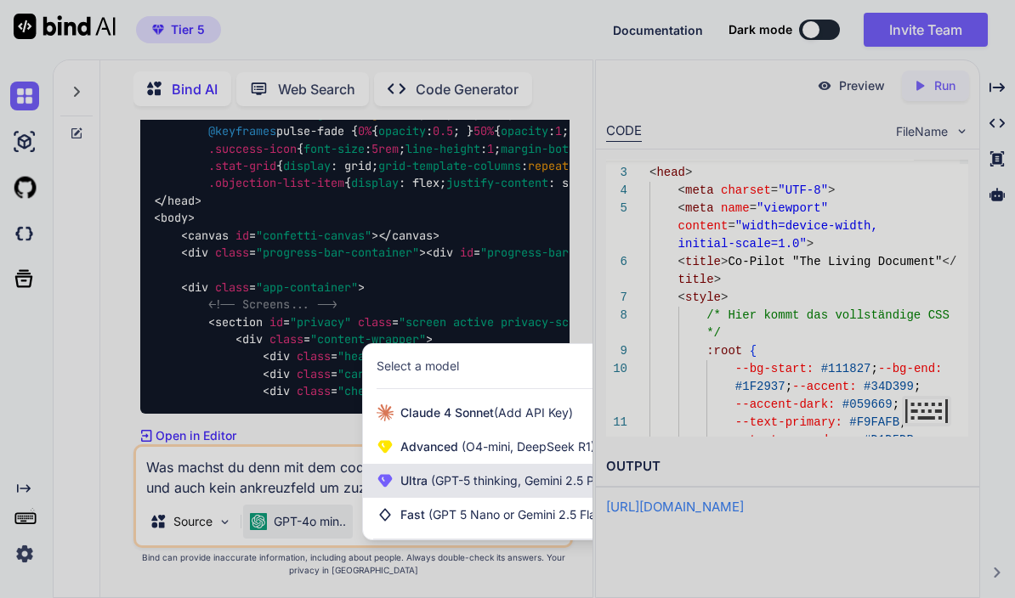
click at [479, 487] on span "(GPT-5 thinking, Gemini 2.5 Pro)" at bounding box center [518, 480] width 182 height 14
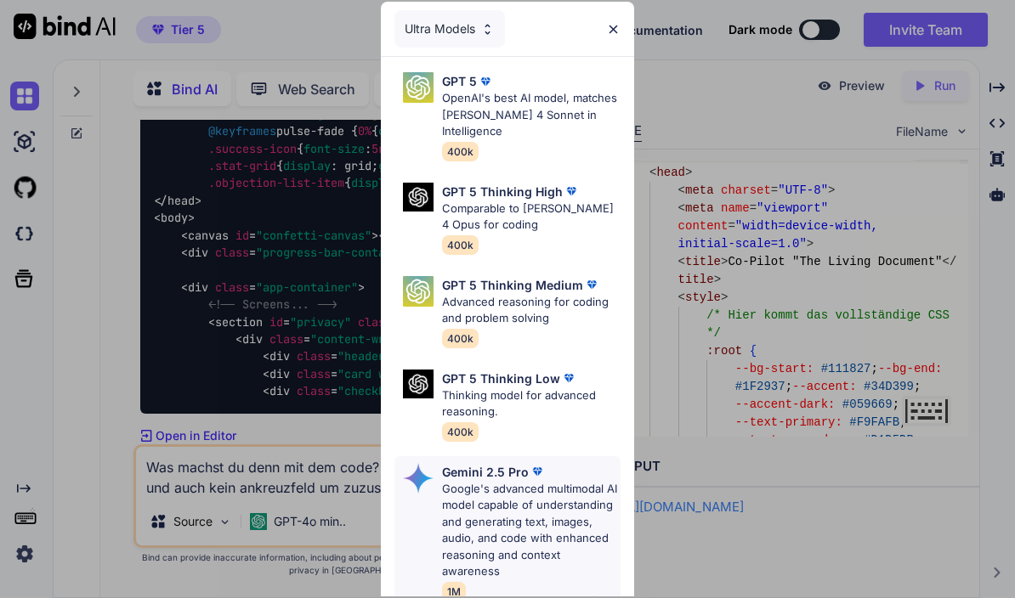
click at [524, 499] on p "Google's advanced multimodal AI model capable of understanding and generating t…" at bounding box center [531, 530] width 179 height 99
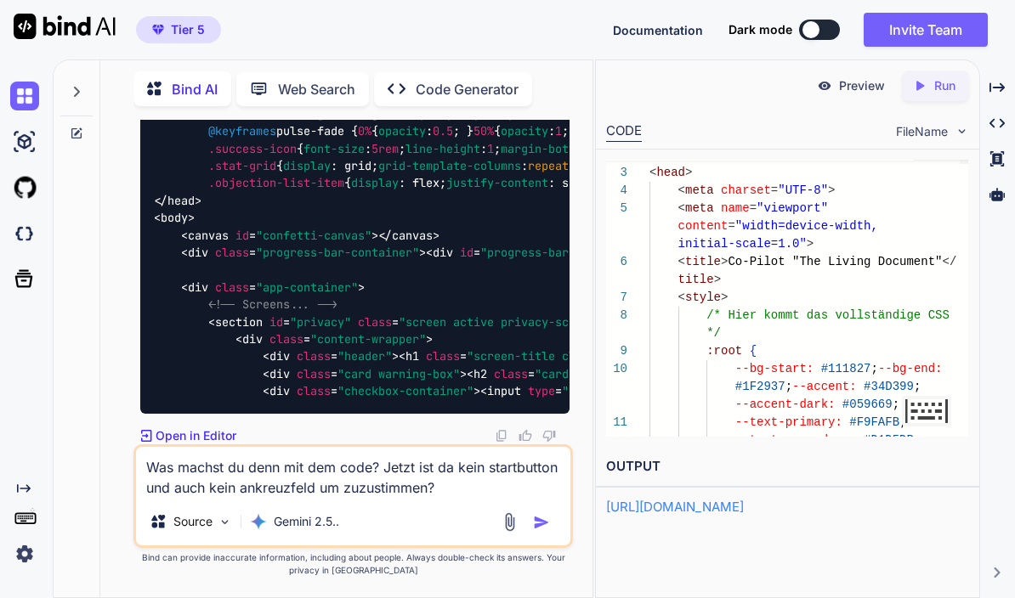
click at [538, 522] on img "button" at bounding box center [541, 522] width 17 height 17
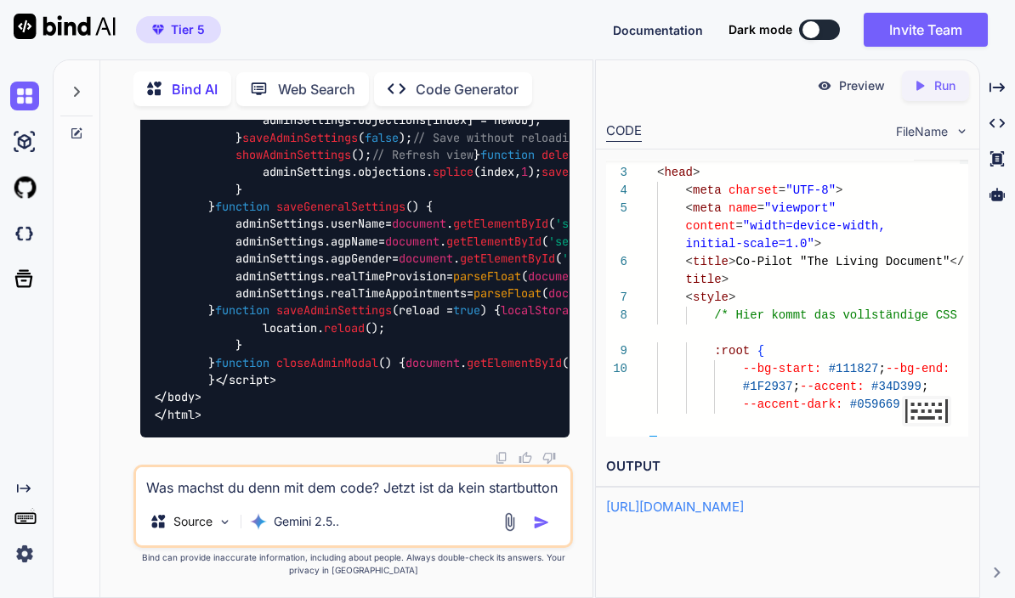
scroll to position [89495, 0]
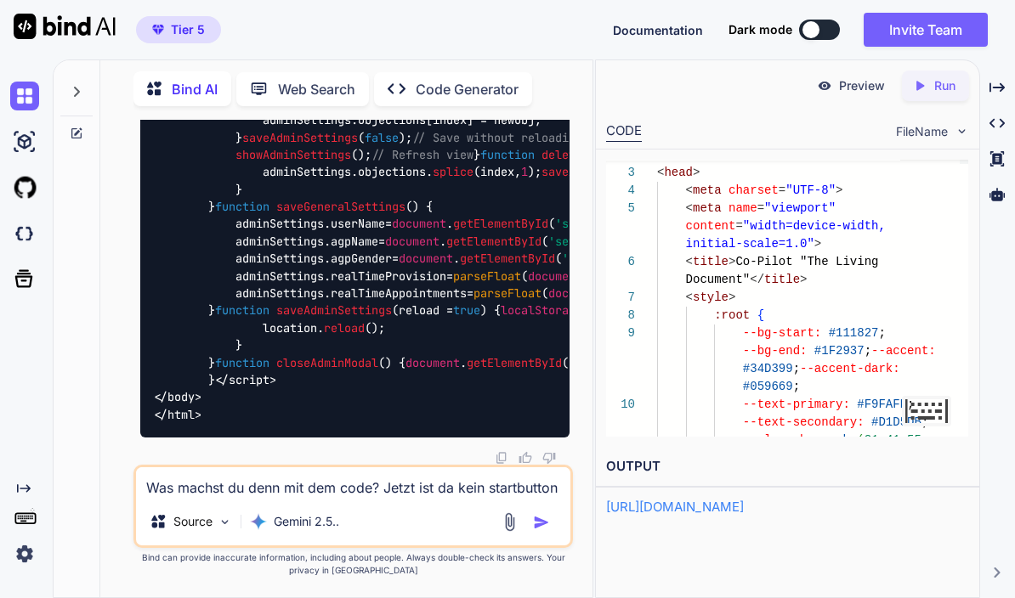
click at [937, 71] on div "Created with Pixso. Run" at bounding box center [935, 86] width 67 height 31
click at [852, 71] on div "Preview" at bounding box center [850, 86] width 95 height 31
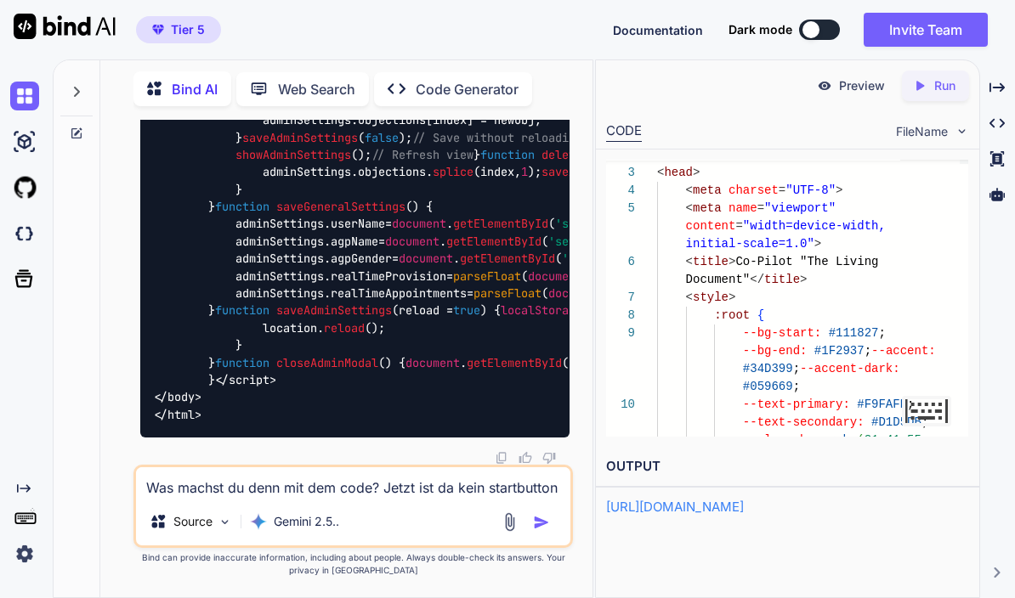
click at [381, 484] on textarea "Was machst du denn mit dem code? Jetzt ist da kein startbutton und auch kein an…" at bounding box center [352, 482] width 433 height 31
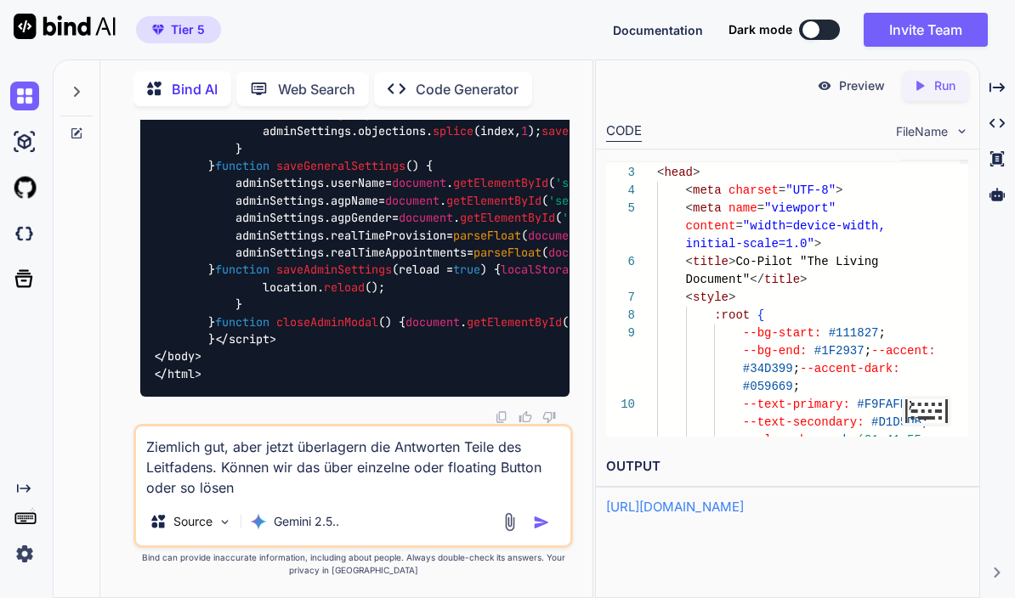
type textarea "Ziemlich gut, aber jetzt überlagern die Antworten Teile des Leitfadens. Können …"
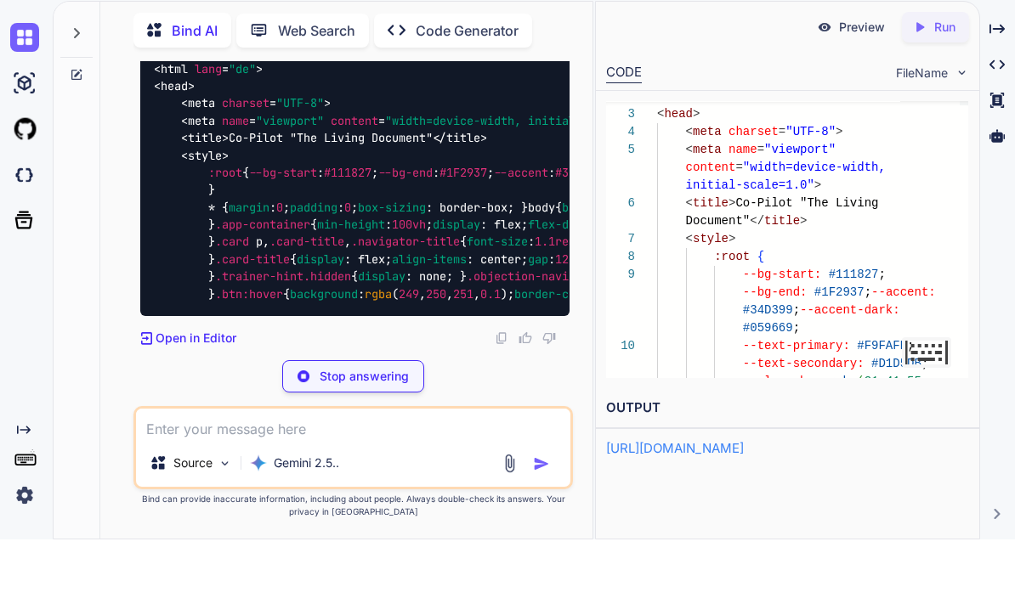
scroll to position [110589, 0]
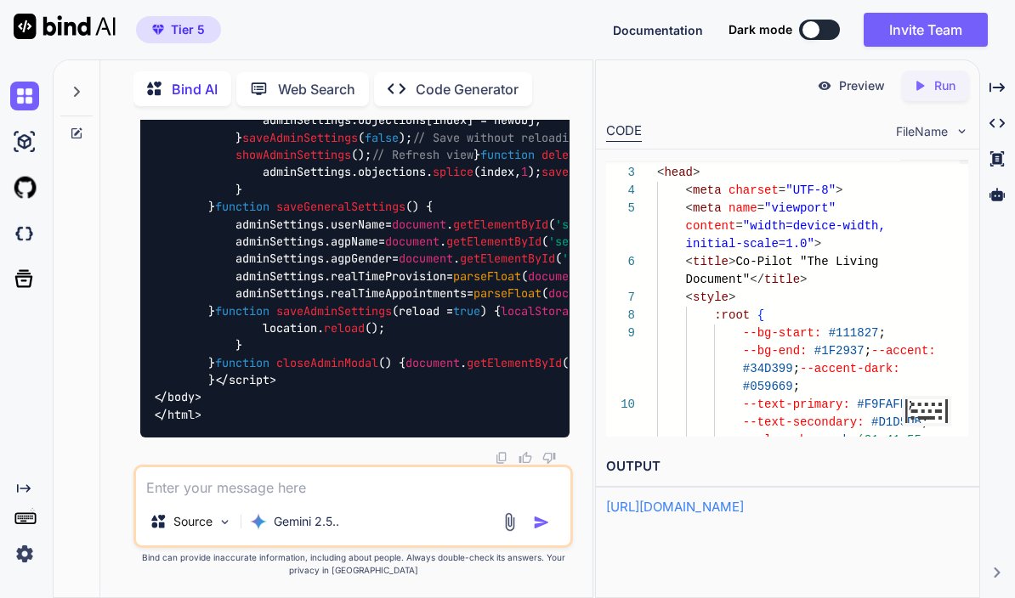
click at [939, 77] on p "Run" at bounding box center [944, 85] width 21 height 17
click at [855, 77] on p "Preview" at bounding box center [862, 85] width 46 height 17
